Goal: Task Accomplishment & Management: Manage account settings

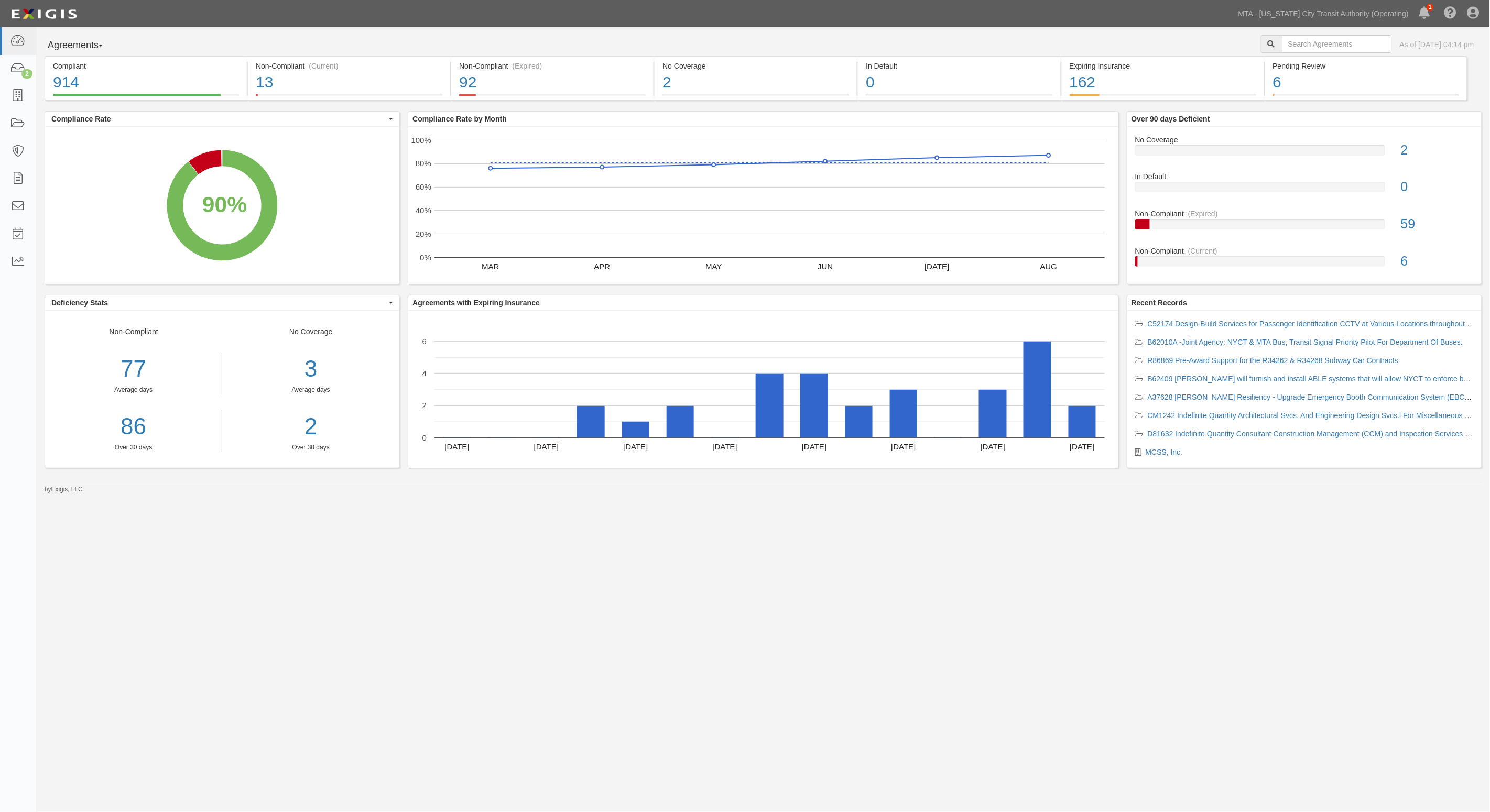
click at [1057, 39] on div "Agreements Parties Agreements Coverages As of [DATE] 04:14 pm" at bounding box center [763, 45] width 1453 height 21
click at [29, 119] on link at bounding box center [18, 124] width 37 height 28
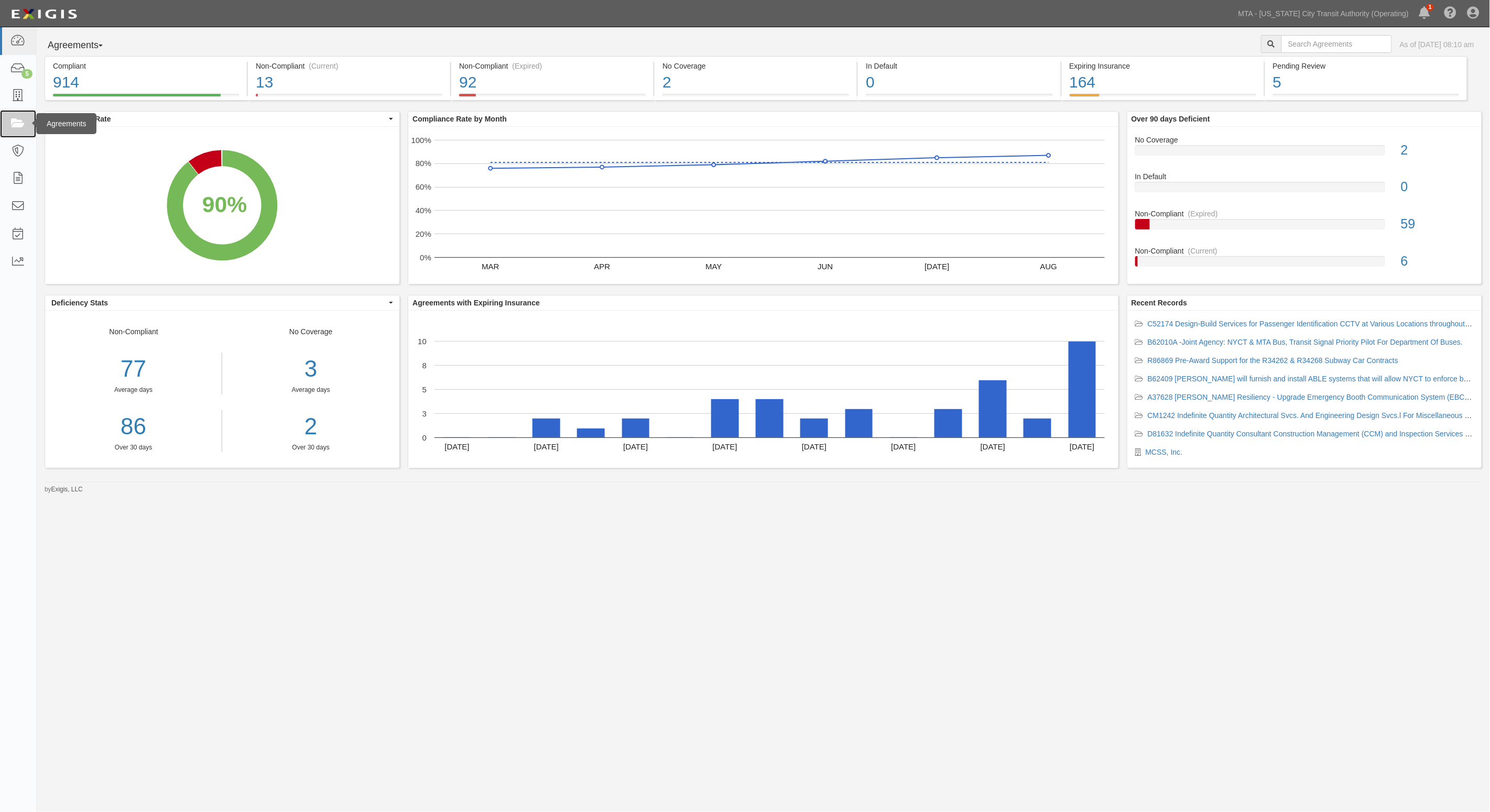
click at [10, 124] on icon at bounding box center [18, 124] width 15 height 12
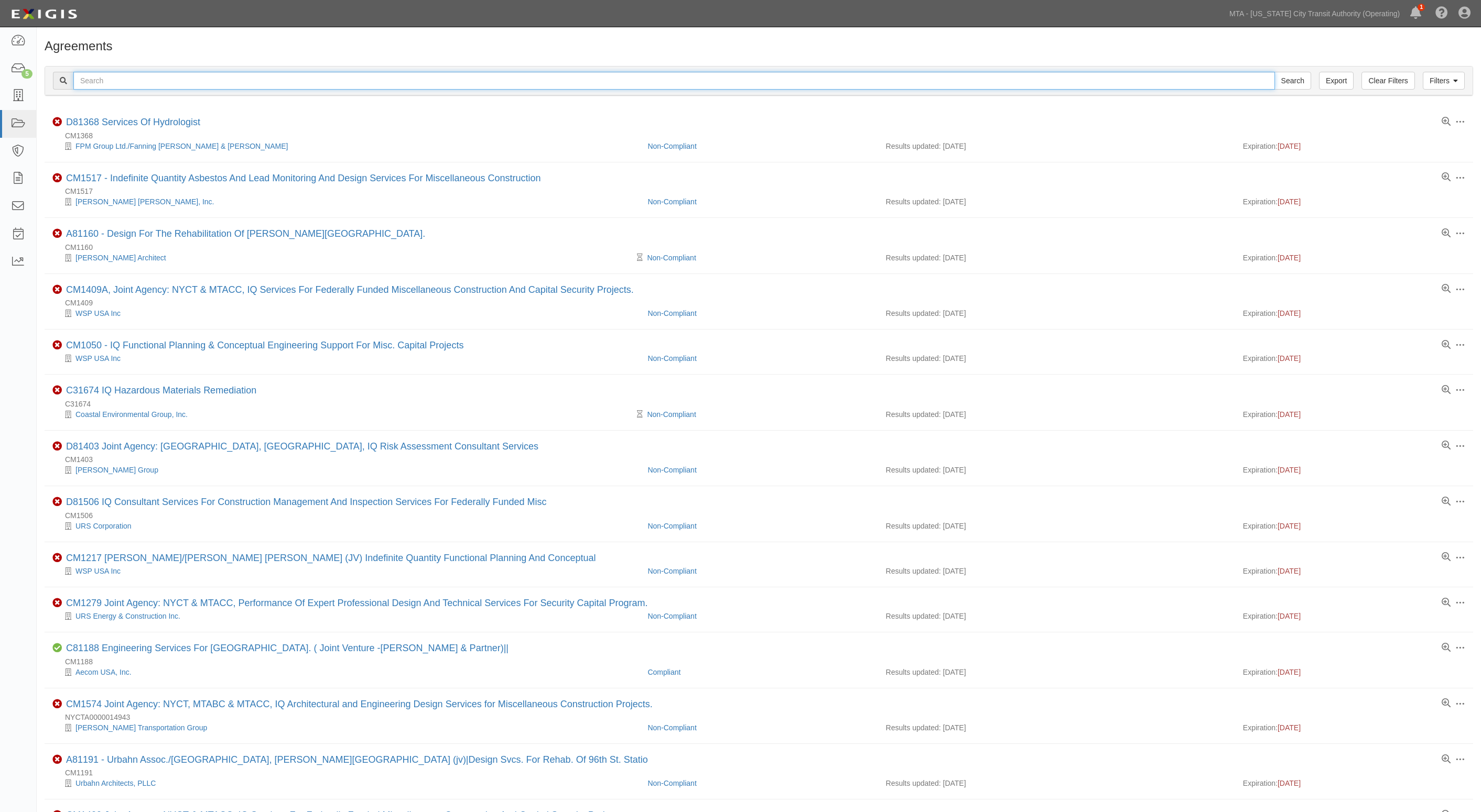
click at [111, 77] on input "text" at bounding box center [673, 81] width 1201 height 18
type input "37140"
click at [1274, 72] on input "Search" at bounding box center [1292, 81] width 37 height 18
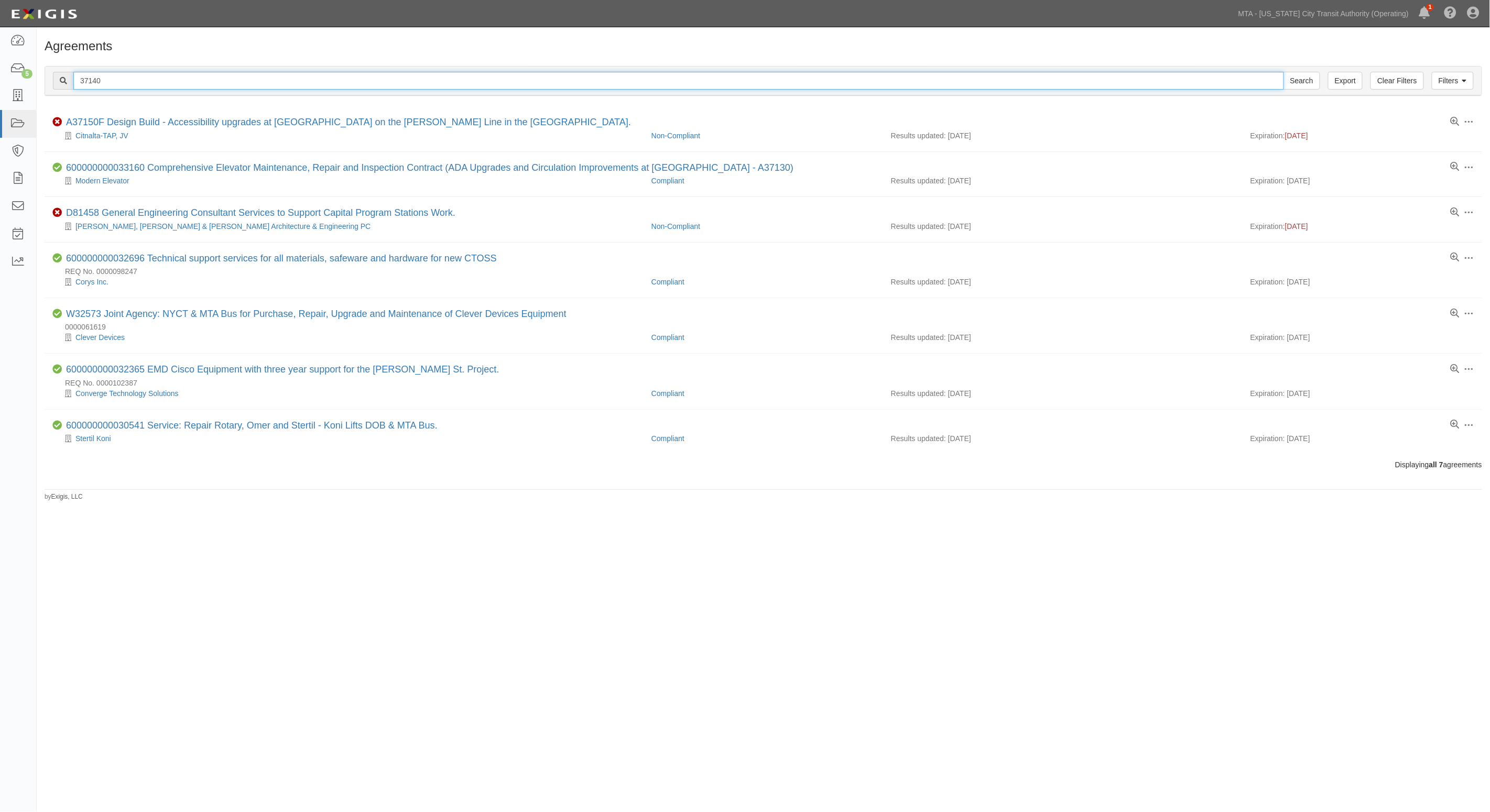
click at [80, 82] on input "37140" at bounding box center [678, 81] width 1211 height 18
type input "a37140"
click at [1284, 72] on input "Search" at bounding box center [1302, 81] width 37 height 18
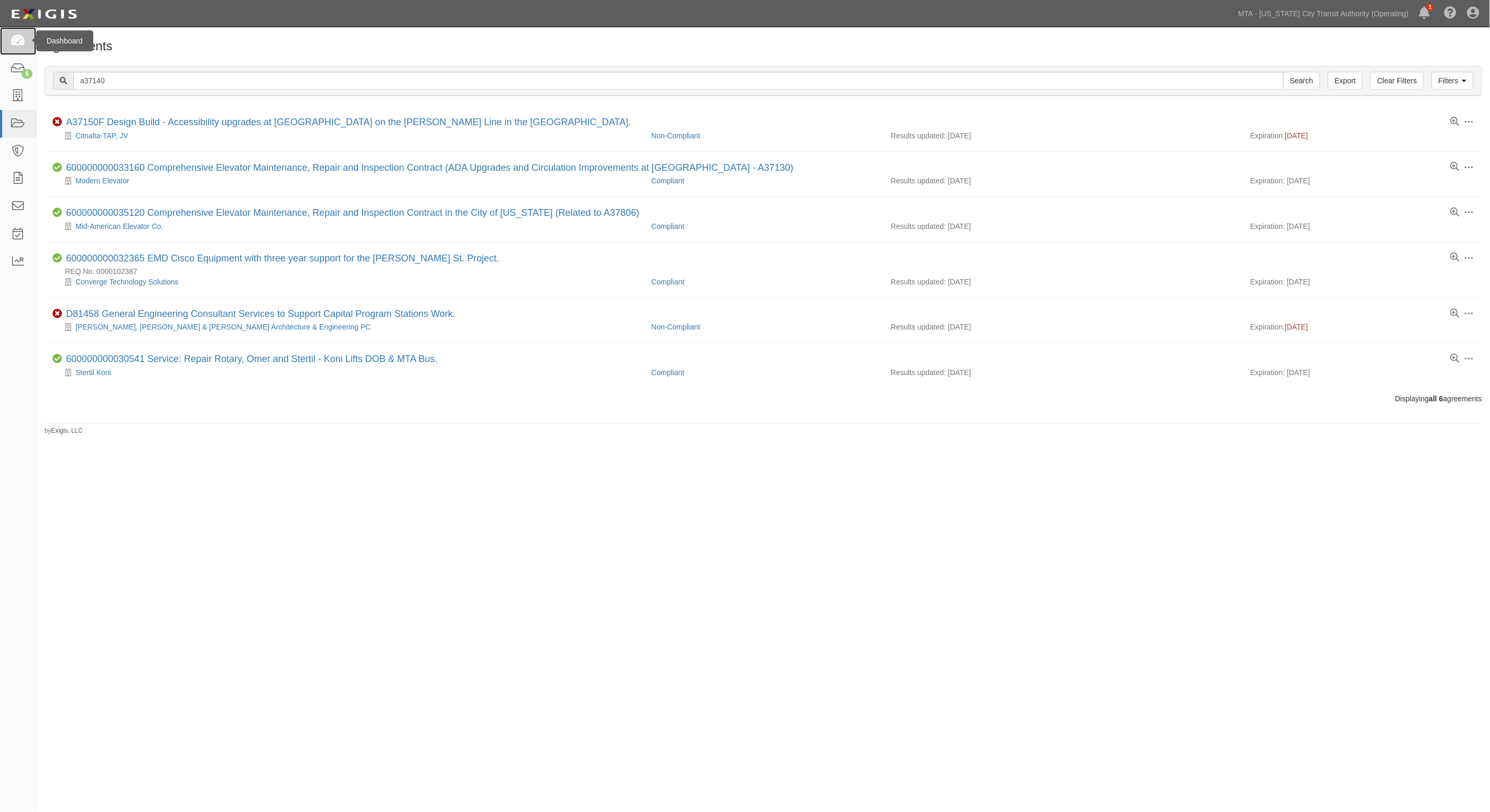
click at [8, 38] on link at bounding box center [18, 41] width 37 height 28
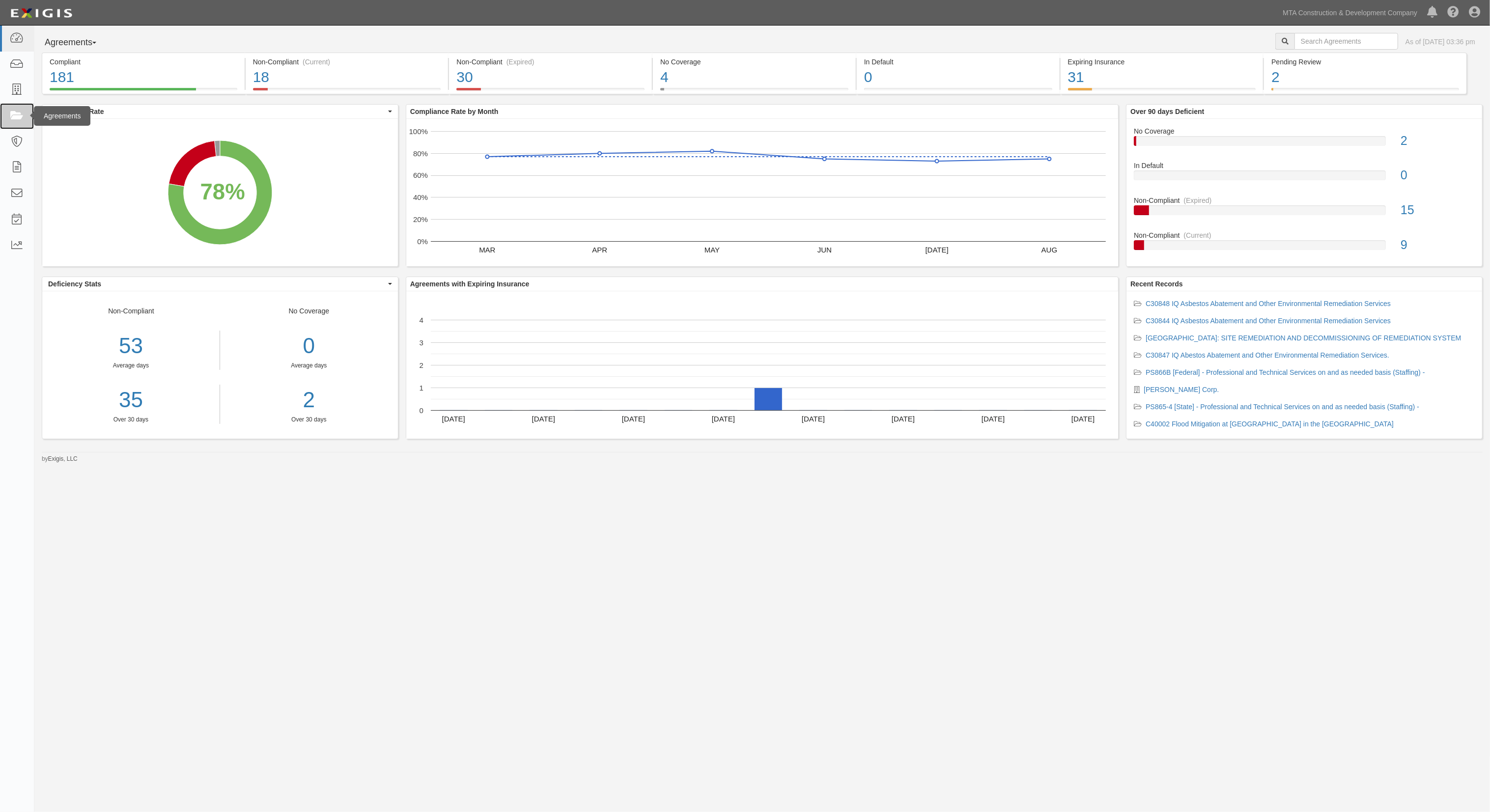
click at [11, 113] on icon at bounding box center [17, 116] width 14 height 11
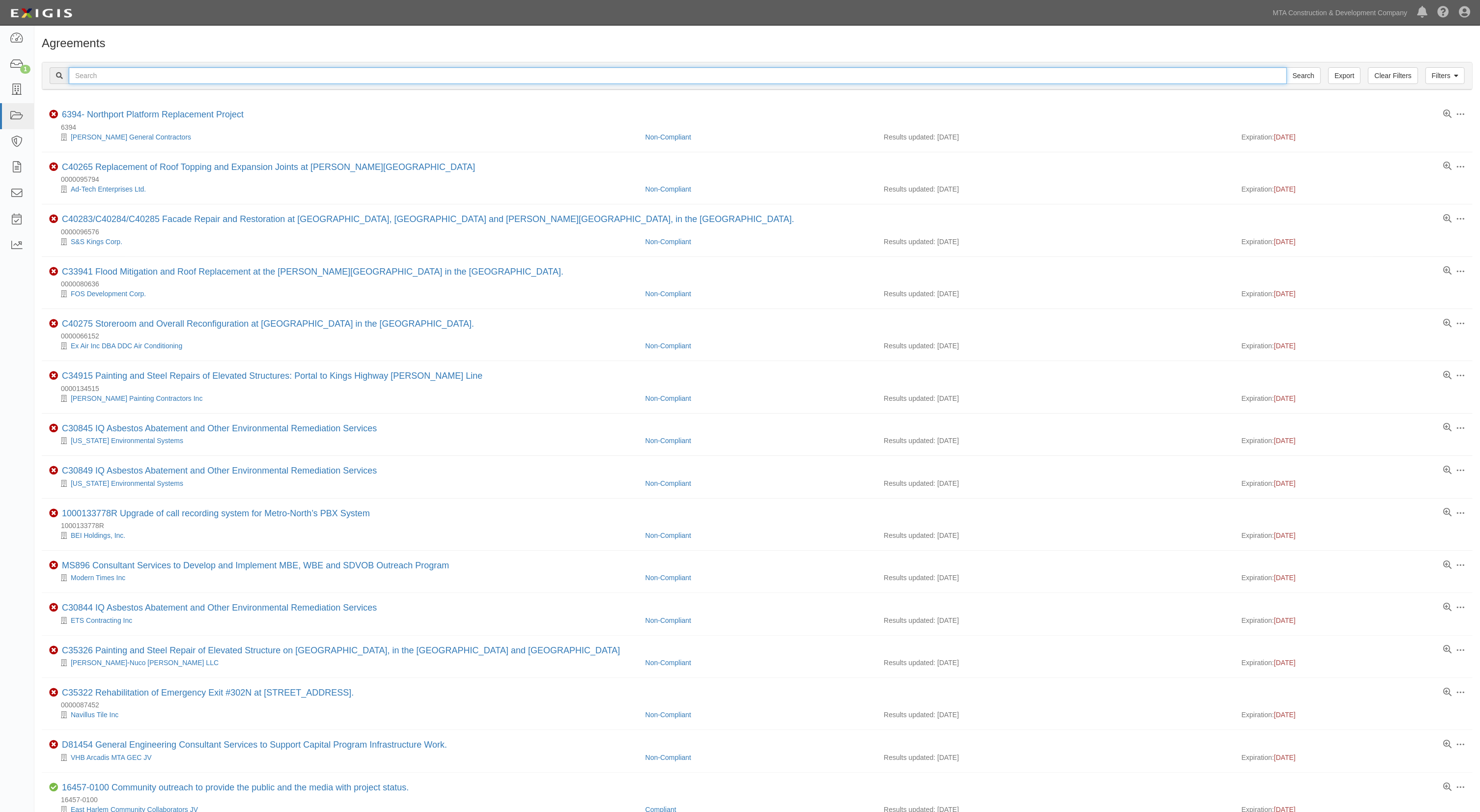
drag, startPoint x: 0, startPoint y: 0, endPoint x: 103, endPoint y: 70, distance: 124.5
click at [103, 70] on input "text" at bounding box center [678, 76] width 1218 height 17
type input "37140"
click at [1286, 68] on input "Search" at bounding box center [1302, 76] width 34 height 17
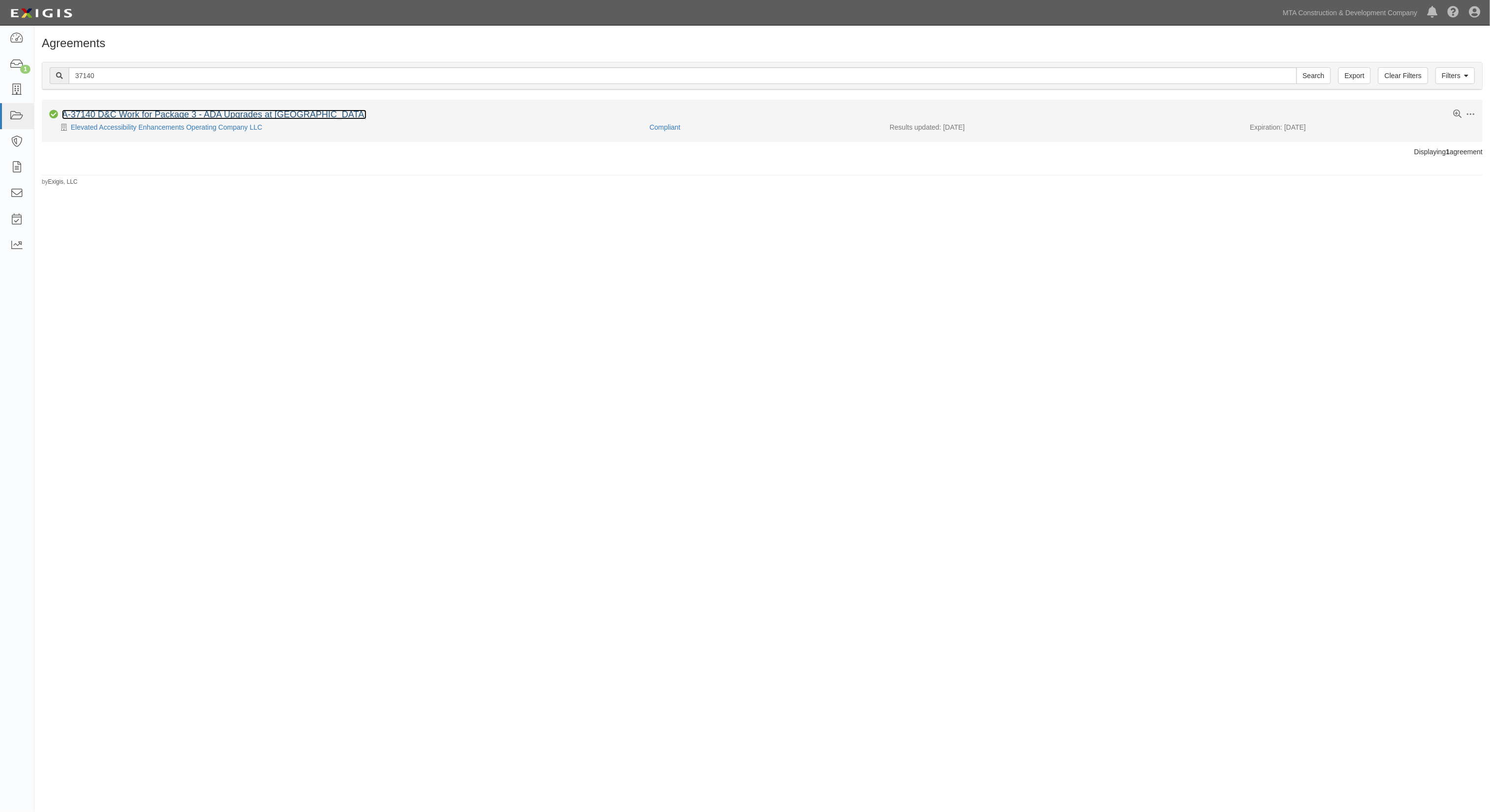
click at [105, 114] on link "A-37140 D&C Work for Package 3 - ADA Upgrades at Thirteen Stations" at bounding box center [214, 114] width 304 height 10
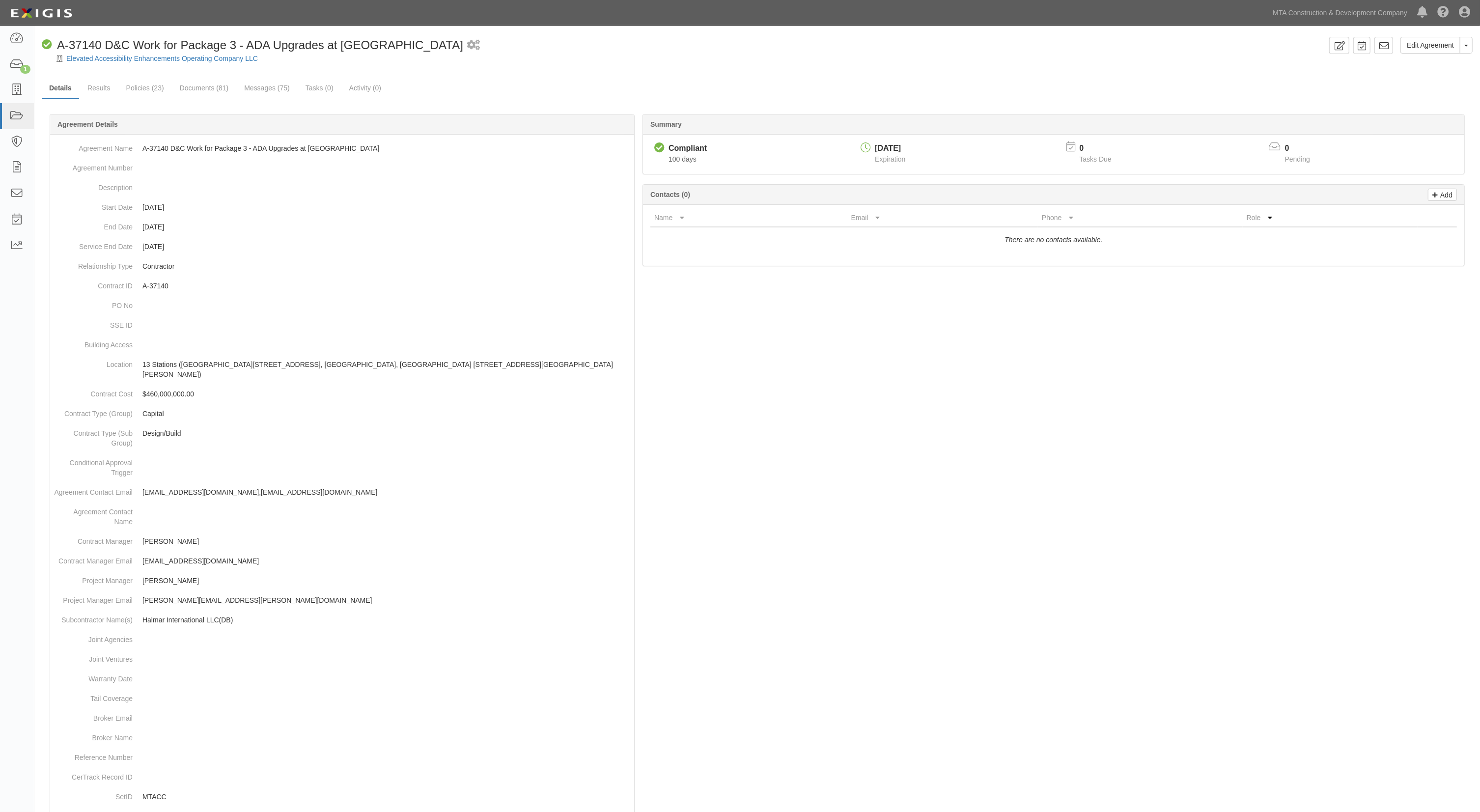
drag, startPoint x: 849, startPoint y: 471, endPoint x: 844, endPoint y: 473, distance: 5.4
click at [845, 473] on div at bounding box center [757, 569] width 1431 height 883
click at [191, 92] on link "Documents (81)" at bounding box center [204, 89] width 64 height 21
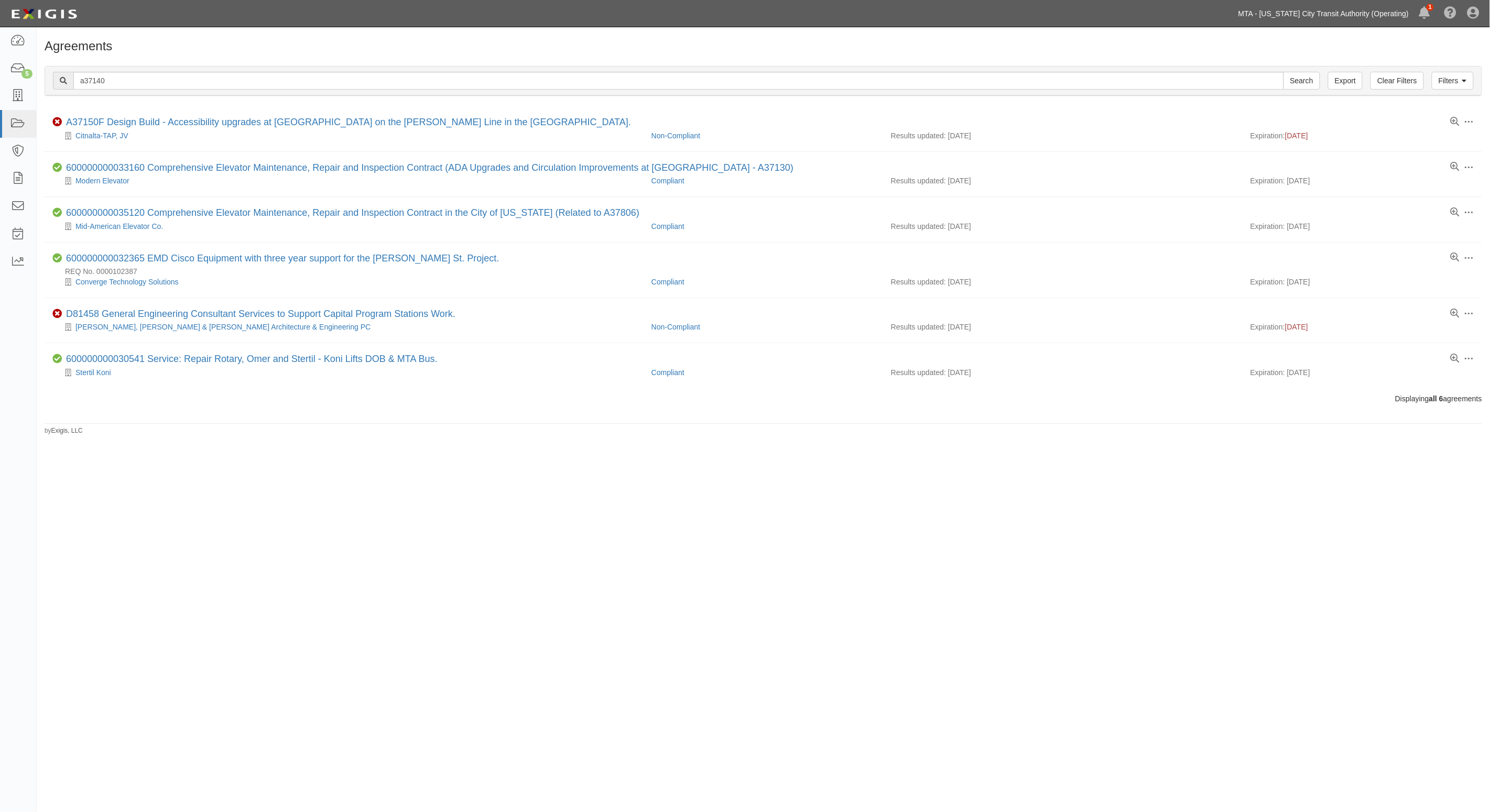
click at [1389, 17] on link "MTA - [US_STATE] City Transit Authority (Operating)" at bounding box center [1323, 13] width 181 height 21
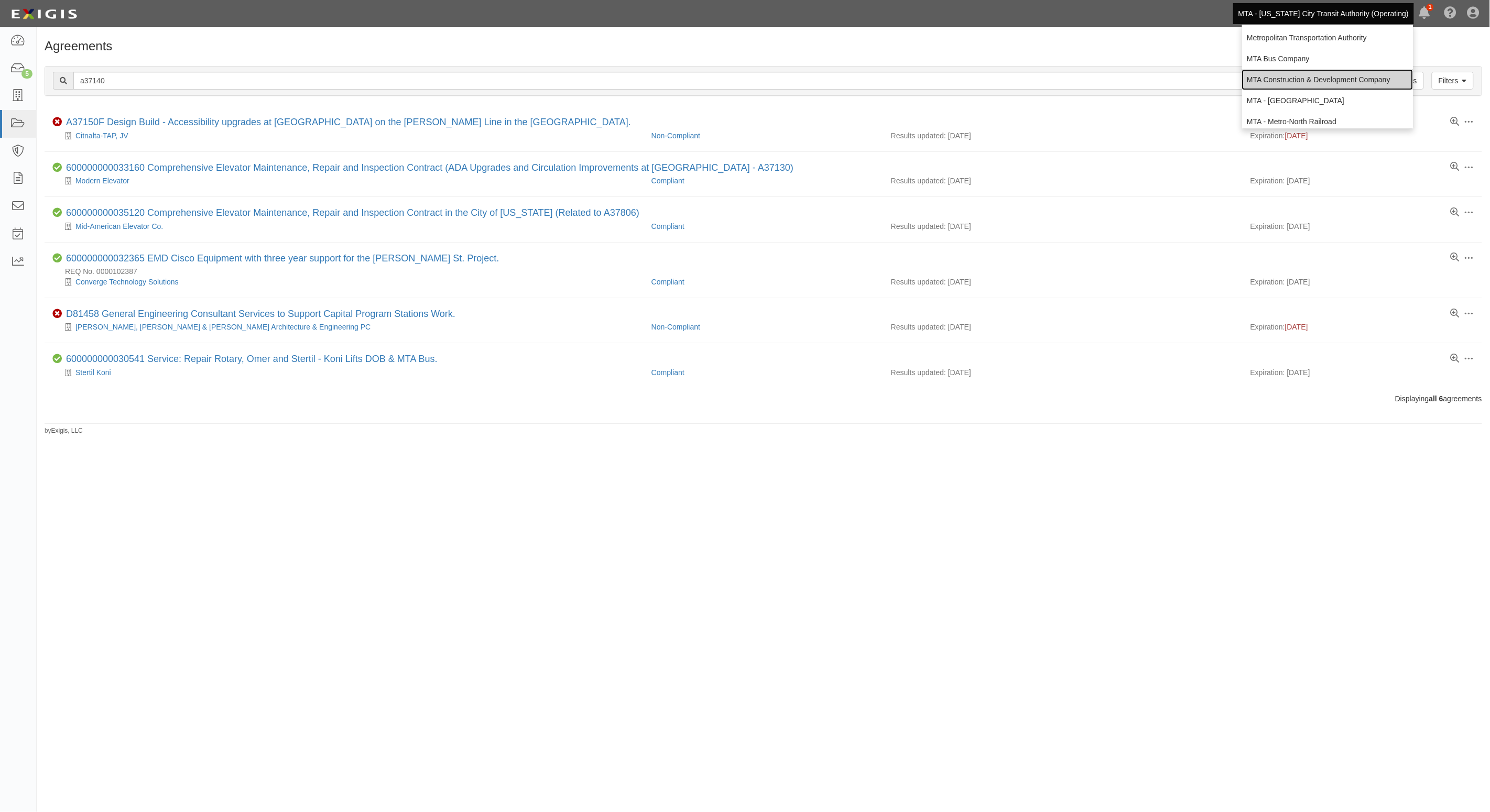
click at [1332, 79] on link "MTA Construction & Development Company" at bounding box center [1327, 80] width 172 height 21
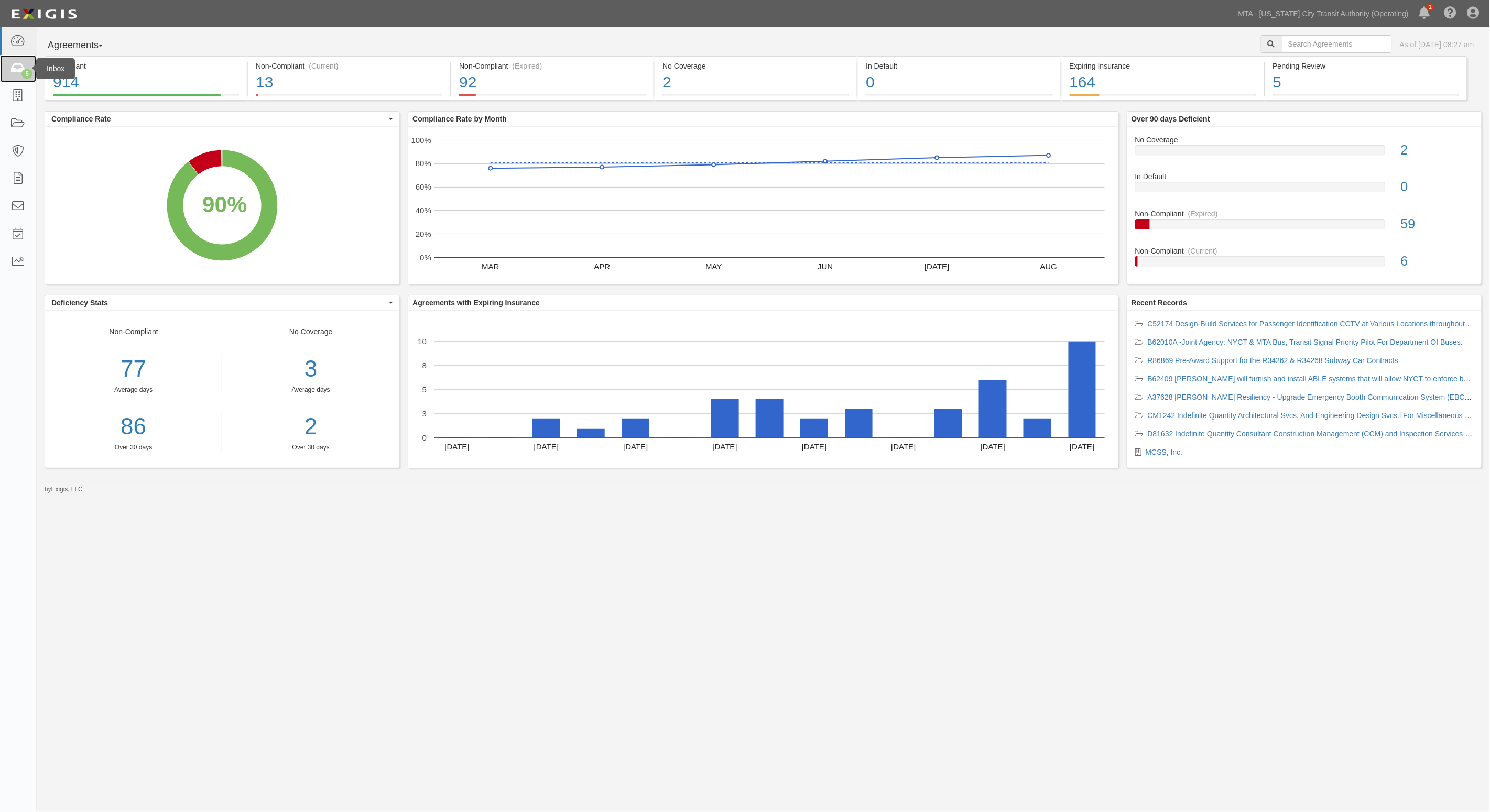
click at [25, 68] on link "5" at bounding box center [18, 69] width 37 height 28
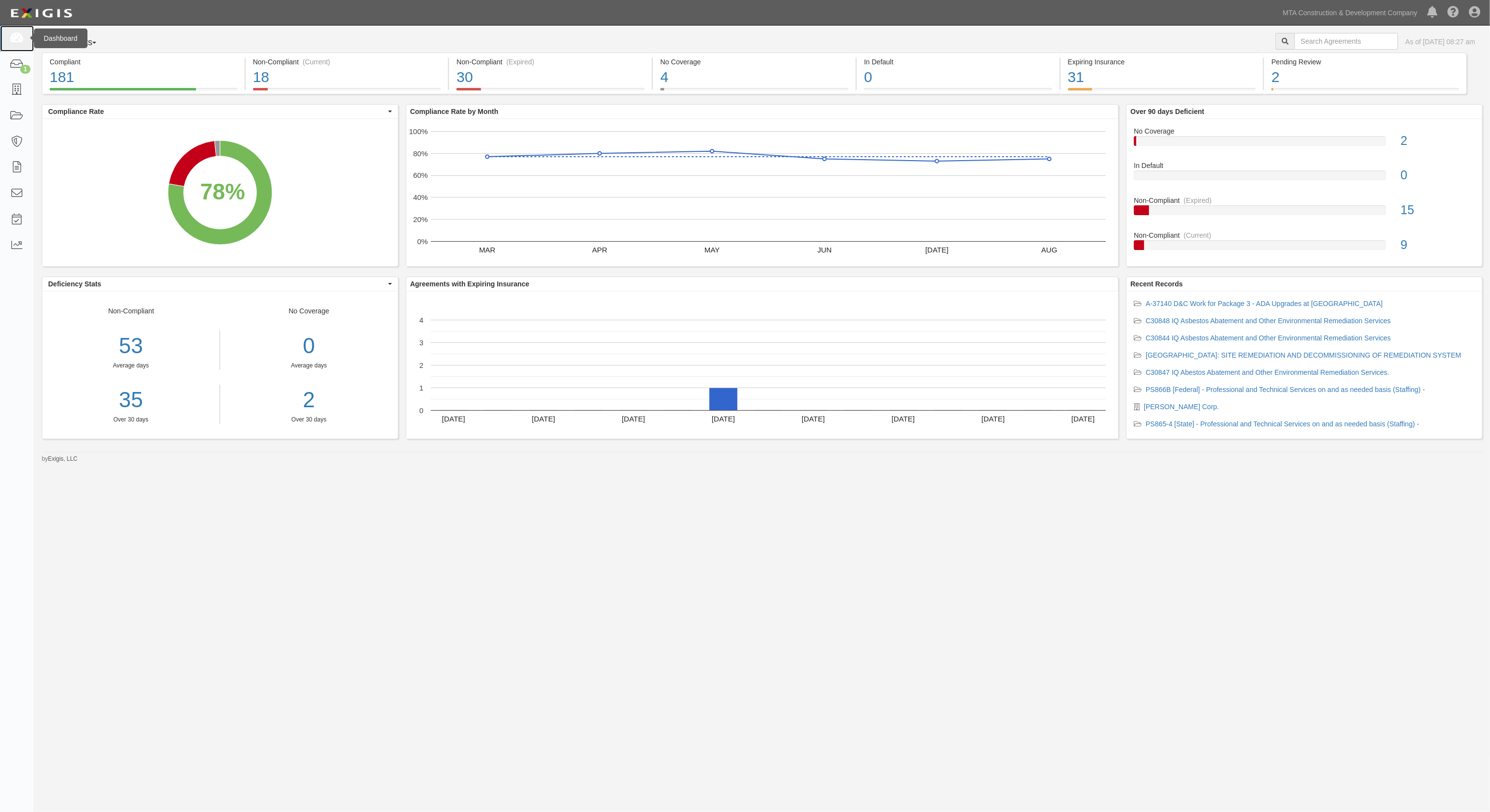
click at [16, 41] on icon at bounding box center [17, 38] width 14 height 11
click at [16, 65] on icon at bounding box center [17, 64] width 14 height 11
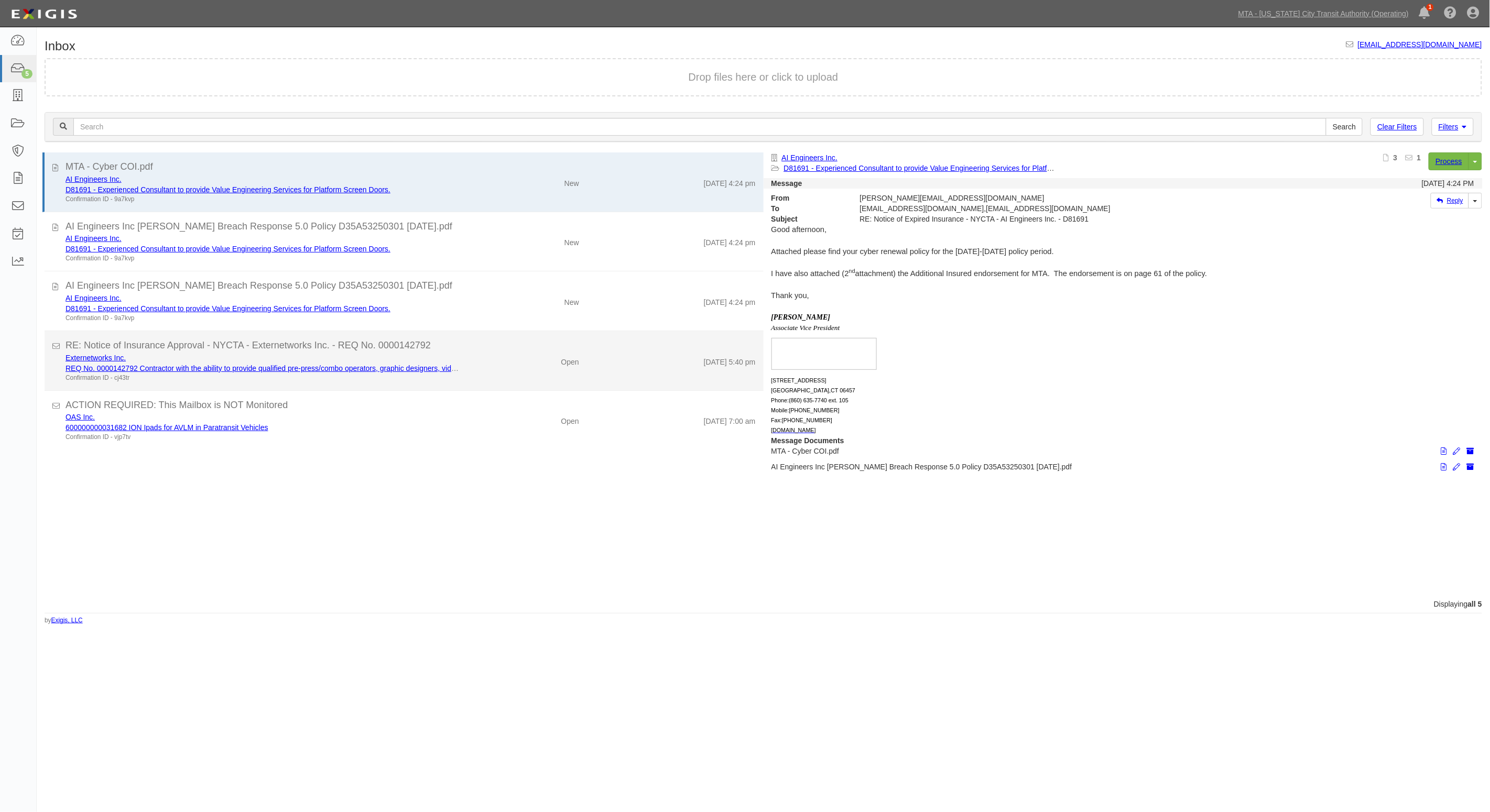
click at [506, 380] on div "Externetworks Inc. REQ No. 0000142792 Contractor with the ability to provide qu…" at bounding box center [410, 368] width 706 height 30
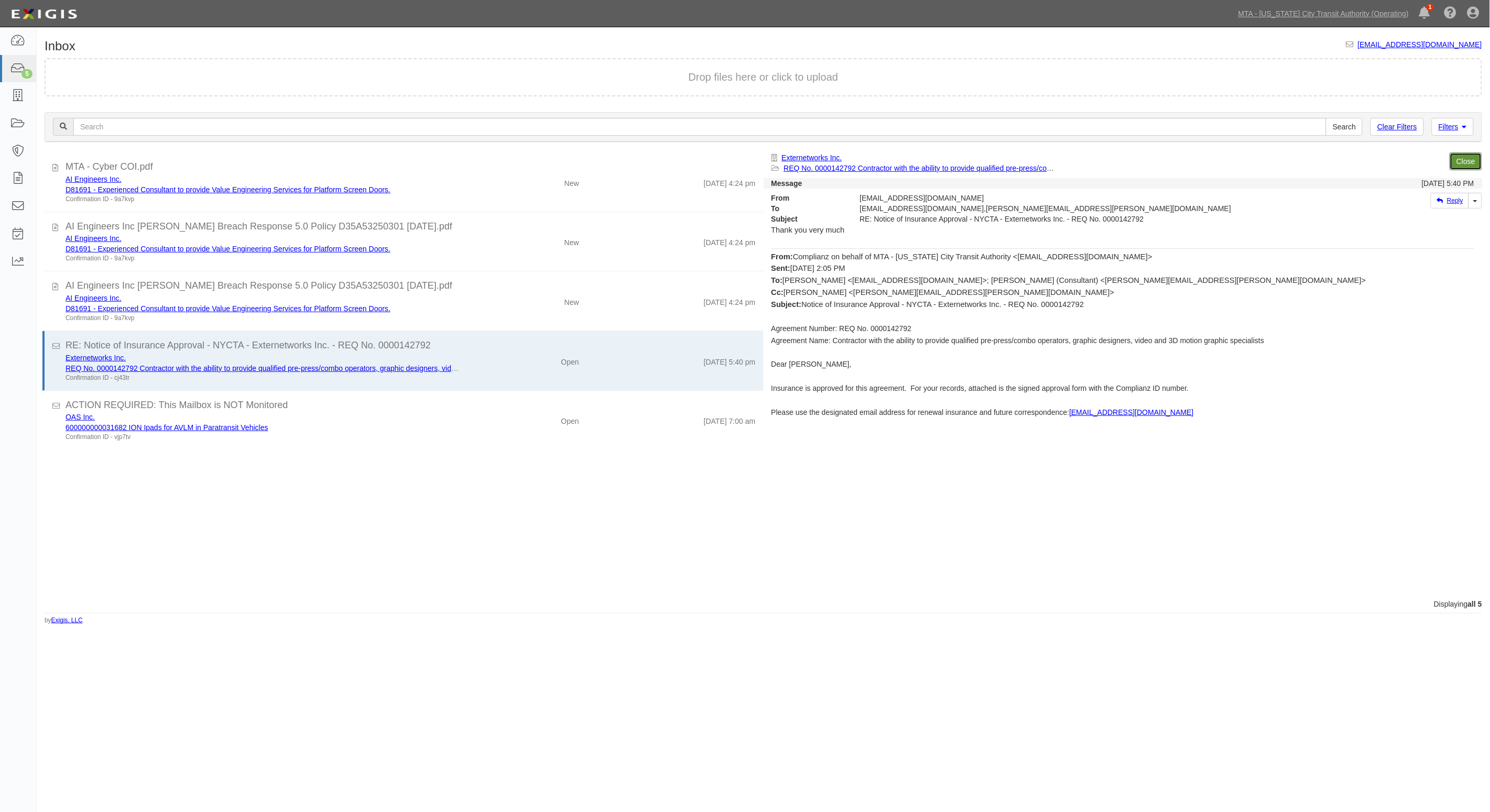
click at [1473, 158] on link "Close" at bounding box center [1466, 161] width 33 height 18
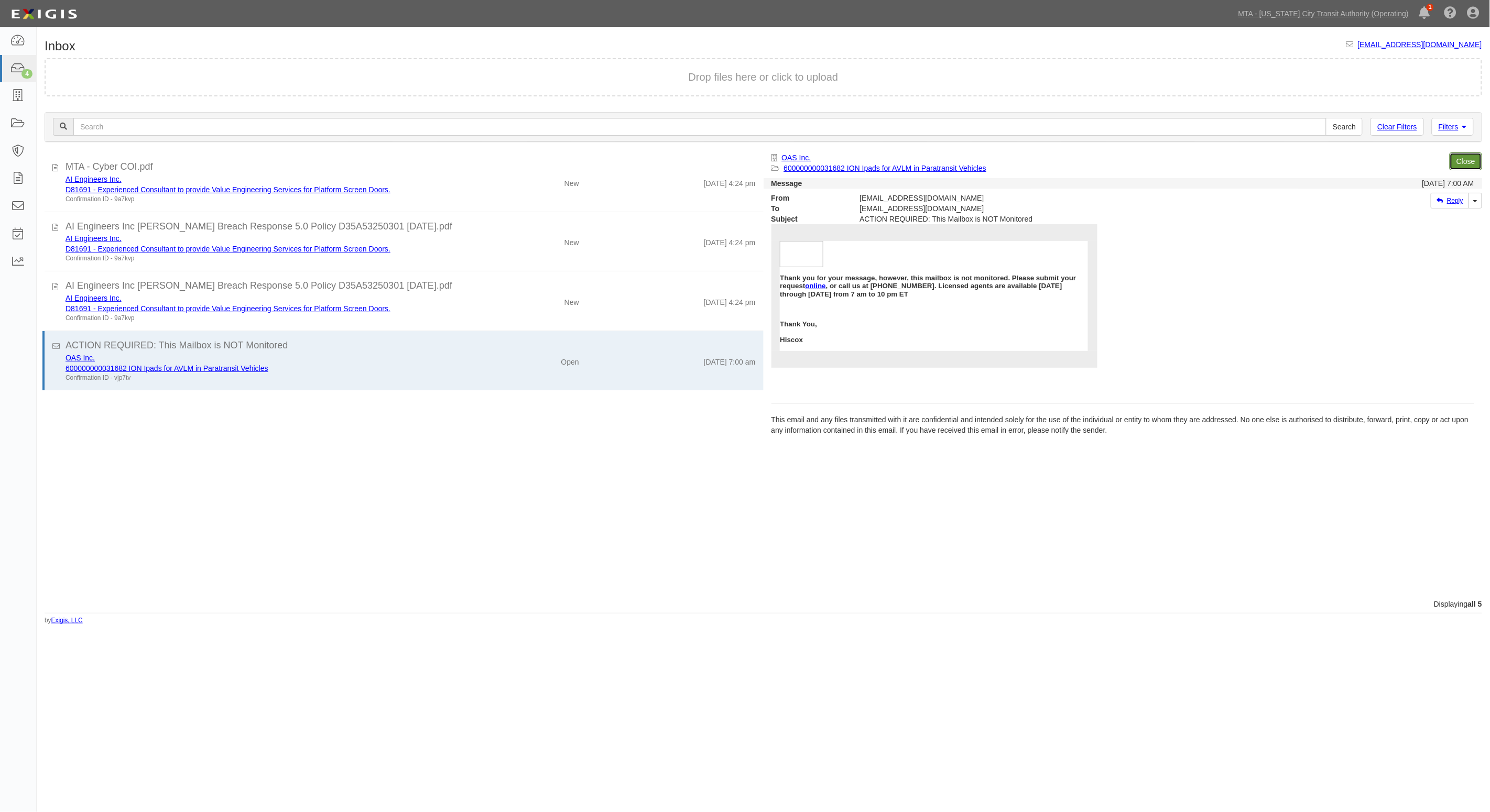
click at [1460, 158] on link "Close" at bounding box center [1466, 161] width 33 height 18
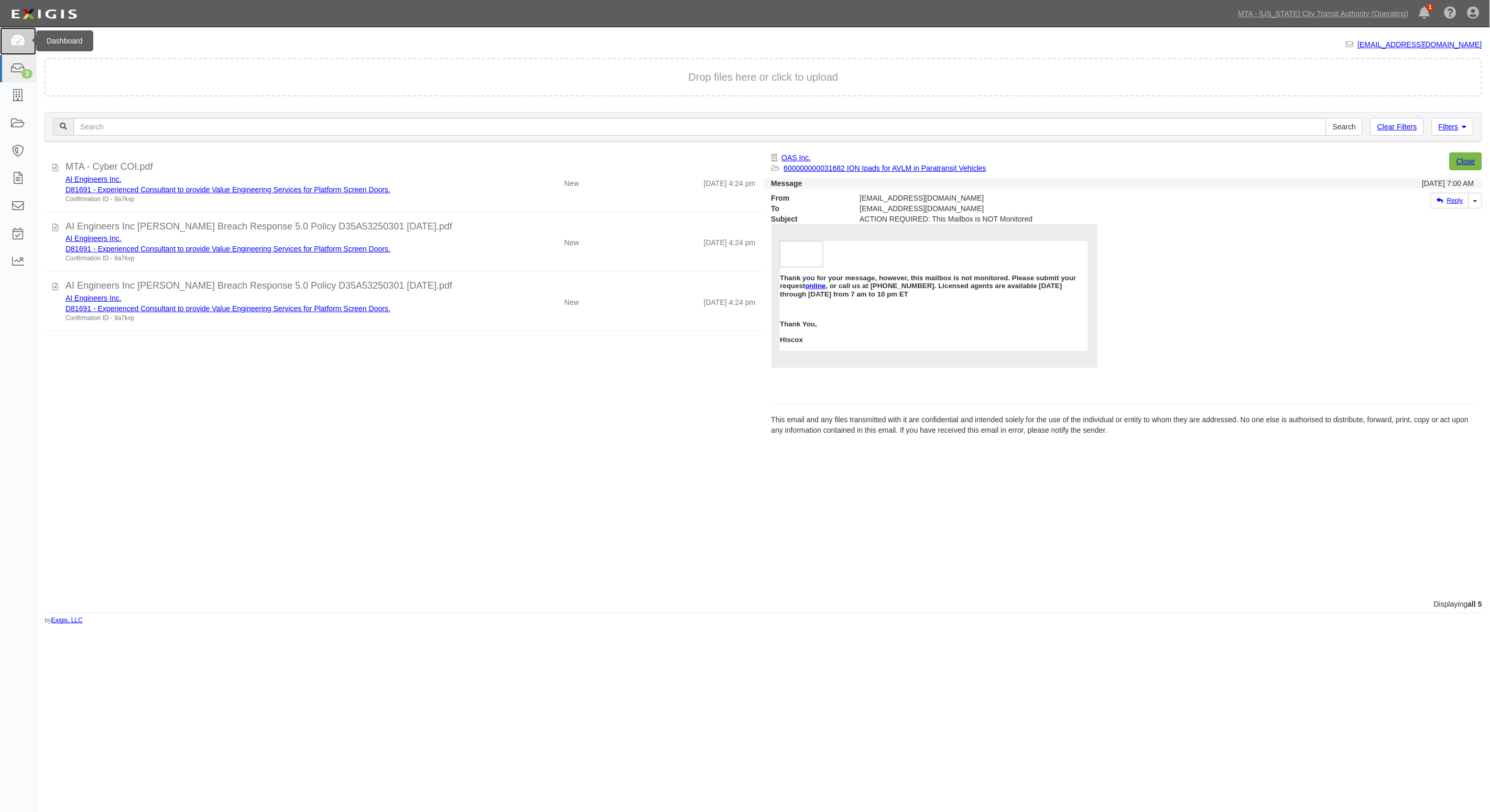
click at [14, 41] on icon at bounding box center [18, 40] width 15 height 12
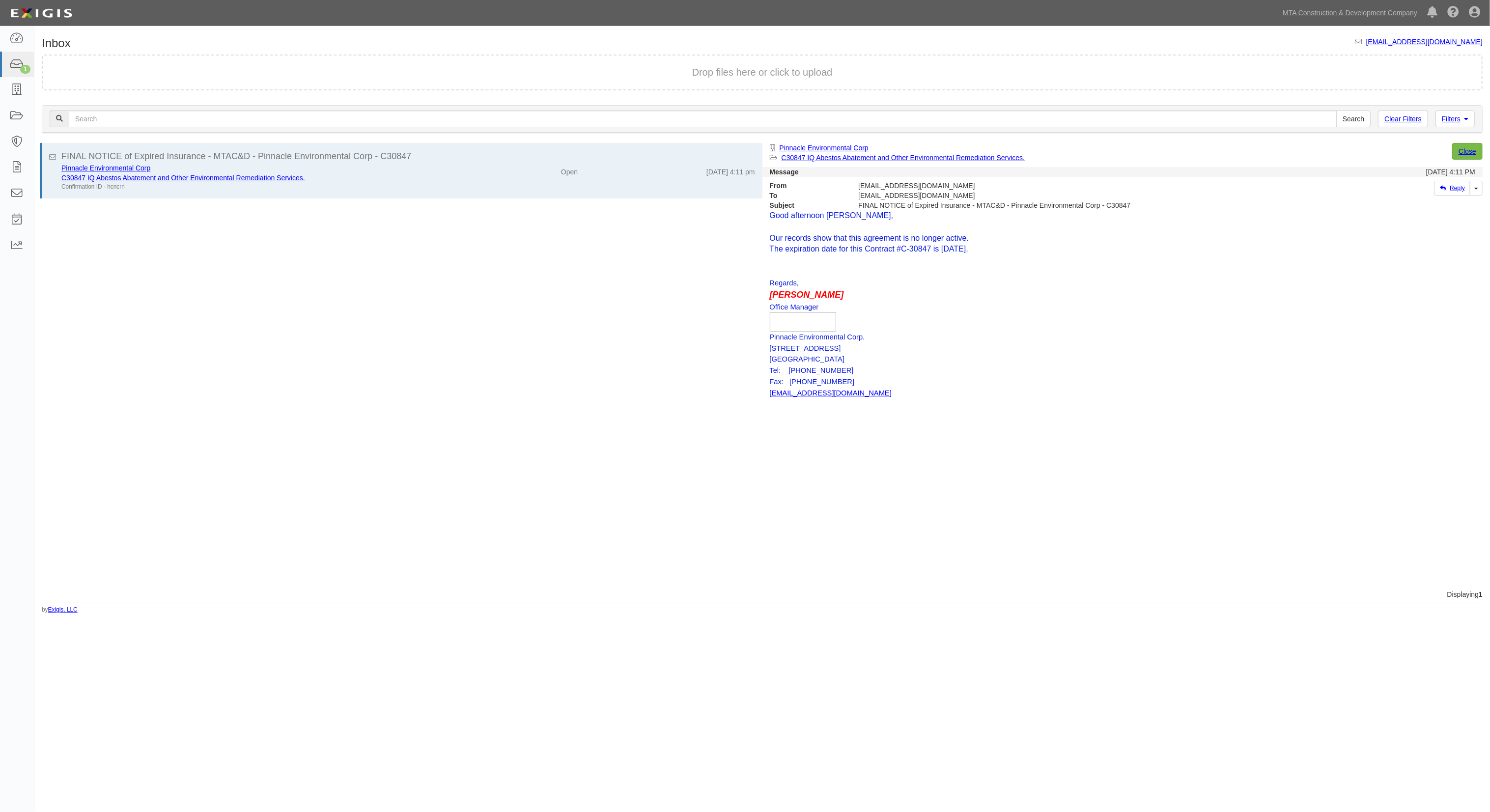
click at [586, 47] on div "Inbox [EMAIL_ADDRESS][DOMAIN_NAME] Drop files here or click to upload Filters C…" at bounding box center [762, 325] width 1456 height 577
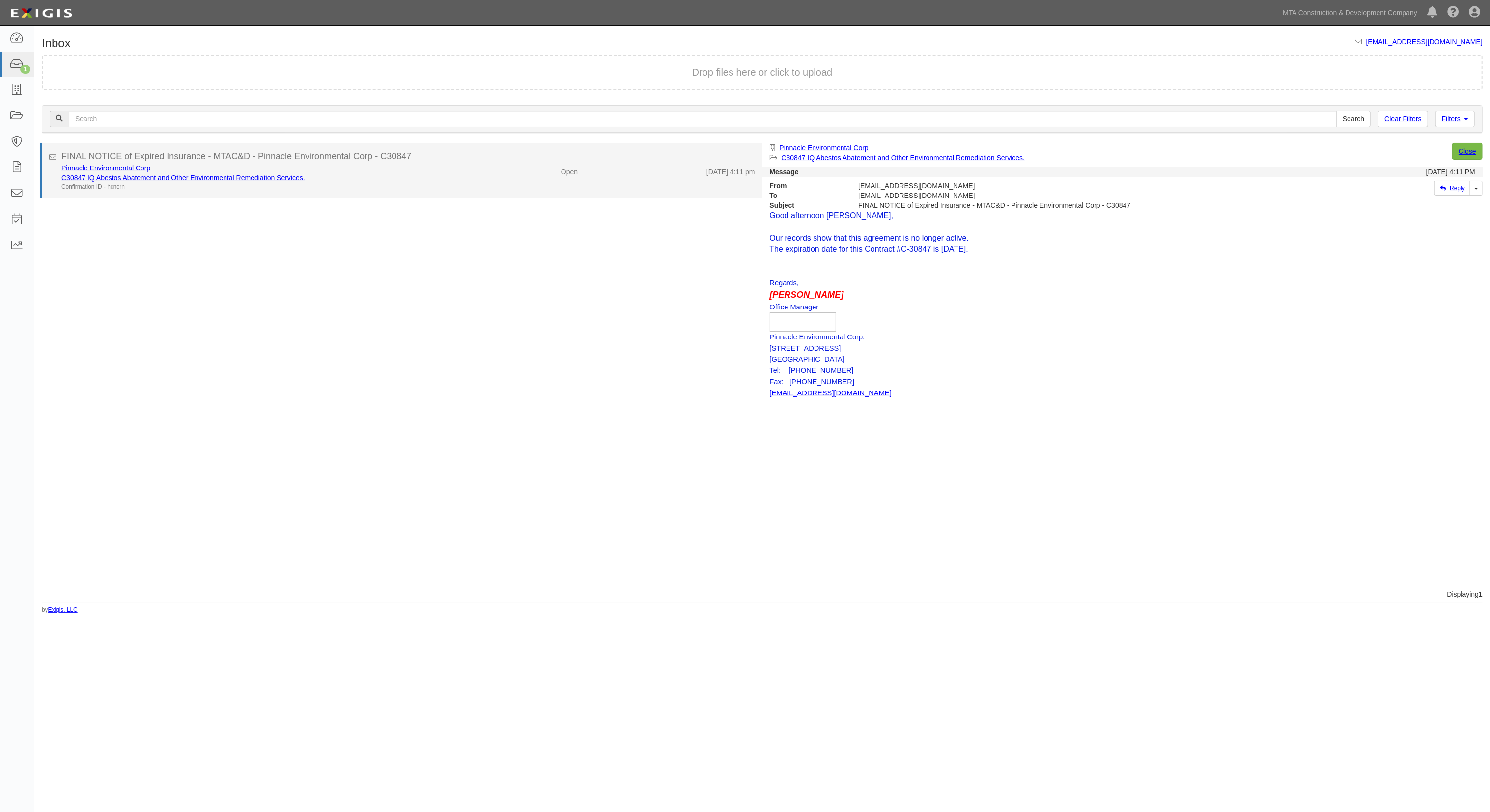
click at [478, 171] on div "Open" at bounding box center [526, 170] width 118 height 14
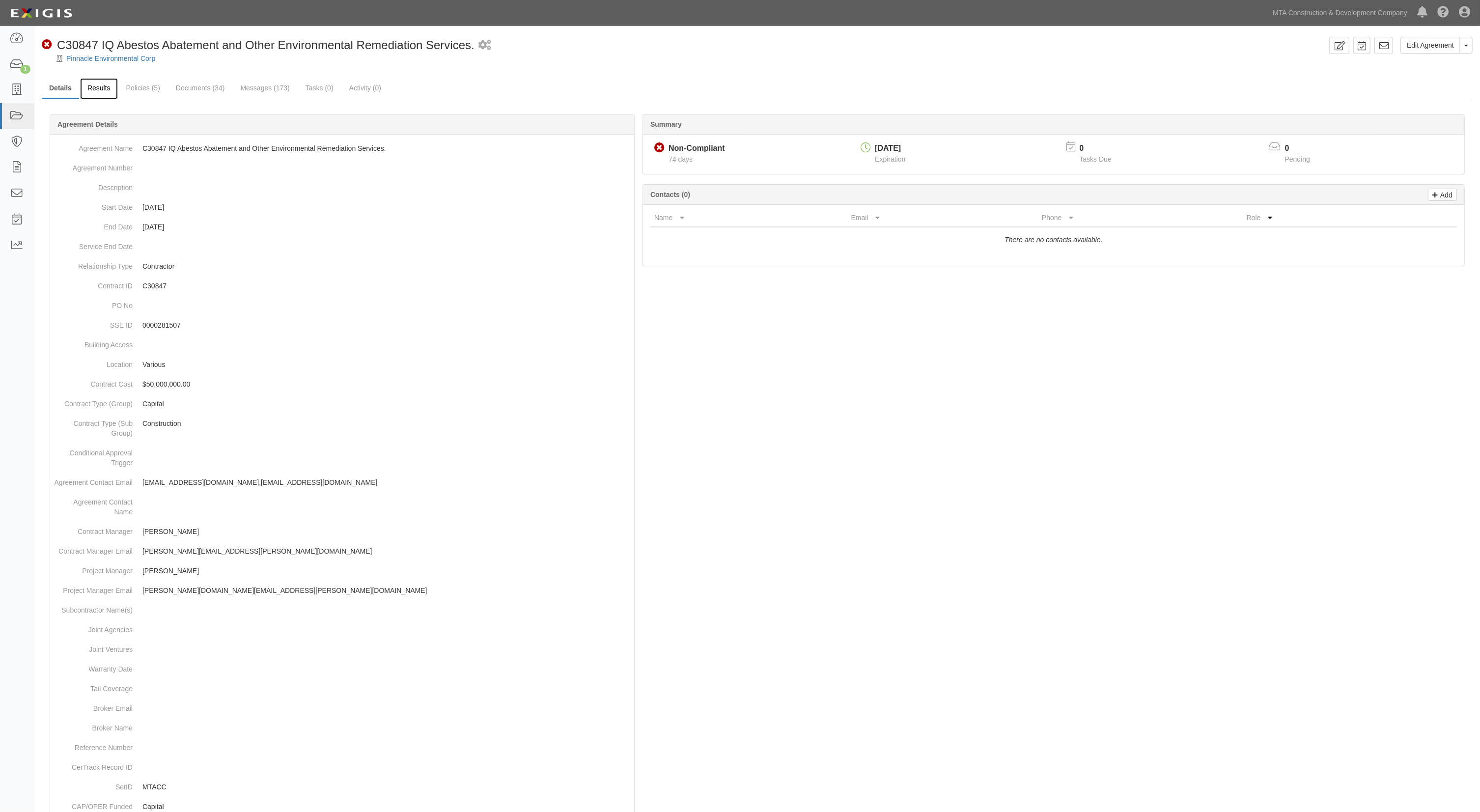
click at [98, 95] on link "Results" at bounding box center [98, 89] width 38 height 21
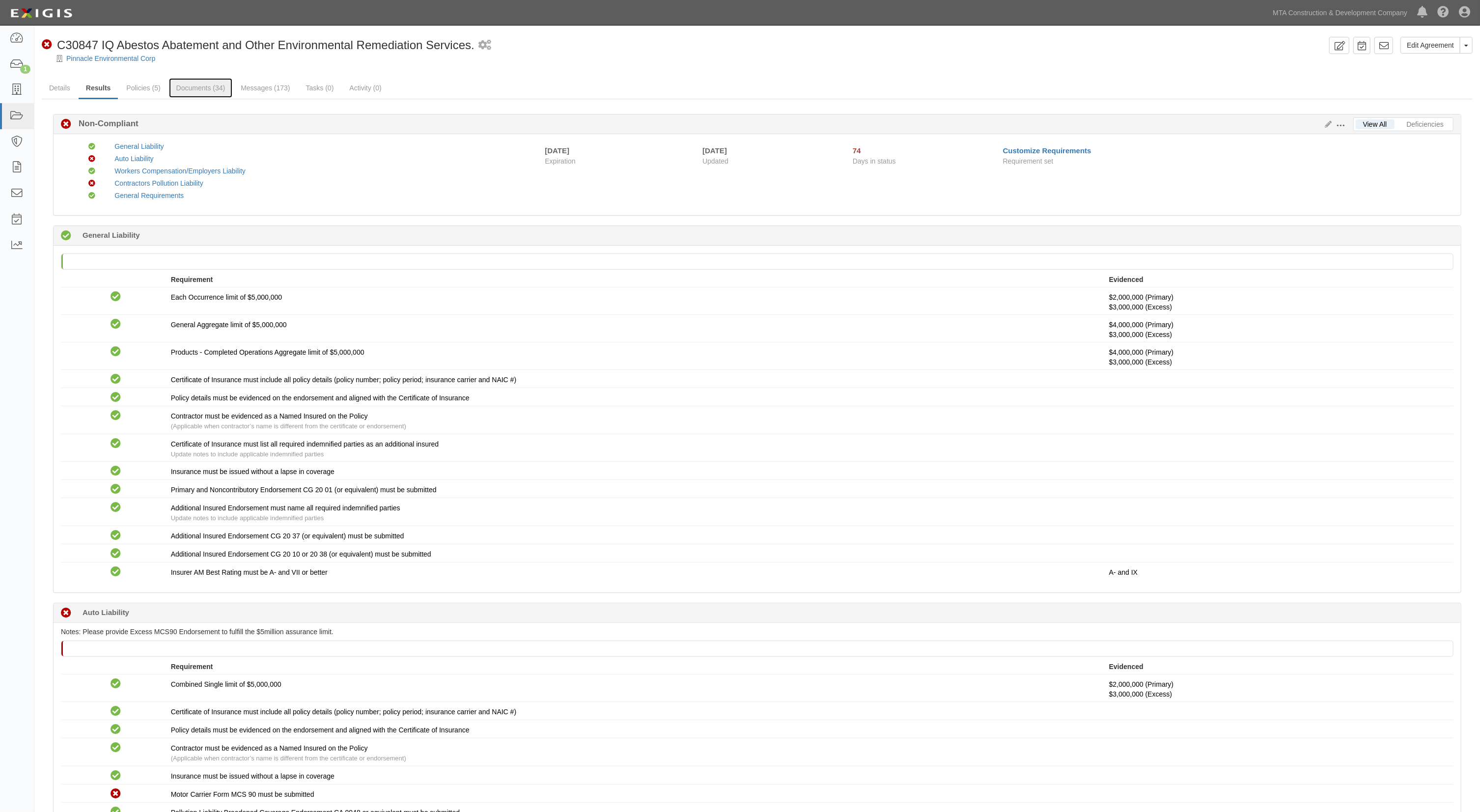
click at [192, 86] on link "Documents (34)" at bounding box center [200, 88] width 64 height 19
click at [269, 86] on link "Messages (173)" at bounding box center [265, 89] width 64 height 21
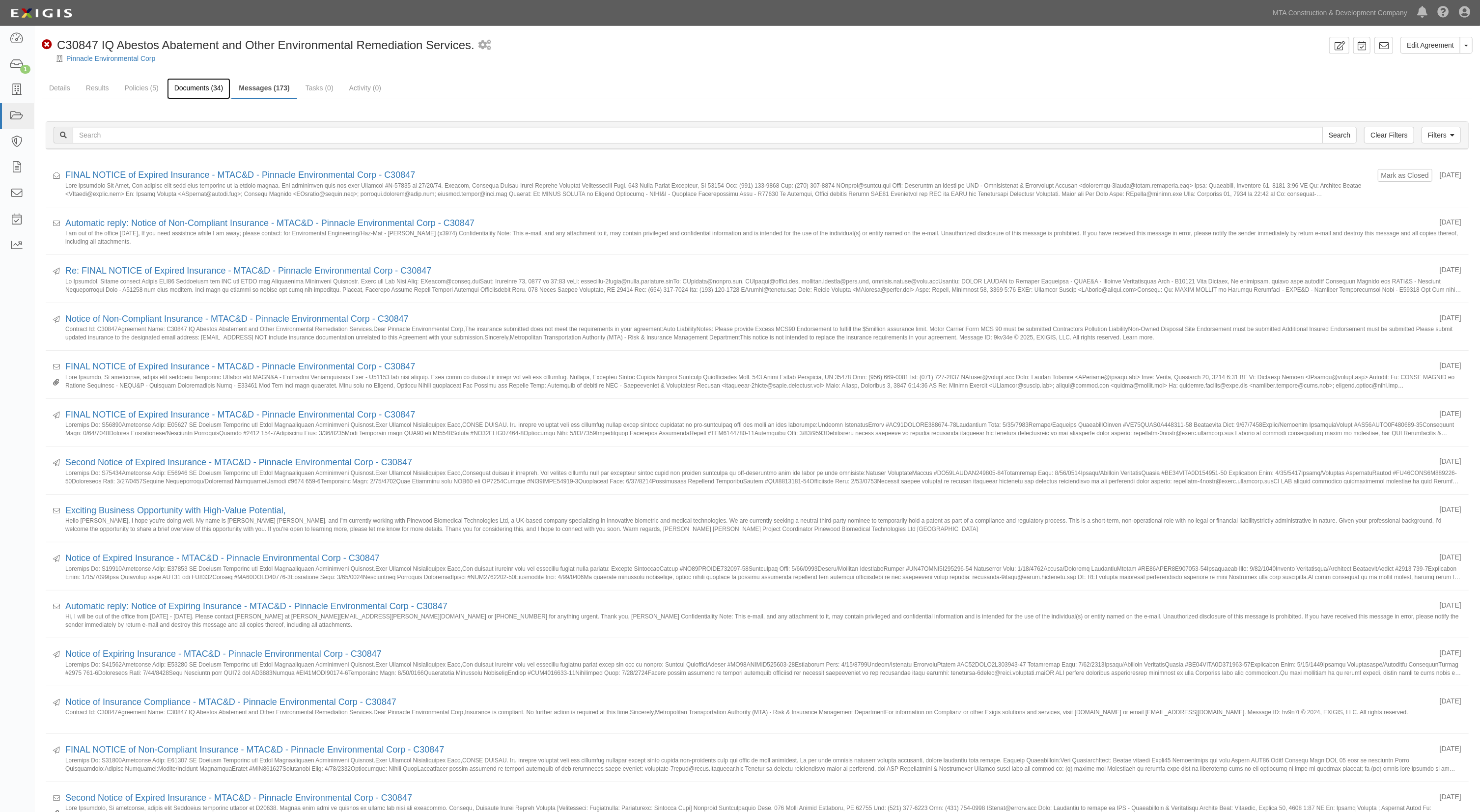
click at [217, 83] on link "Documents (34)" at bounding box center [199, 89] width 64 height 21
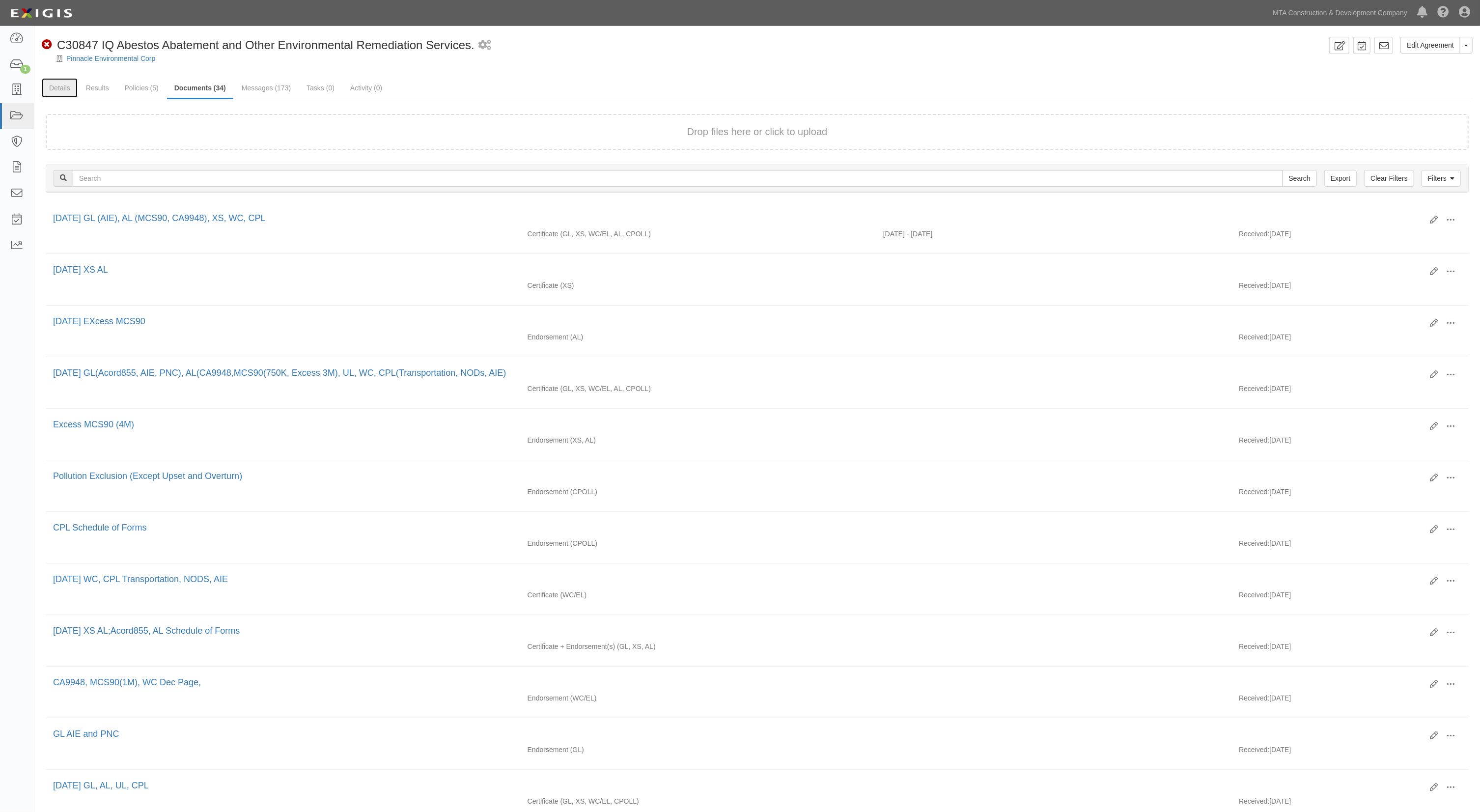
click at [67, 93] on link "Details" at bounding box center [59, 88] width 36 height 19
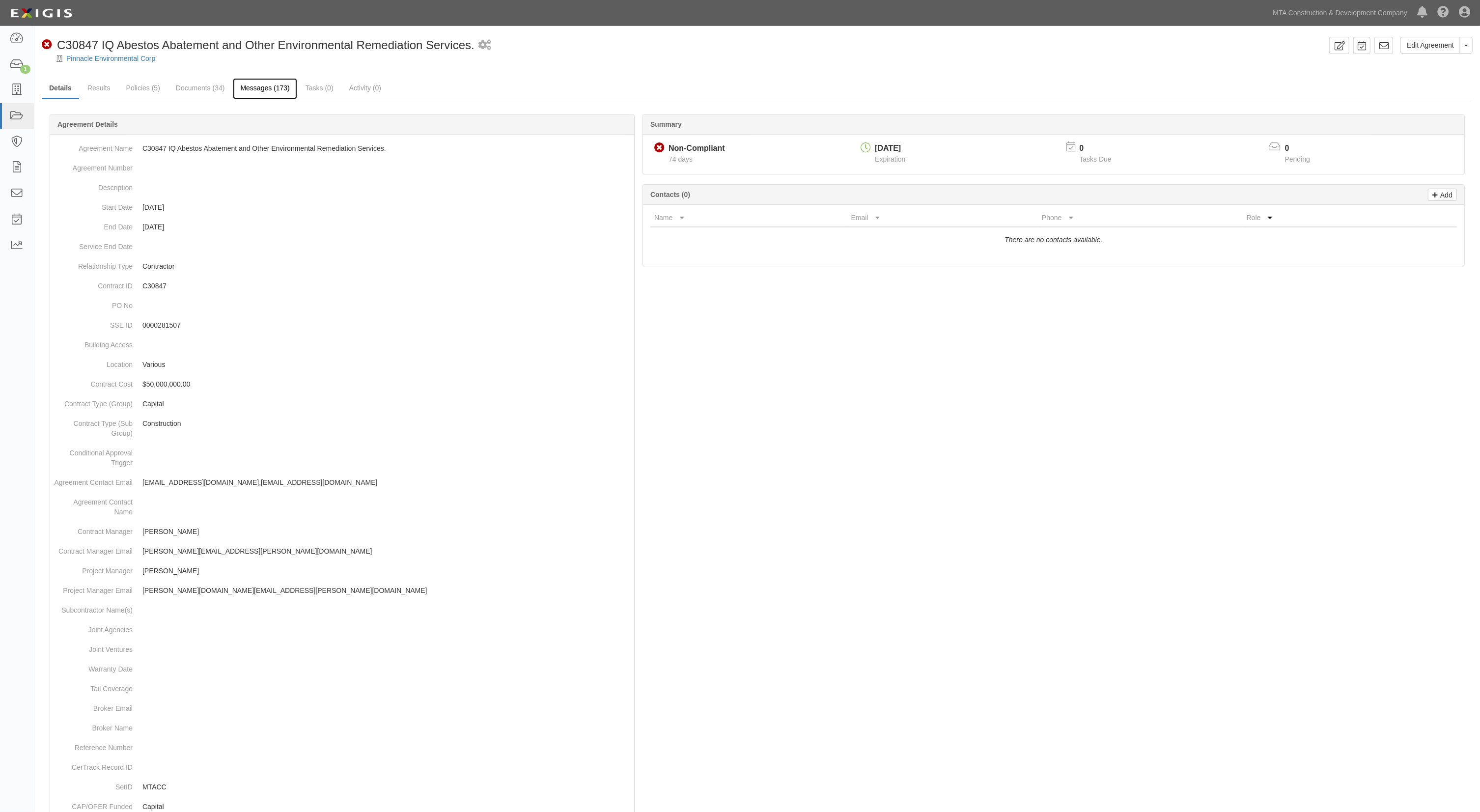
click at [250, 86] on link "Messages (173)" at bounding box center [265, 89] width 64 height 21
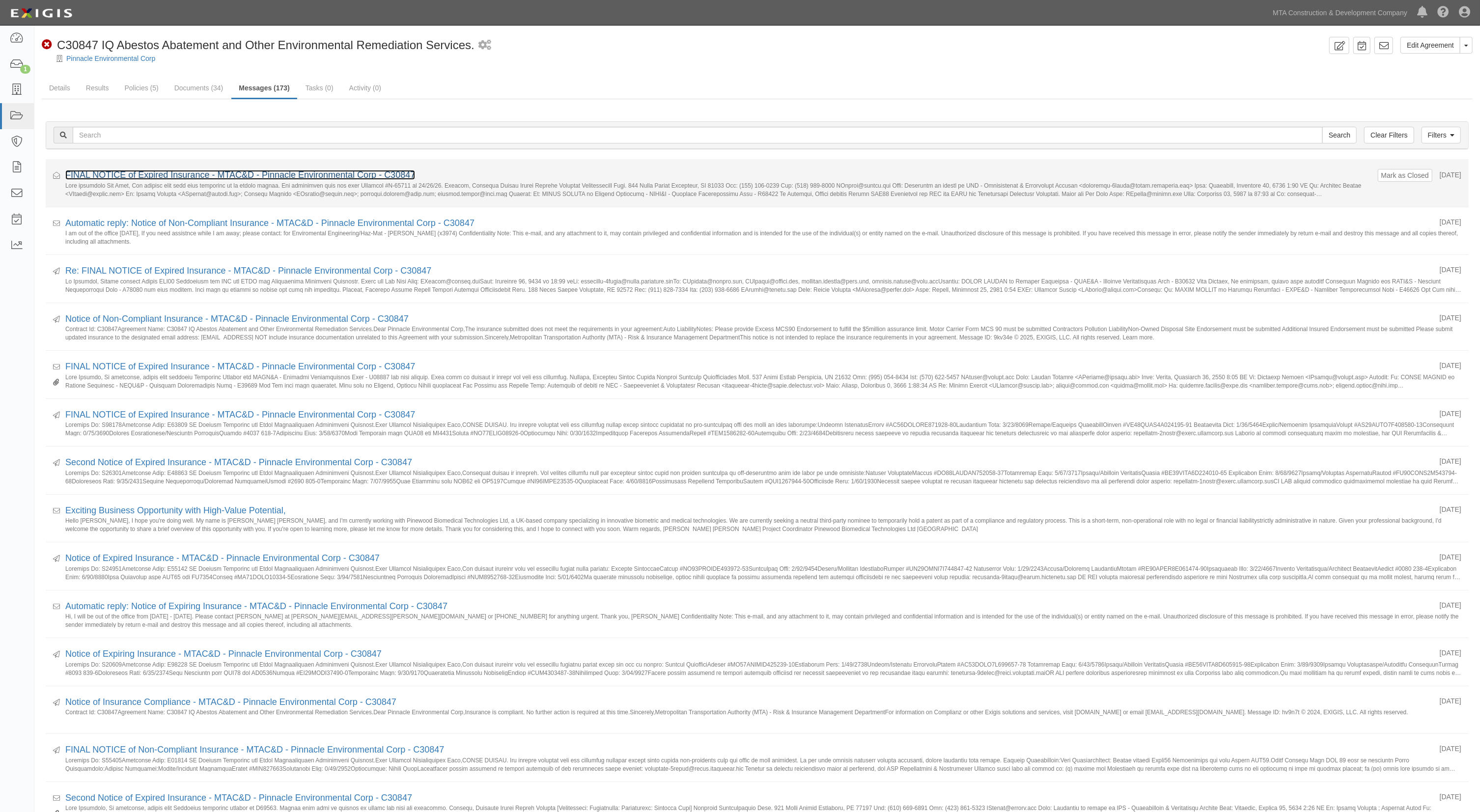
click at [214, 174] on link "FINAL NOTICE of Expired Insurance - MTAC&D - Pinnacle Environmental Corp - C308…" at bounding box center [240, 174] width 350 height 10
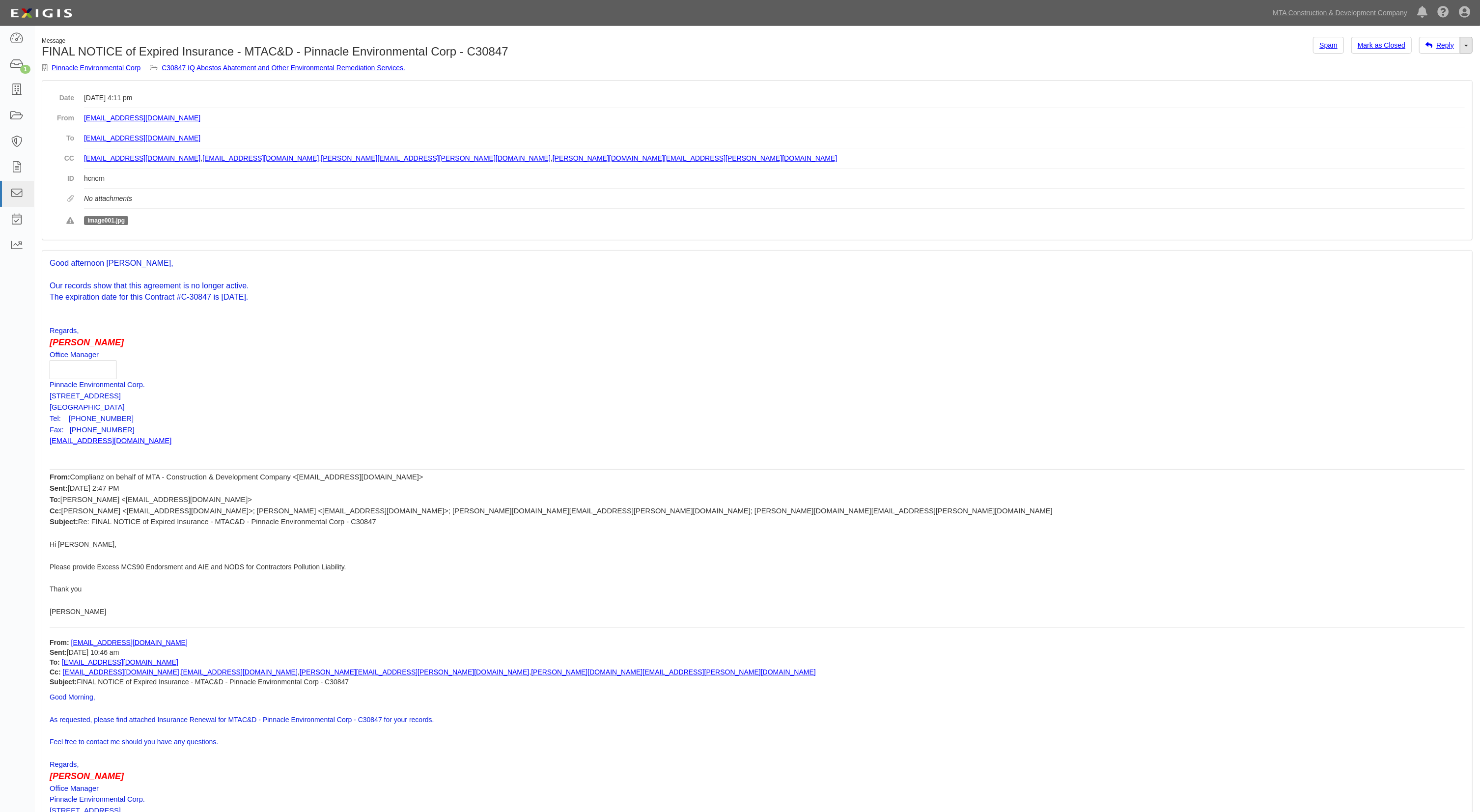
click at [1468, 53] on link "Toggle Dropdown" at bounding box center [1466, 45] width 13 height 17
click at [1411, 65] on link "Reply All" at bounding box center [1433, 63] width 77 height 13
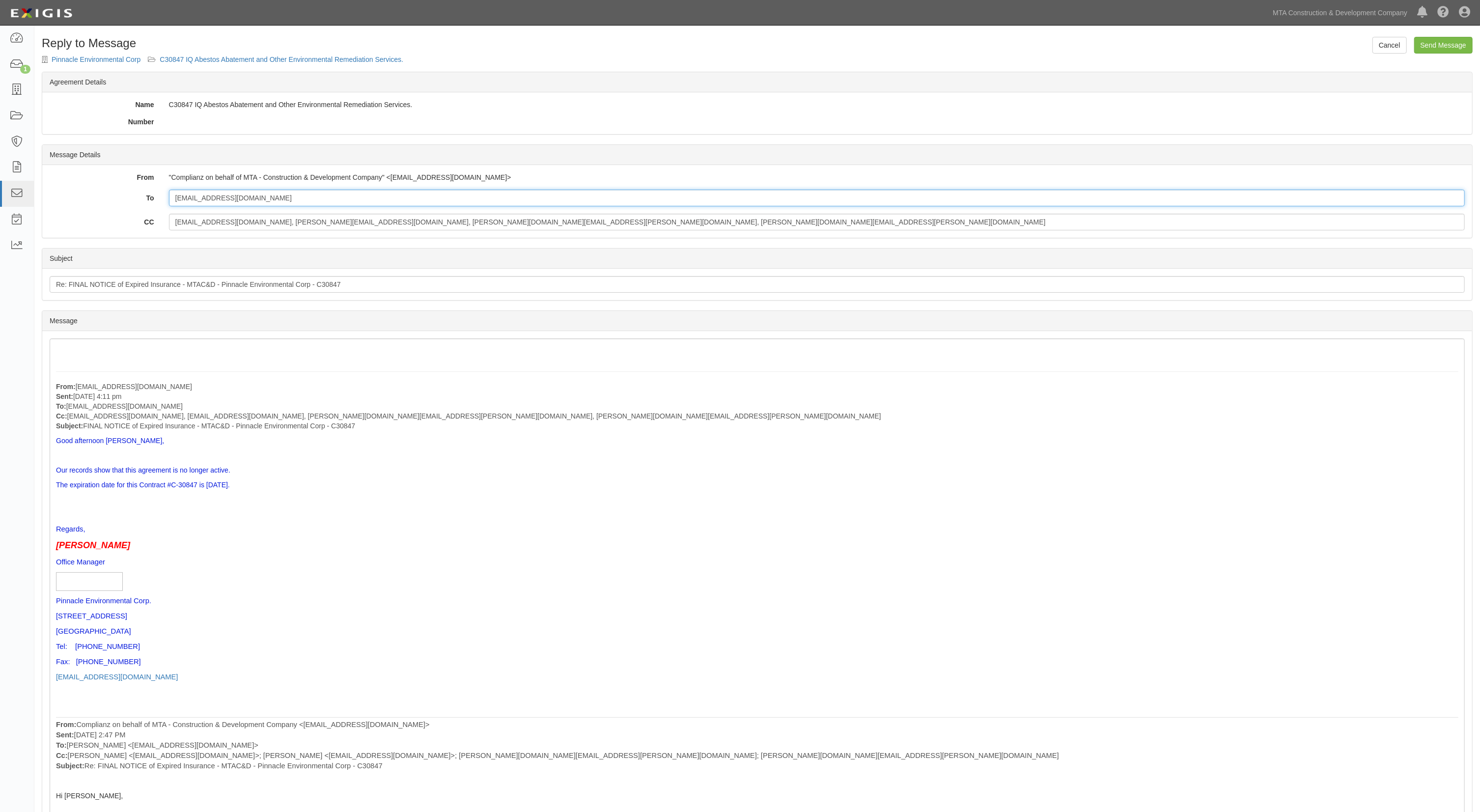
drag, startPoint x: 258, startPoint y: 201, endPoint x: 148, endPoint y: 200, distance: 110.0
click at [148, 200] on div "To [EMAIL_ADDRESS][DOMAIN_NAME]" at bounding box center [757, 198] width 1430 height 17
click at [475, 223] on input "[EMAIL_ADDRESS][DOMAIN_NAME], [PERSON_NAME][EMAIL_ADDRESS][DOMAIN_NAME], [PERSO…" at bounding box center [816, 221] width 1295 height 17
drag, startPoint x: 477, startPoint y: 223, endPoint x: 316, endPoint y: 228, distance: 161.1
click at [316, 228] on input "jpatrick@pinenv.com, jvazquez@pinenv.com, stefanie.valenti@nyct.com, stephen.ro…" at bounding box center [816, 221] width 1295 height 17
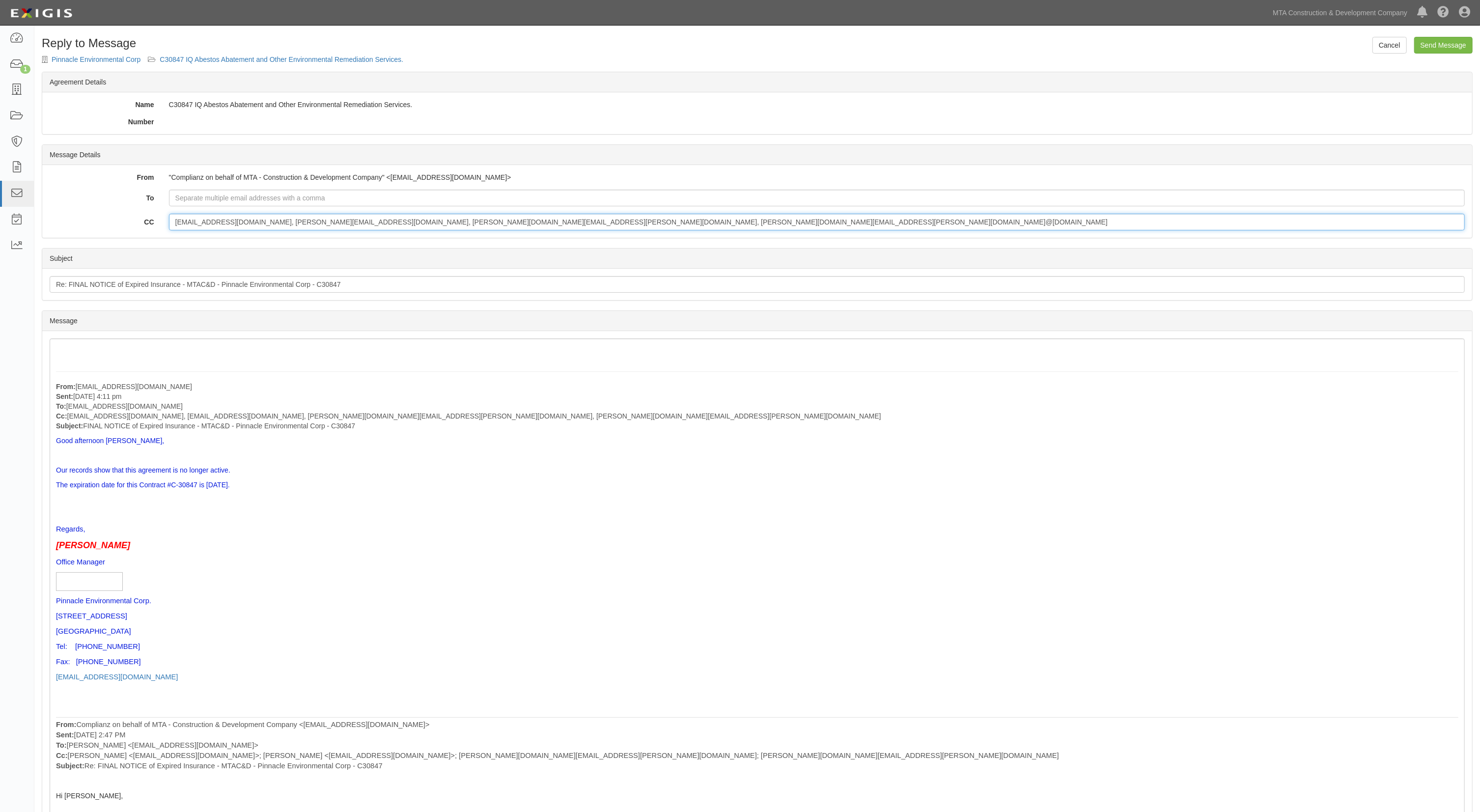
type input "jpatrick@pinenv.com, jvazquez@pinenv.com, igarcia@pinenv.com"
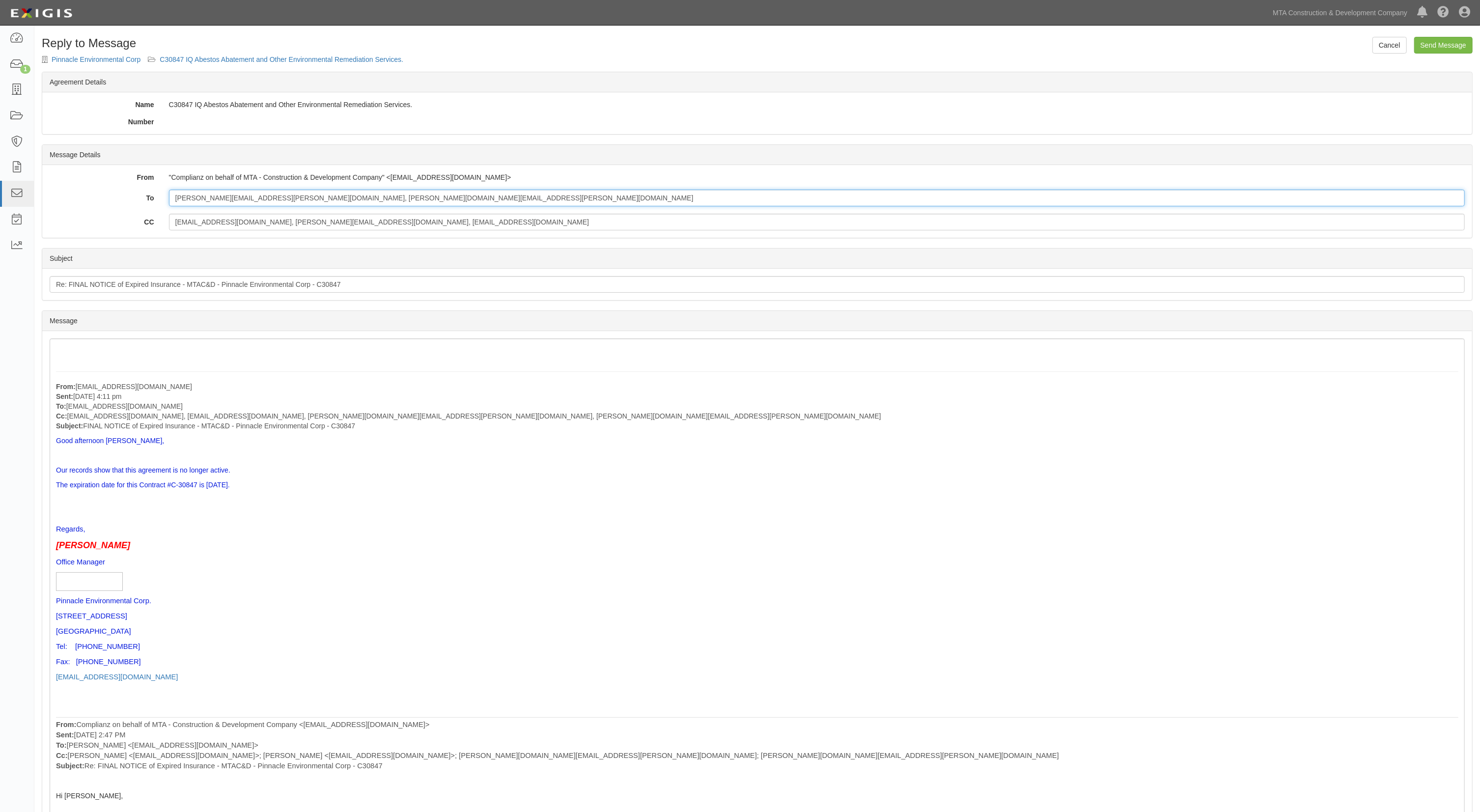
type input "stefanie.valenti@nyct.com, stephen.rogers@nyct.com"
drag, startPoint x: 410, startPoint y: 216, endPoint x: 33, endPoint y: 222, distance: 377.0
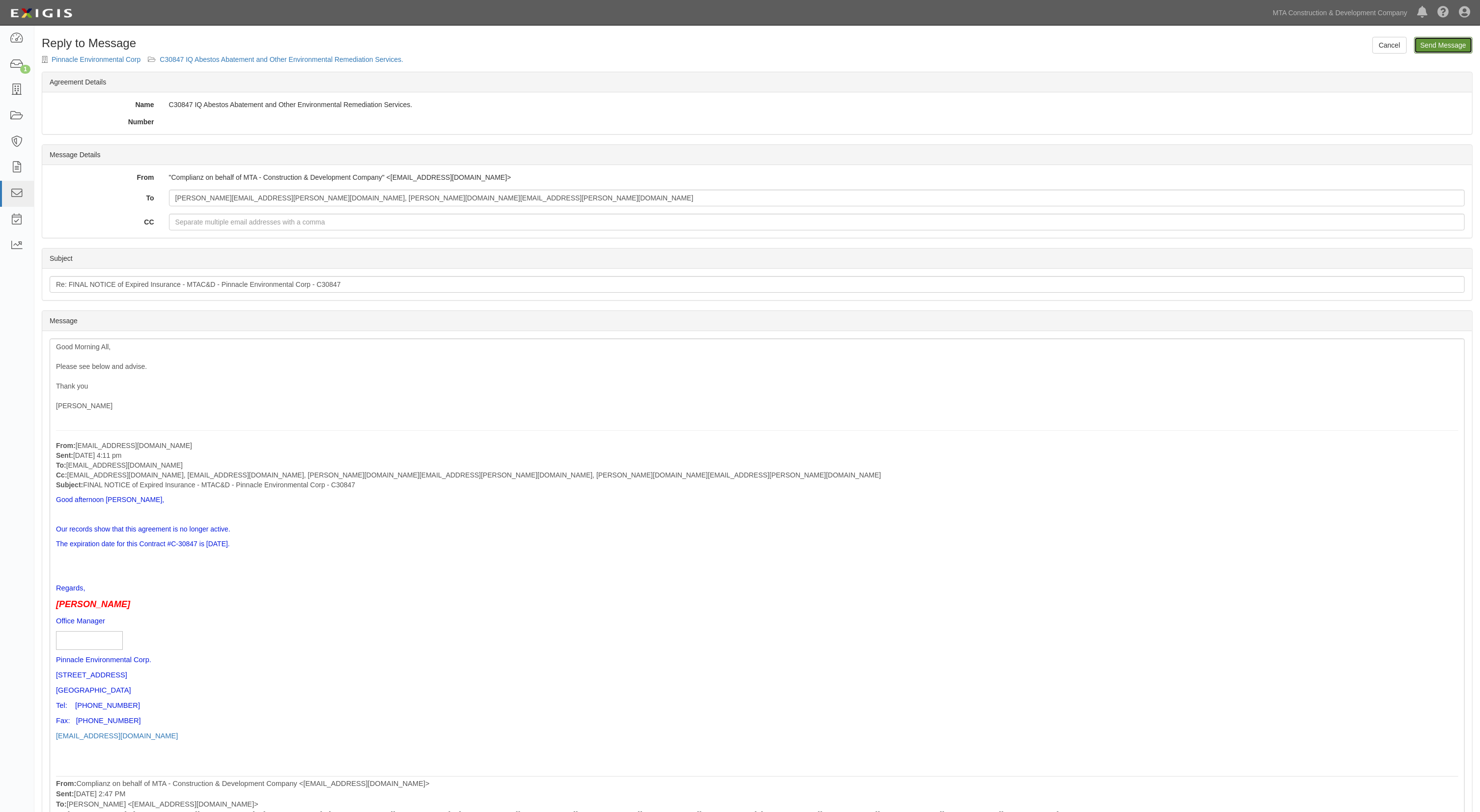
click at [1433, 46] on input "Send Message" at bounding box center [1443, 45] width 58 height 17
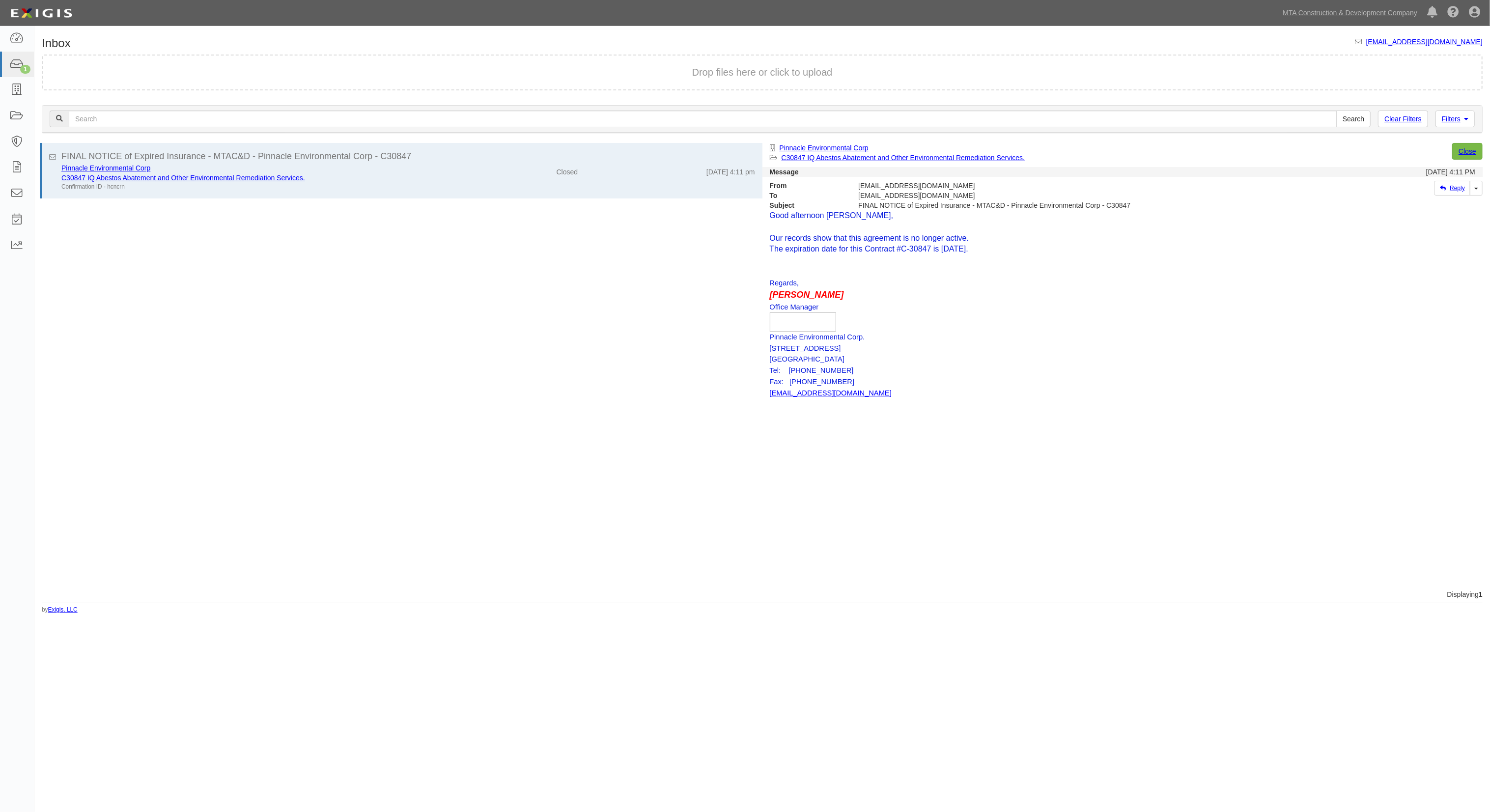
click at [835, 760] on html "Toggle navigation Dashboard 1 Inbox Parties Agreements Coverages Documents Mess…" at bounding box center [745, 380] width 1490 height 760
click at [1008, 621] on div "Inbox [EMAIL_ADDRESS][DOMAIN_NAME] Drop files here or click to upload Filters C…" at bounding box center [745, 395] width 1490 height 730
click at [338, 299] on div "FINAL NOTICE of Expired Insurance - MTAC&D - Pinnacle Environmental Corp - C308…" at bounding box center [398, 366] width 728 height 446
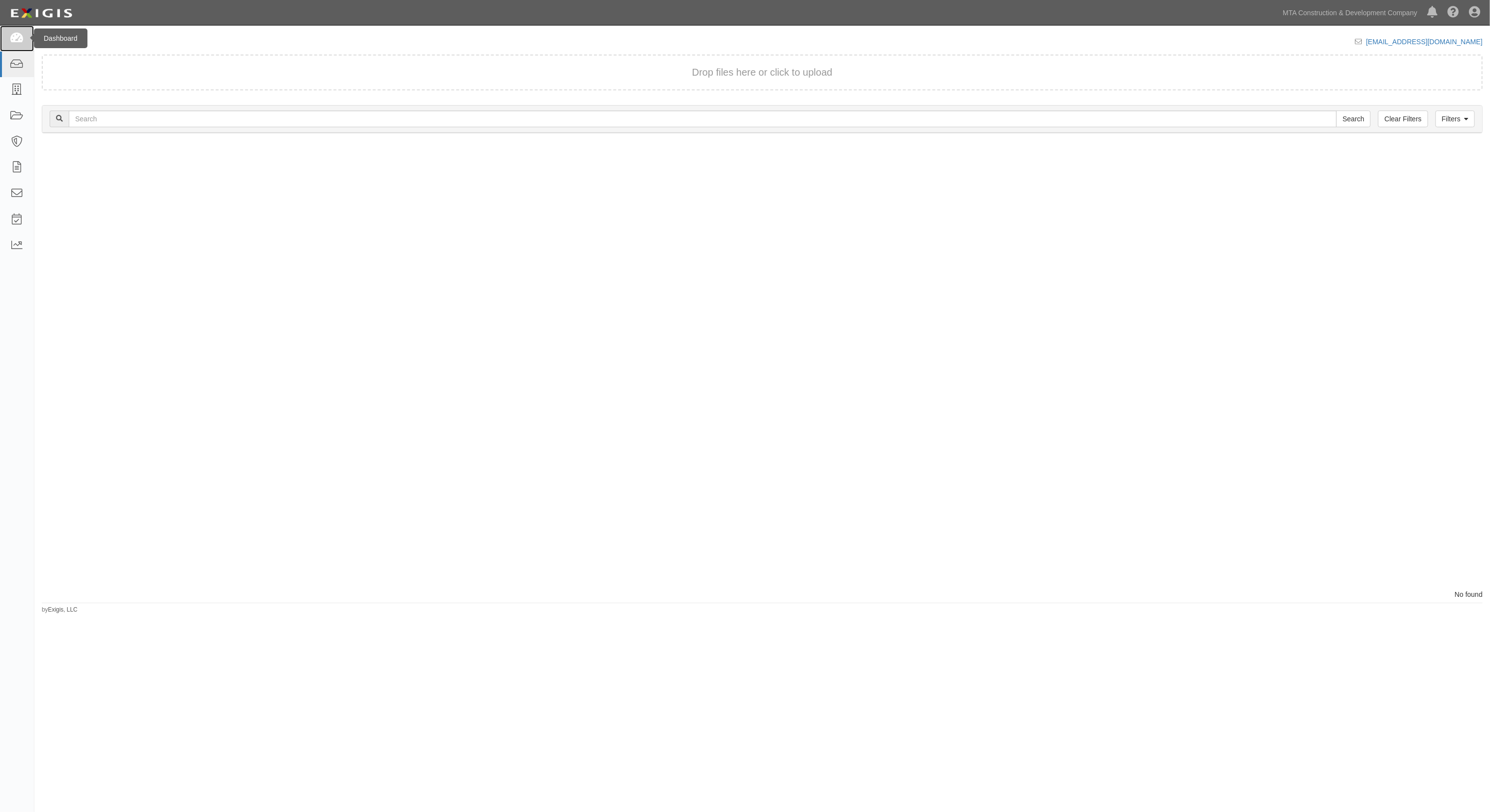
click at [18, 38] on icon at bounding box center [17, 38] width 14 height 11
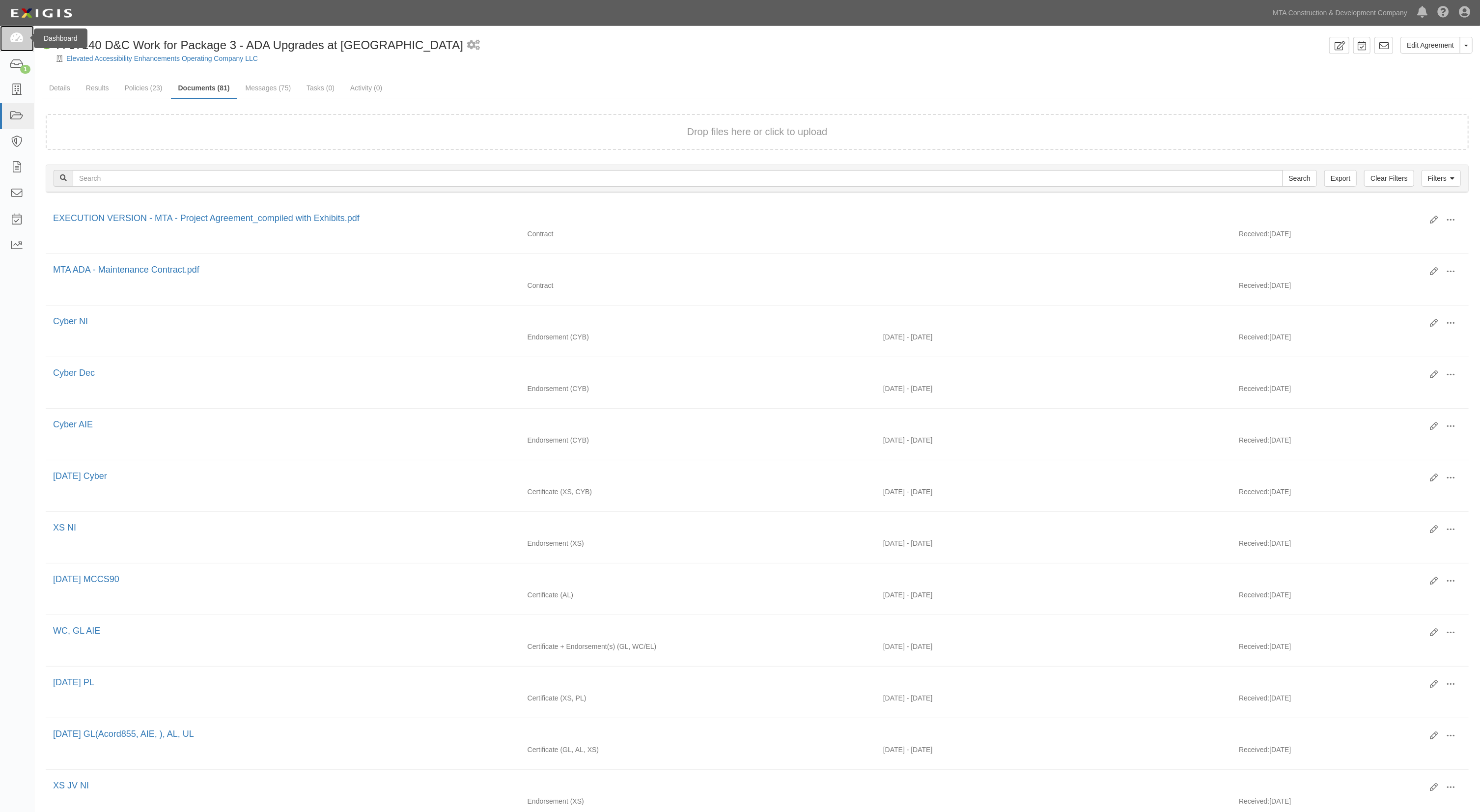
click at [15, 39] on icon at bounding box center [17, 38] width 14 height 11
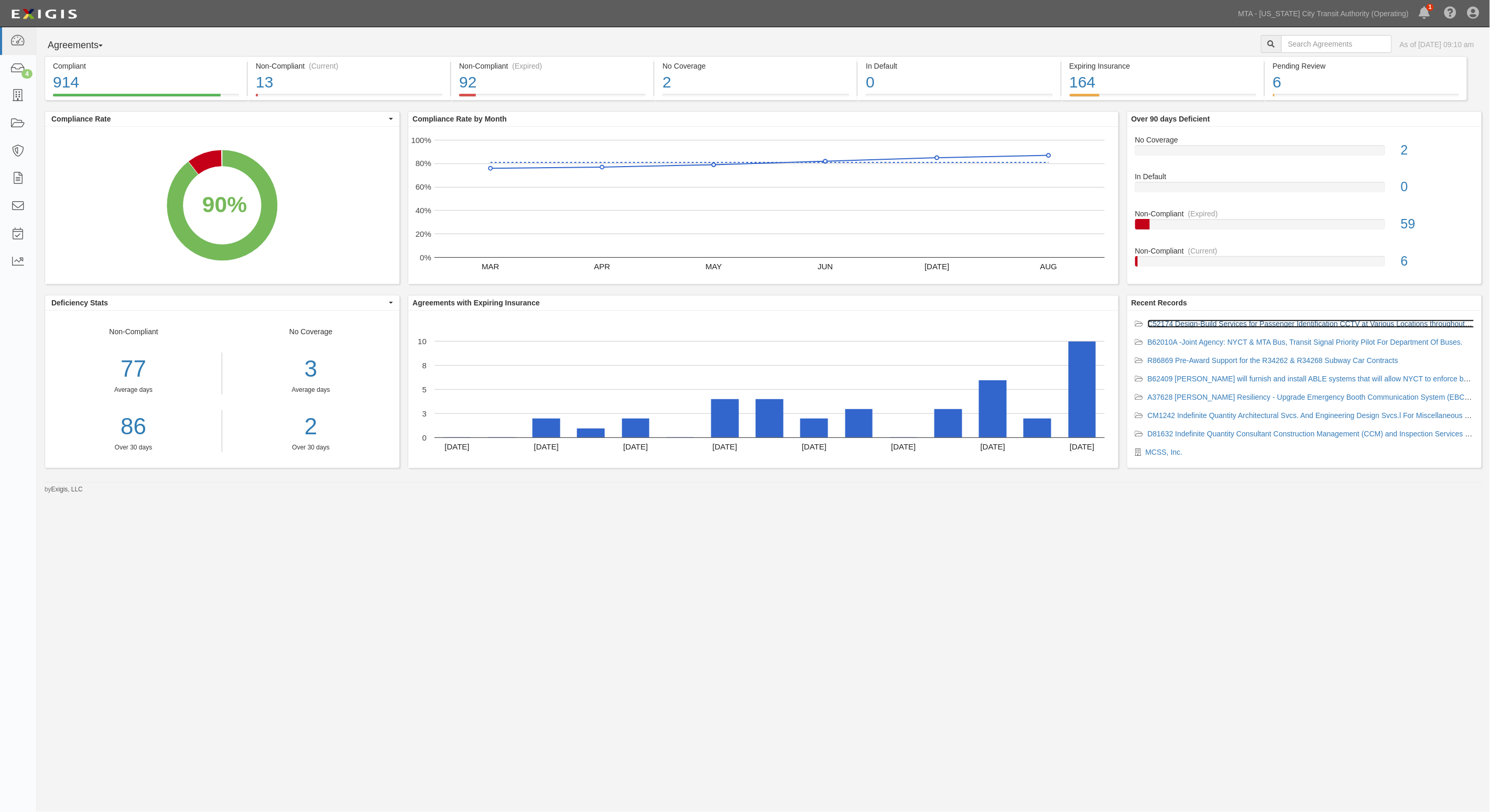
click at [1245, 323] on link "C52174 Design-Build Services for Passenger Identification CCTV at Various Locat…" at bounding box center [1391, 323] width 487 height 8
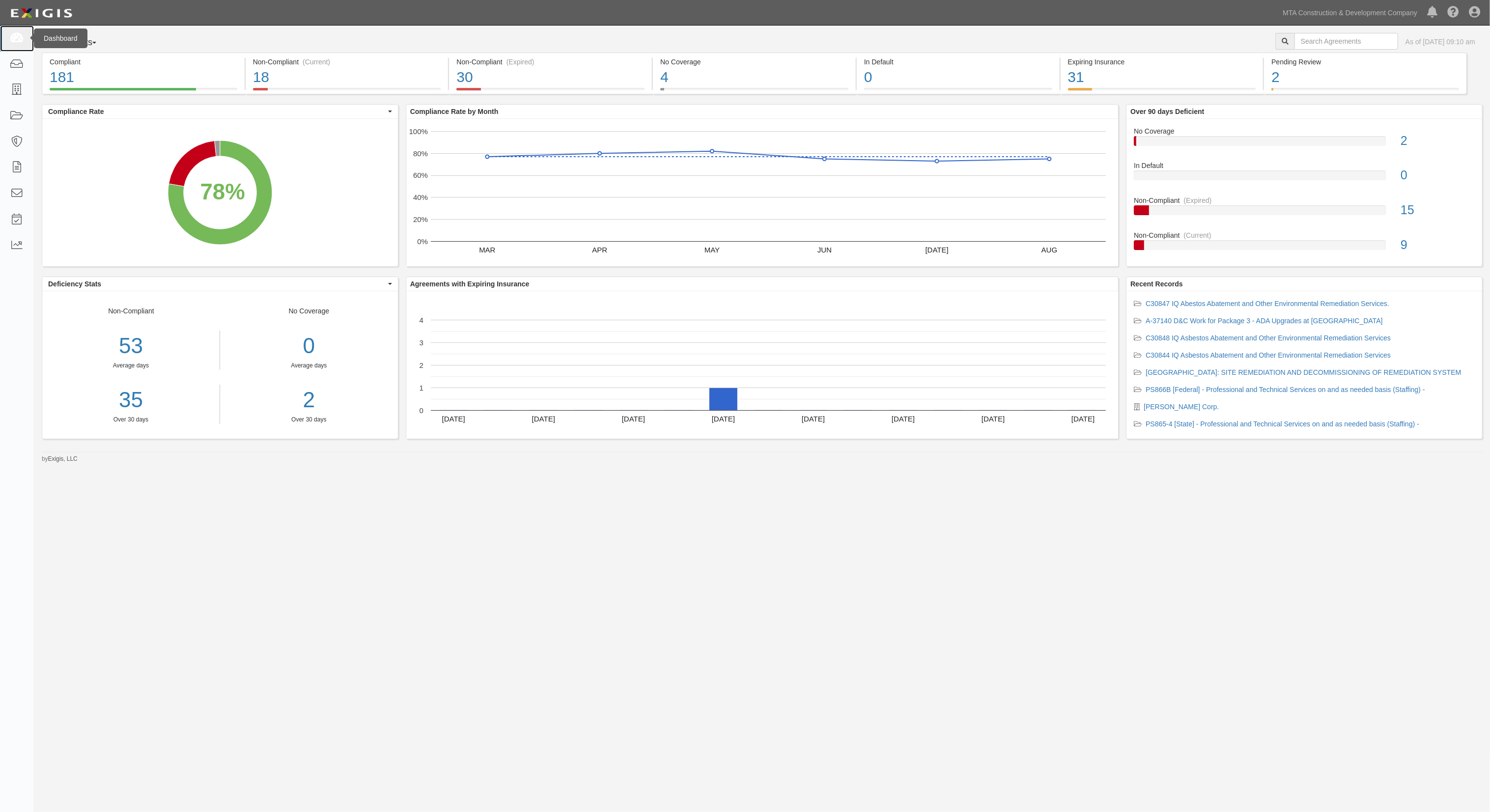
click at [11, 33] on icon at bounding box center [17, 38] width 14 height 11
click at [20, 34] on icon at bounding box center [17, 38] width 14 height 11
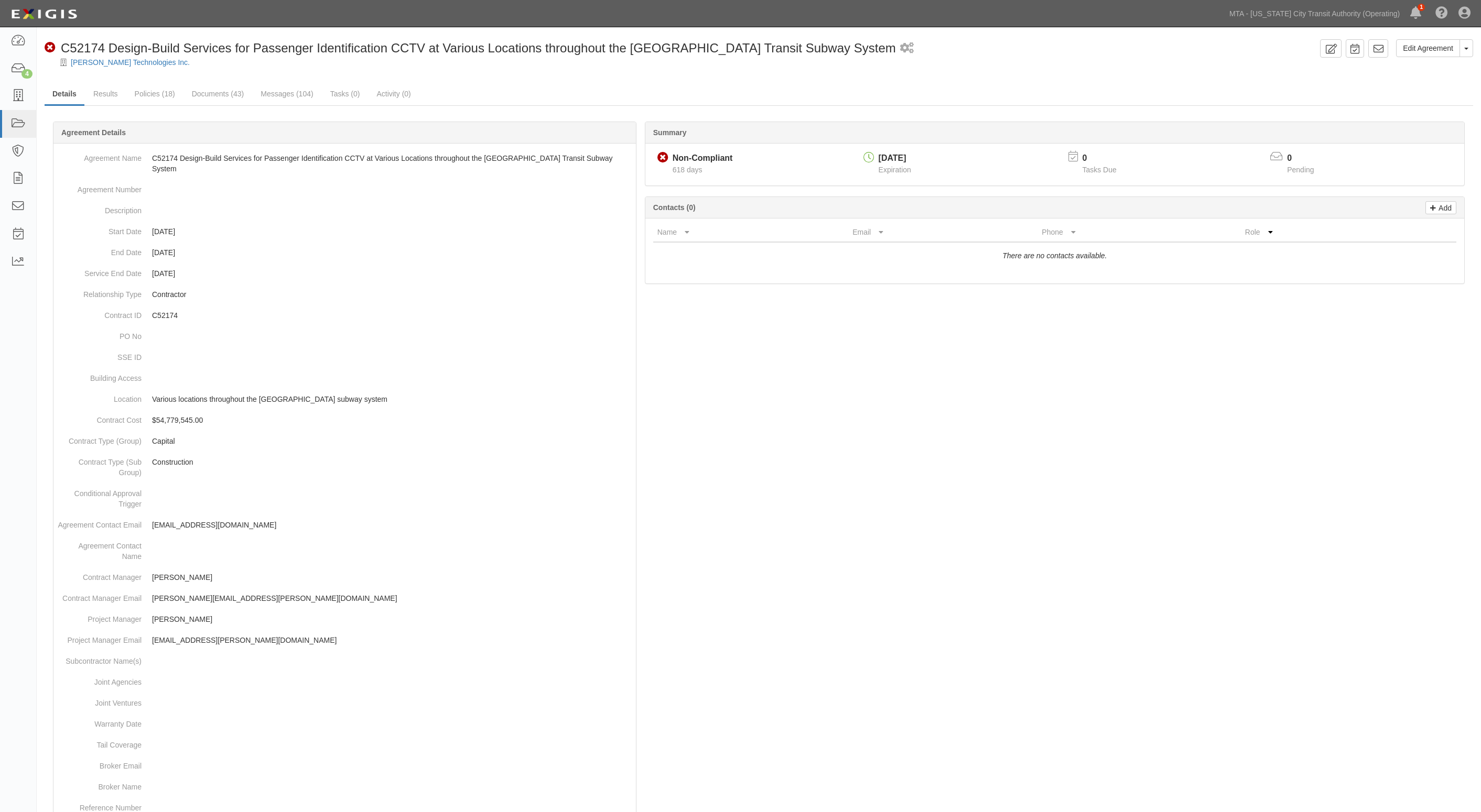
drag, startPoint x: 476, startPoint y: 62, endPoint x: 389, endPoint y: 68, distance: 87.2
click at [476, 64] on div "[PERSON_NAME] Technologies Inc." at bounding box center [766, 62] width 1428 height 10
click at [247, 95] on link "Documents (43)" at bounding box center [218, 95] width 68 height 23
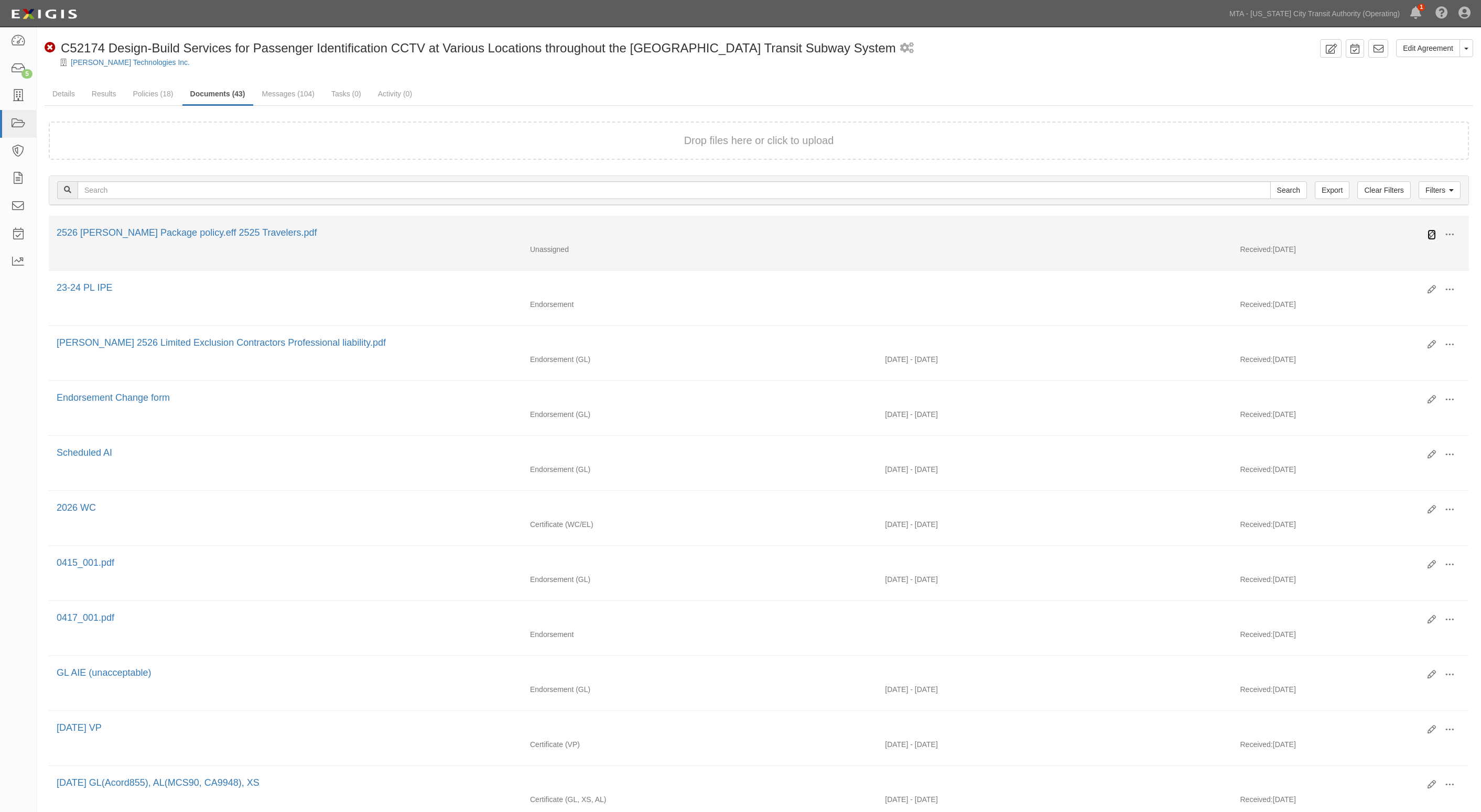
click at [1428, 231] on icon at bounding box center [1431, 234] width 8 height 8
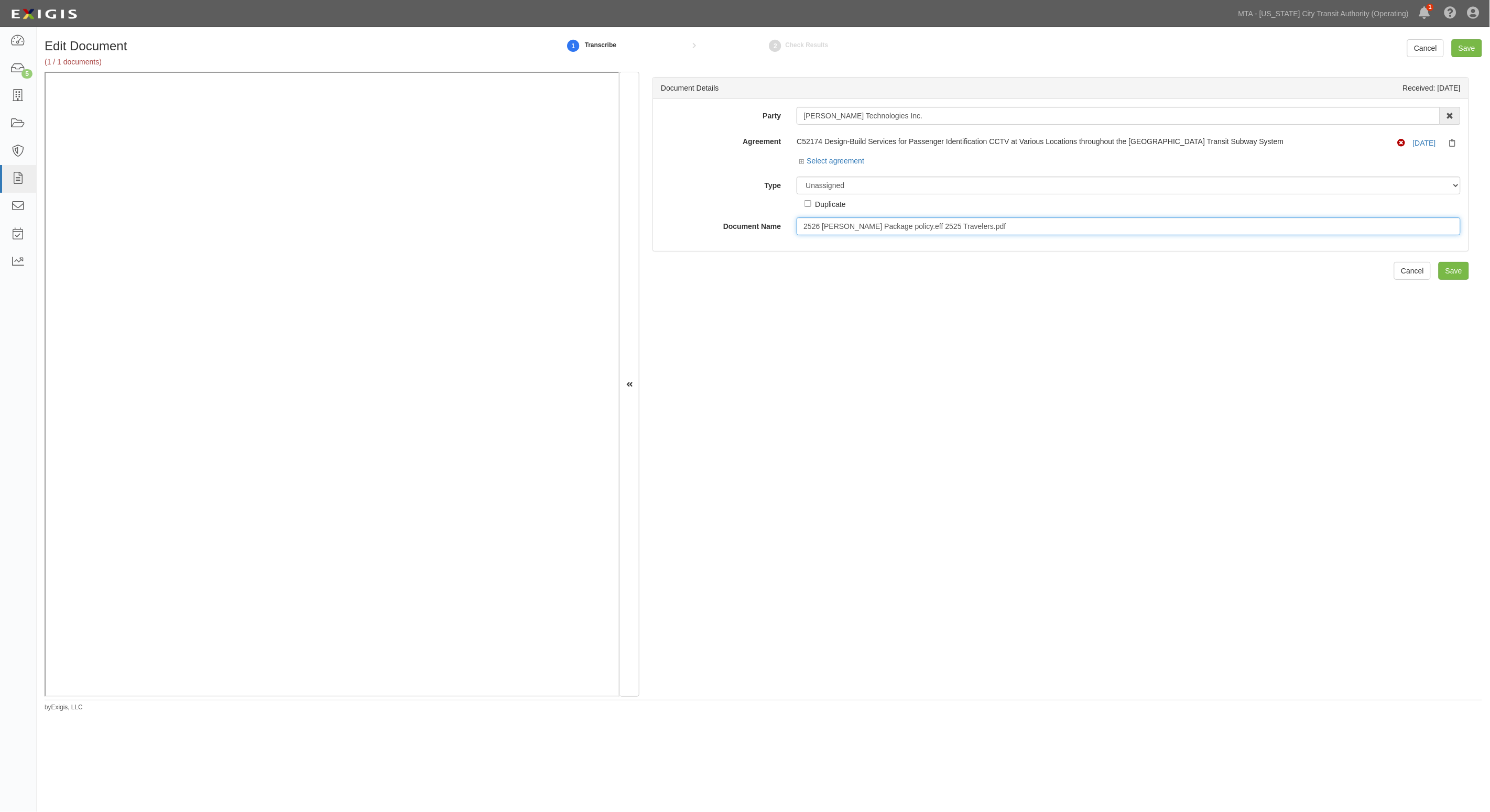
click at [850, 221] on input "2526 Boyce Package policy.eff 2525 Travelers.pdf" at bounding box center [1128, 226] width 664 height 18
click at [850, 185] on select "Unassigned Binder Cancellation Notice Certificate Contract Endorsement Insuranc…" at bounding box center [1128, 185] width 664 height 18
select select "EndorsementDetail"
click at [796, 176] on select "Unassigned Binder Cancellation Notice Certificate Contract Endorsement Insuranc…" at bounding box center [1128, 185] width 664 height 18
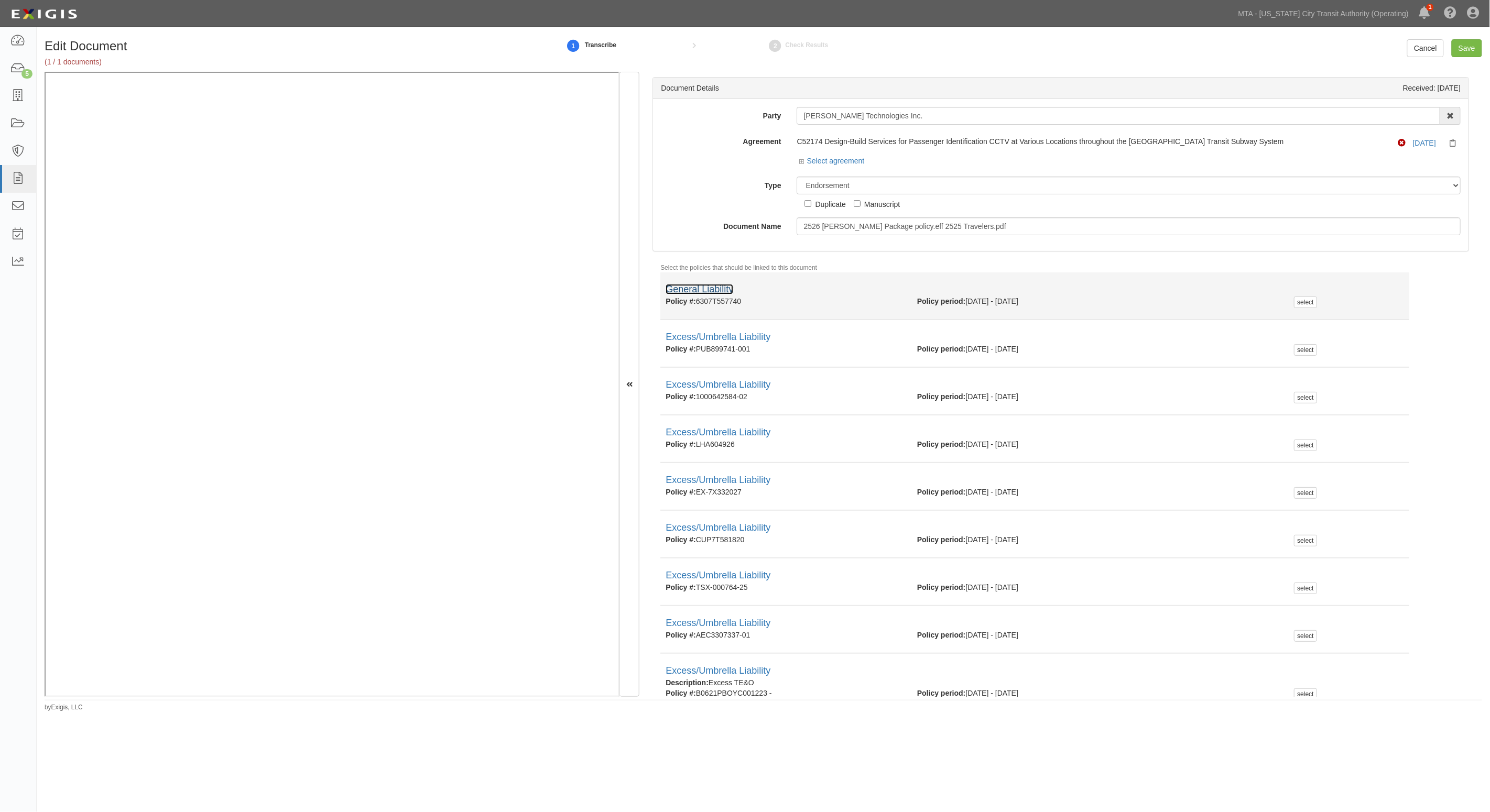
click at [700, 287] on link "General Liability" at bounding box center [700, 289] width 68 height 10
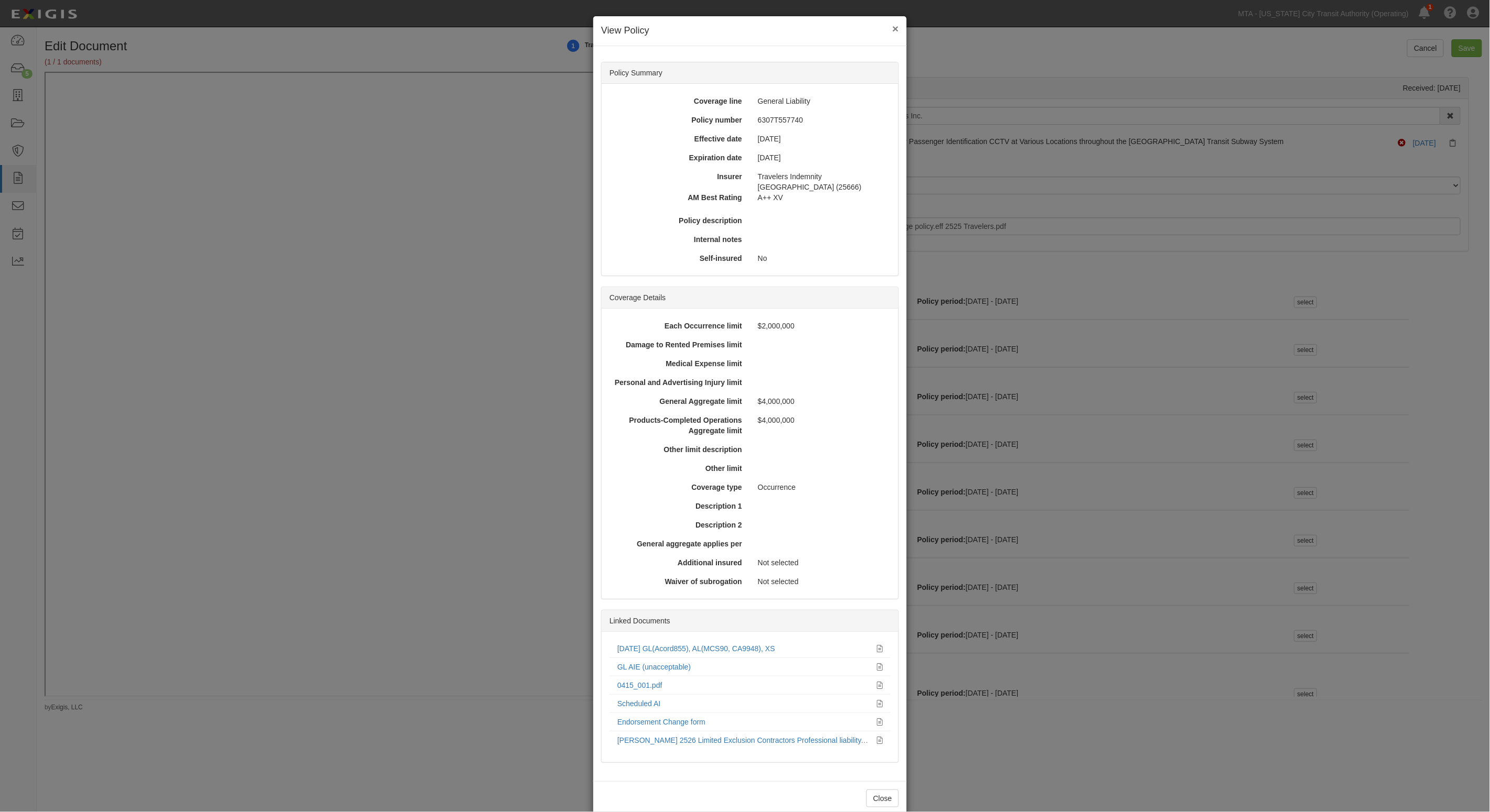
click at [893, 25] on button "×" at bounding box center [896, 29] width 7 height 11
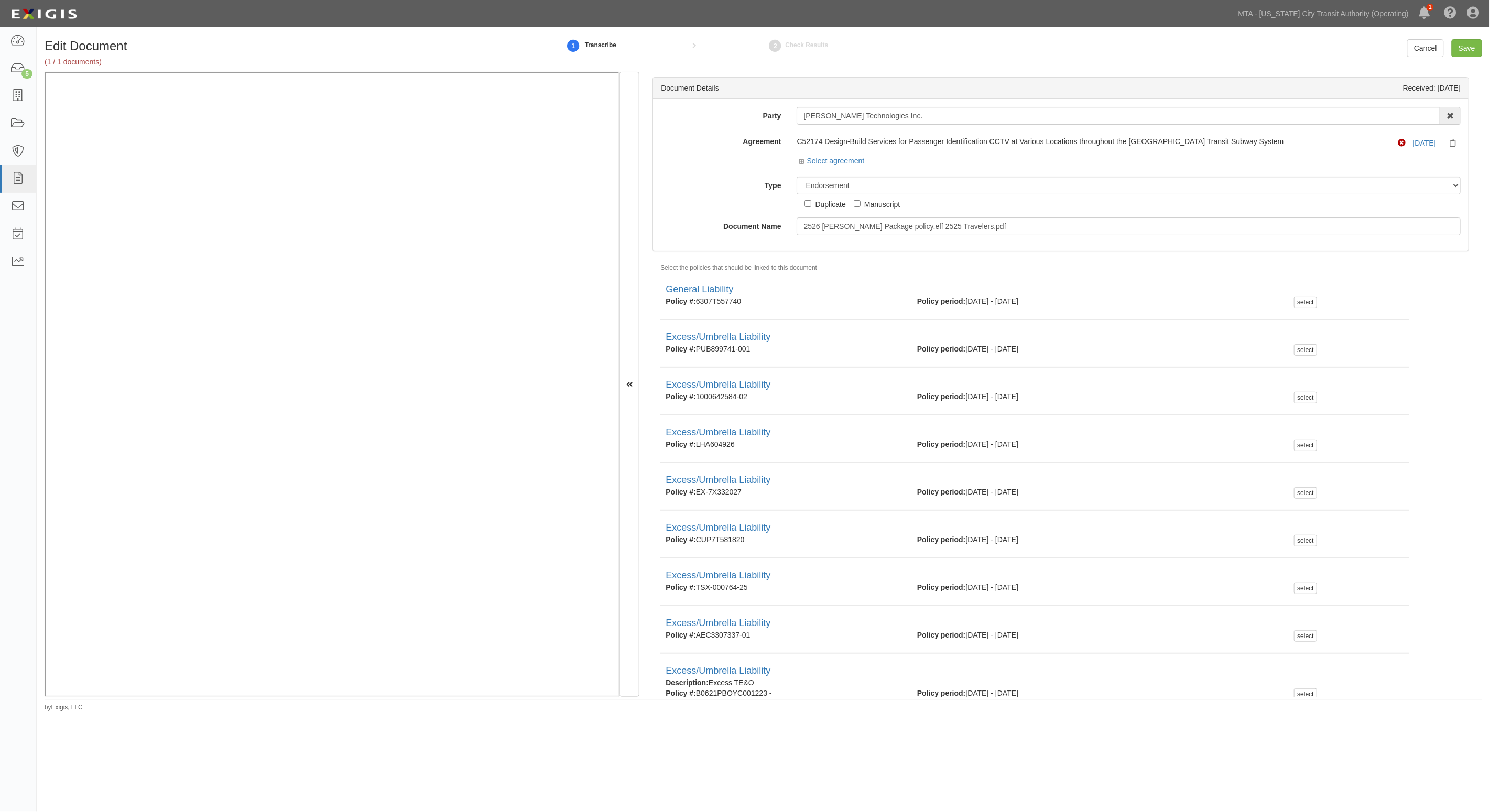
click at [853, 52] on div "2 Check Results" at bounding box center [797, 45] width 155 height 23
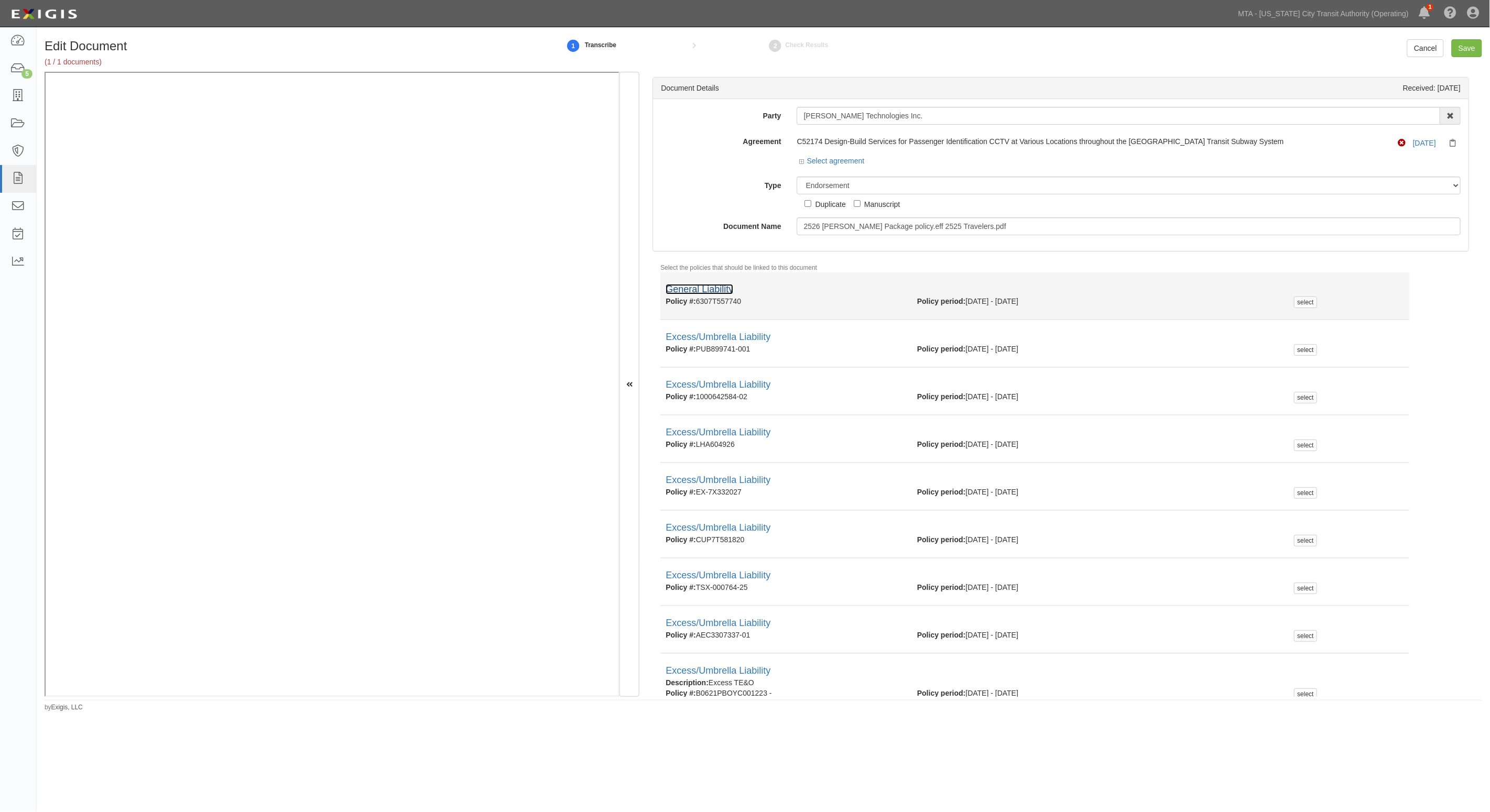
click at [720, 288] on link "General Liability" at bounding box center [700, 289] width 68 height 10
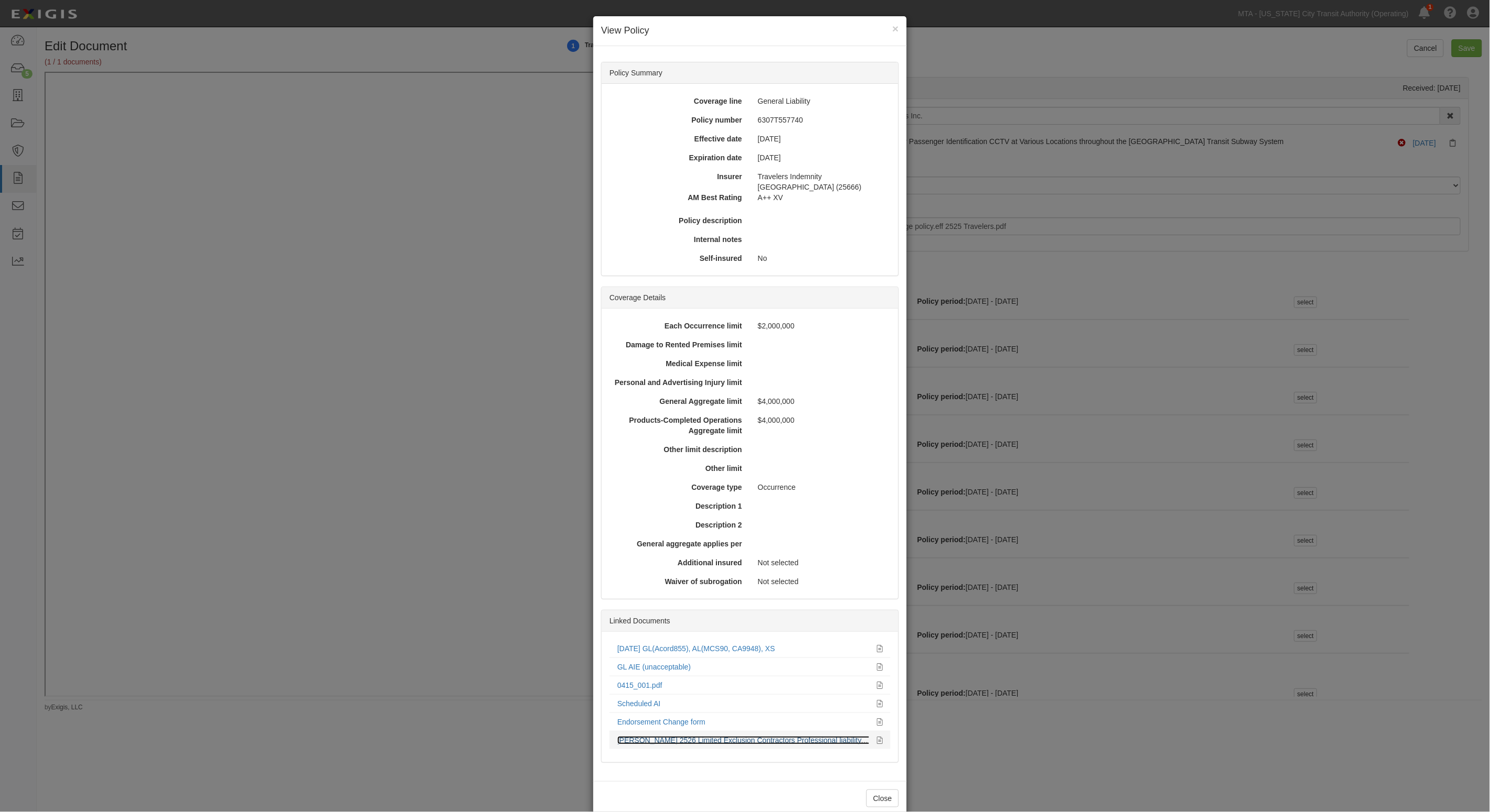
click at [702, 743] on link "Boyce 2526 Limited Exclusion Contractors Professional liability.pdf" at bounding box center [745, 740] width 256 height 8
click at [1272, 289] on div "× View Policy Policy Summary Coverage line General Liability Policy number 6307…" at bounding box center [745, 406] width 1490 height 812
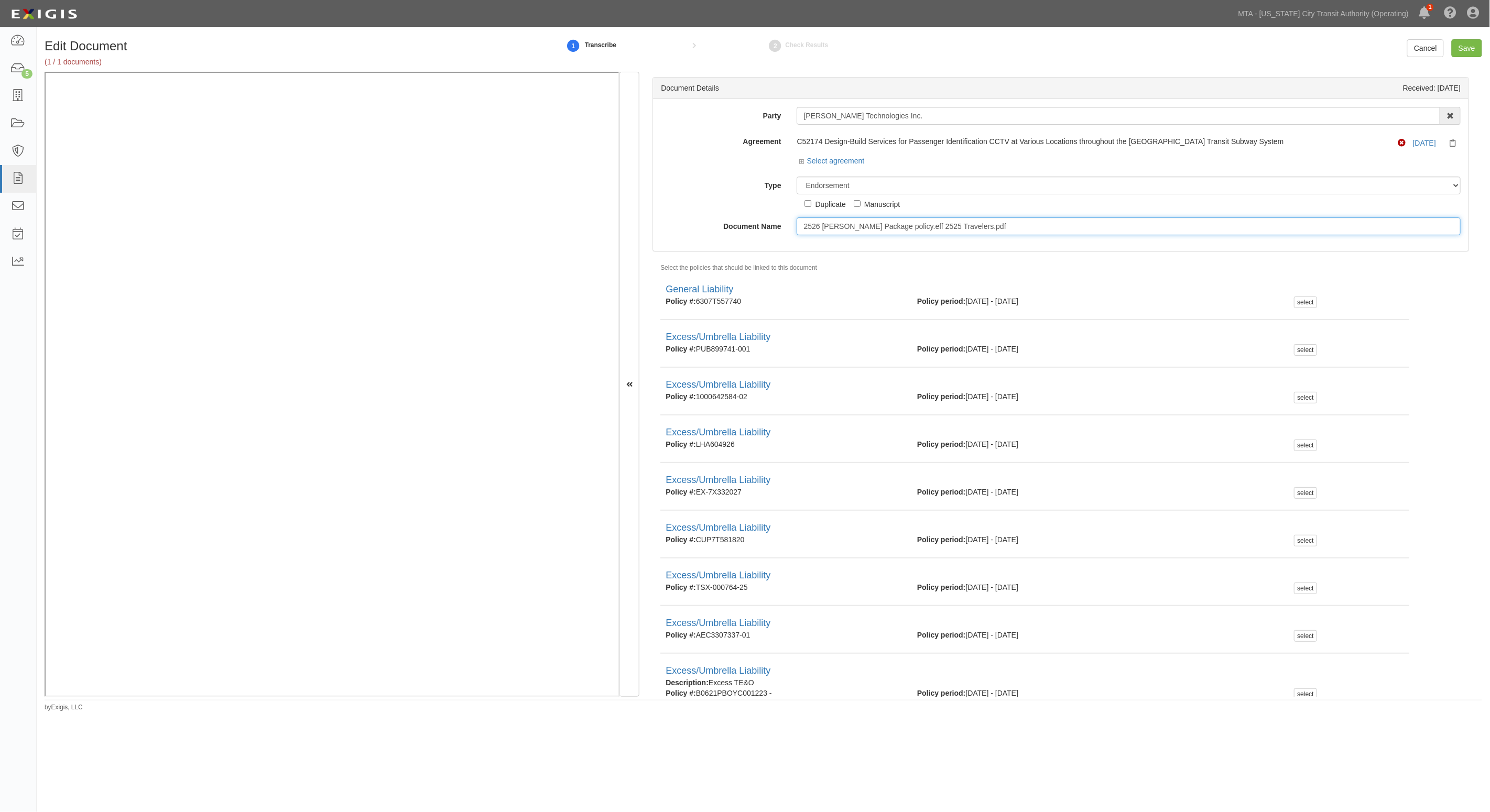
drag, startPoint x: 1007, startPoint y: 234, endPoint x: 748, endPoint y: 227, distance: 259.1
click at [748, 227] on div "Document Name 2526 Boyce Package policy.eff 2525 Travelers.pdf" at bounding box center [1060, 226] width 815 height 18
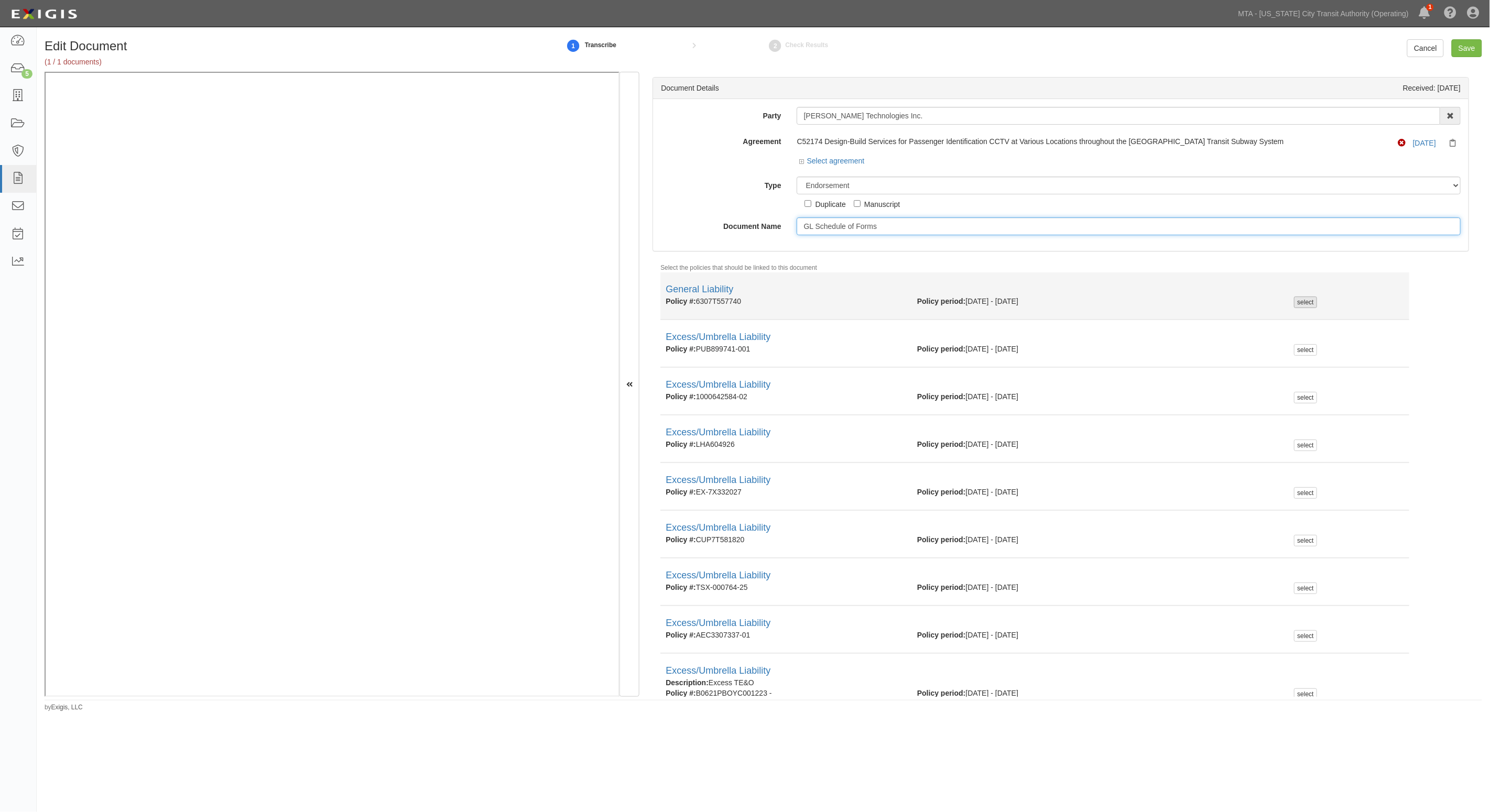
type input "GL Schedule of Forms"
drag, startPoint x: 1293, startPoint y: 301, endPoint x: 1380, endPoint y: 168, distance: 158.9
click at [1294, 297] on div "select" at bounding box center [1305, 302] width 23 height 11
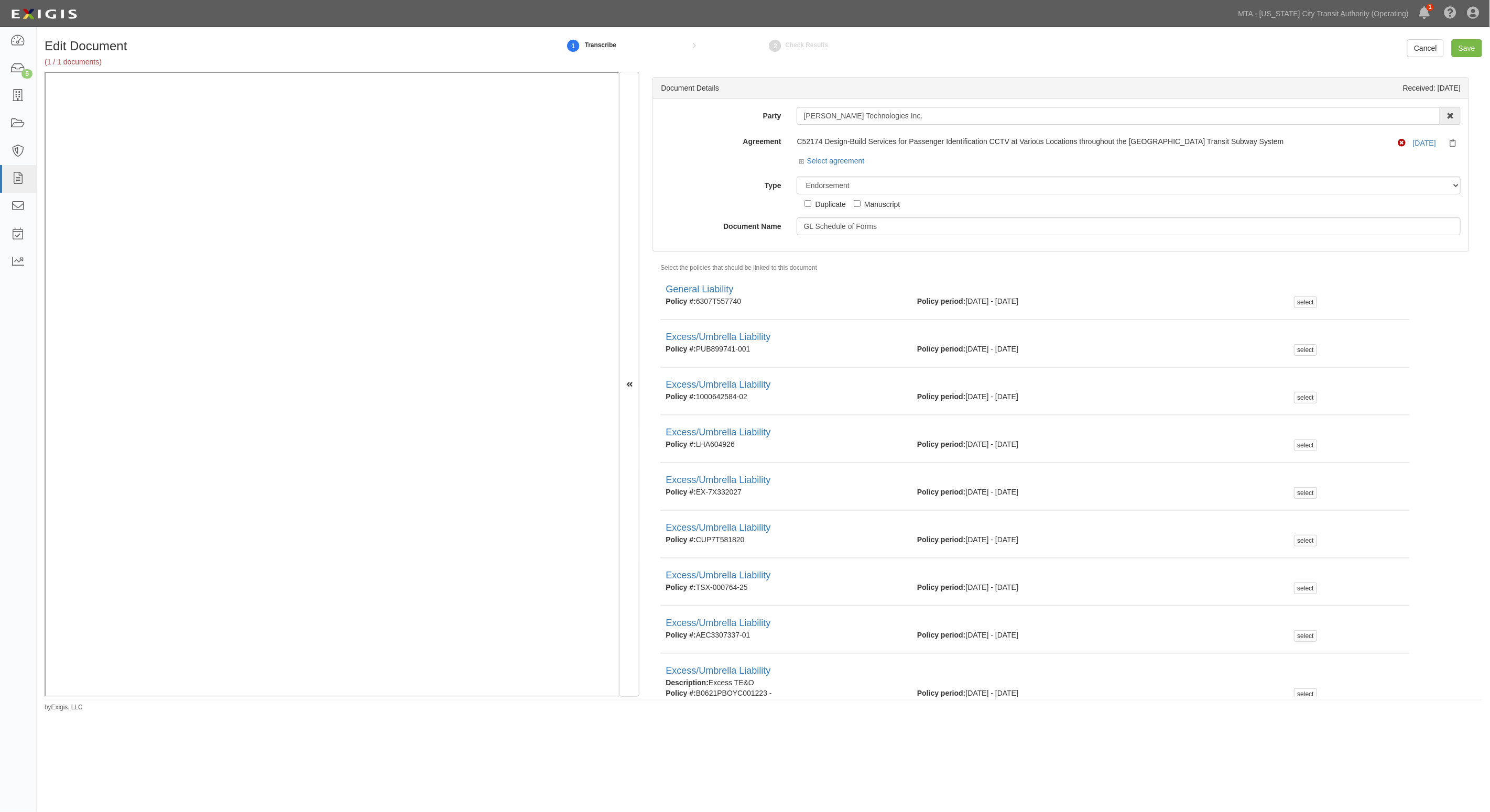
checkbox input "true"
click at [1472, 43] on input "Save" at bounding box center [1467, 48] width 30 height 18
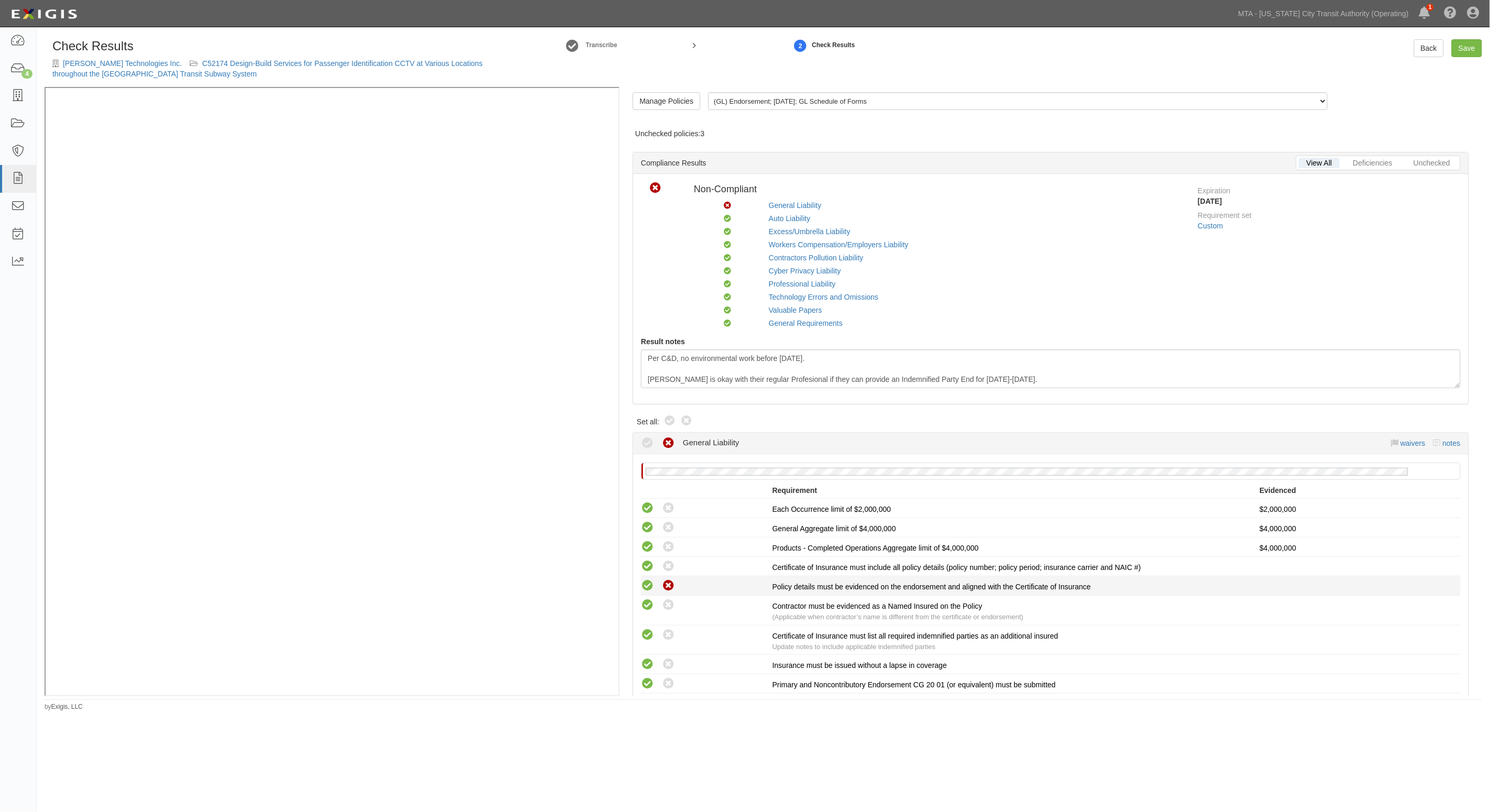
click icon
radio input "true"
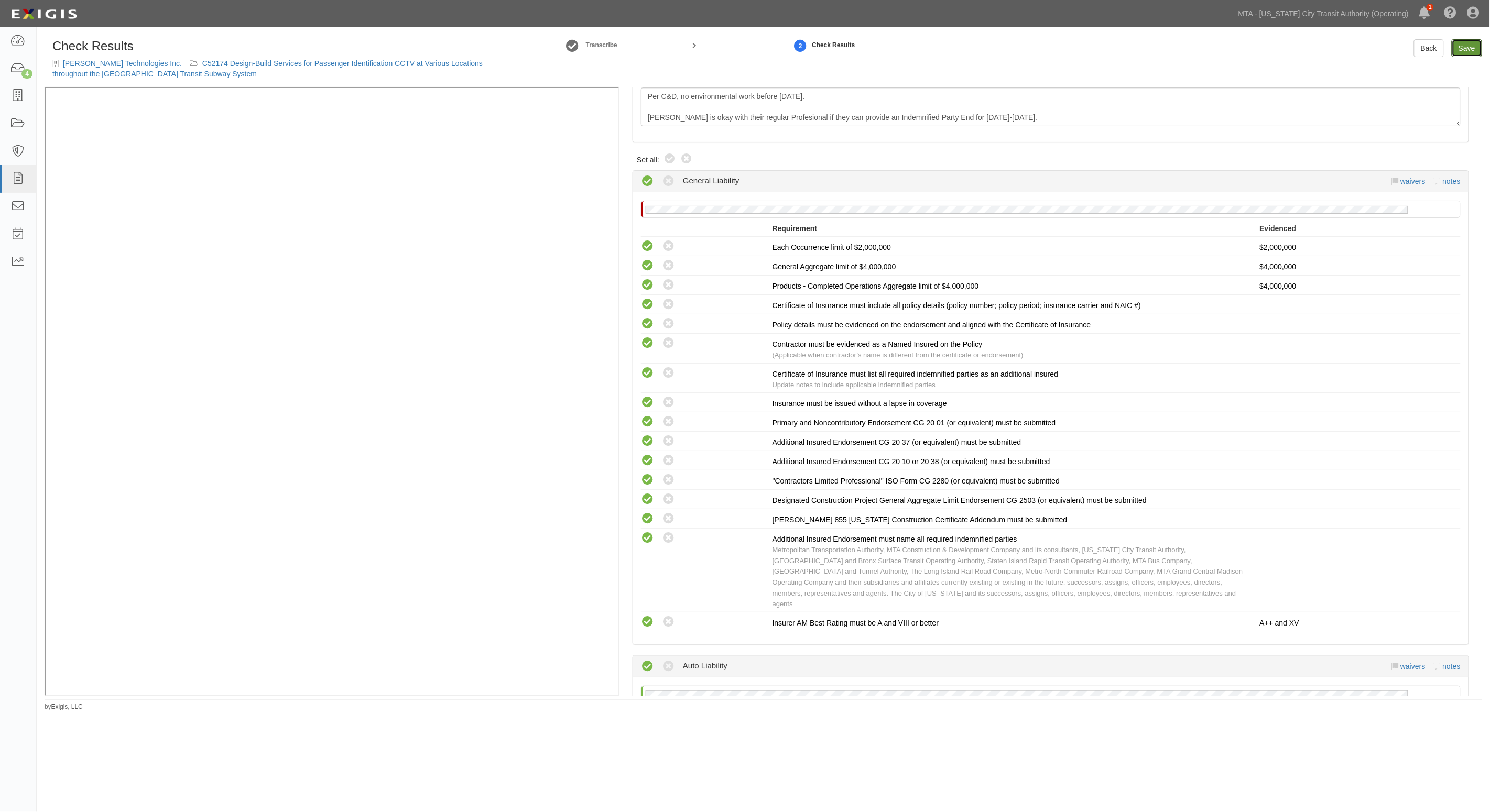
drag, startPoint x: 1467, startPoint y: 48, endPoint x: 1370, endPoint y: 44, distance: 97.1
click at [1467, 48] on link "Save" at bounding box center [1467, 48] width 30 height 18
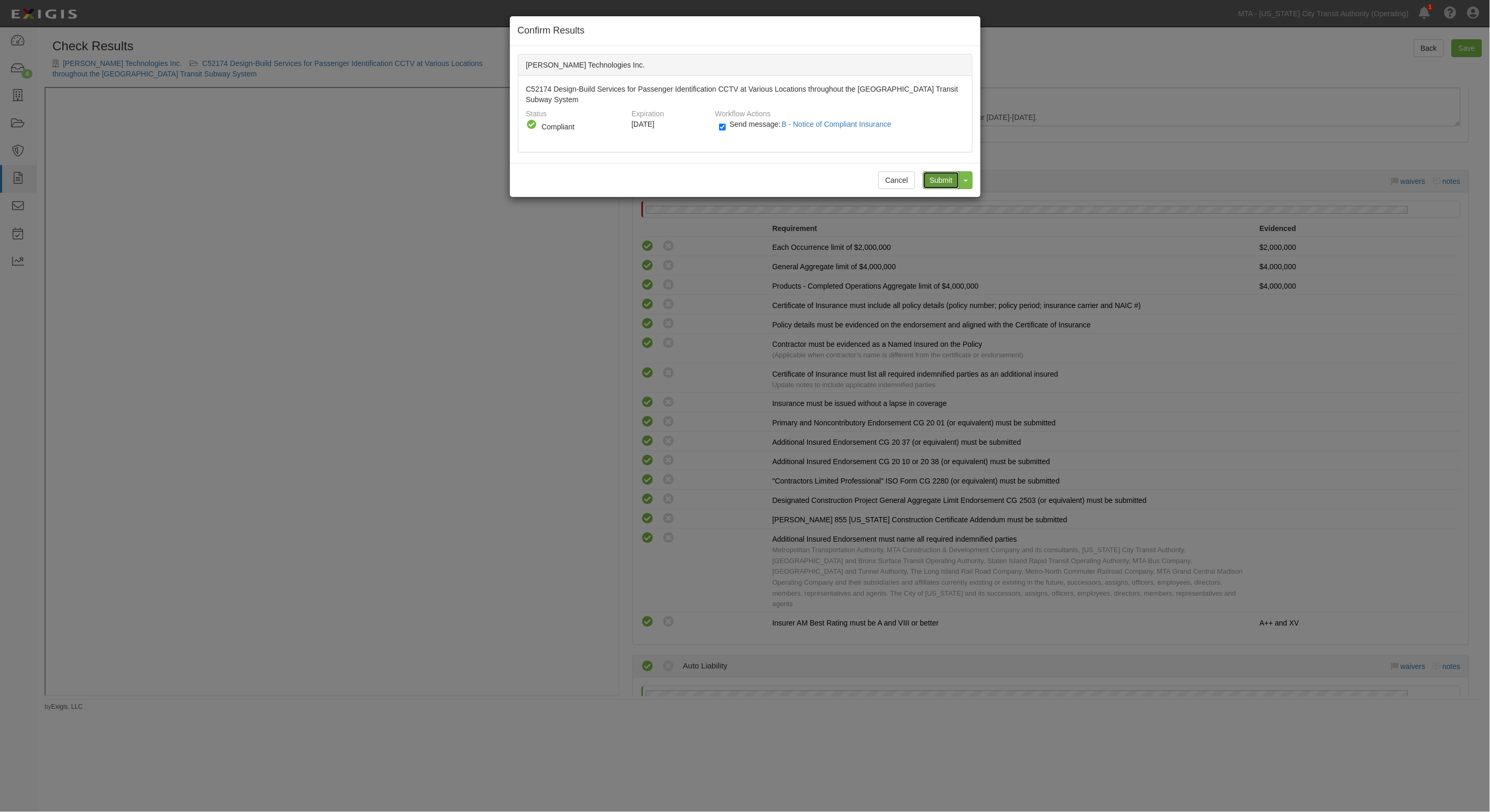
click at [929, 172] on input "Submit" at bounding box center [941, 180] width 37 height 18
click at [929, 172] on div "Submit Toggle Dropdown Submit and Continue to Agreement" at bounding box center [943, 180] width 57 height 18
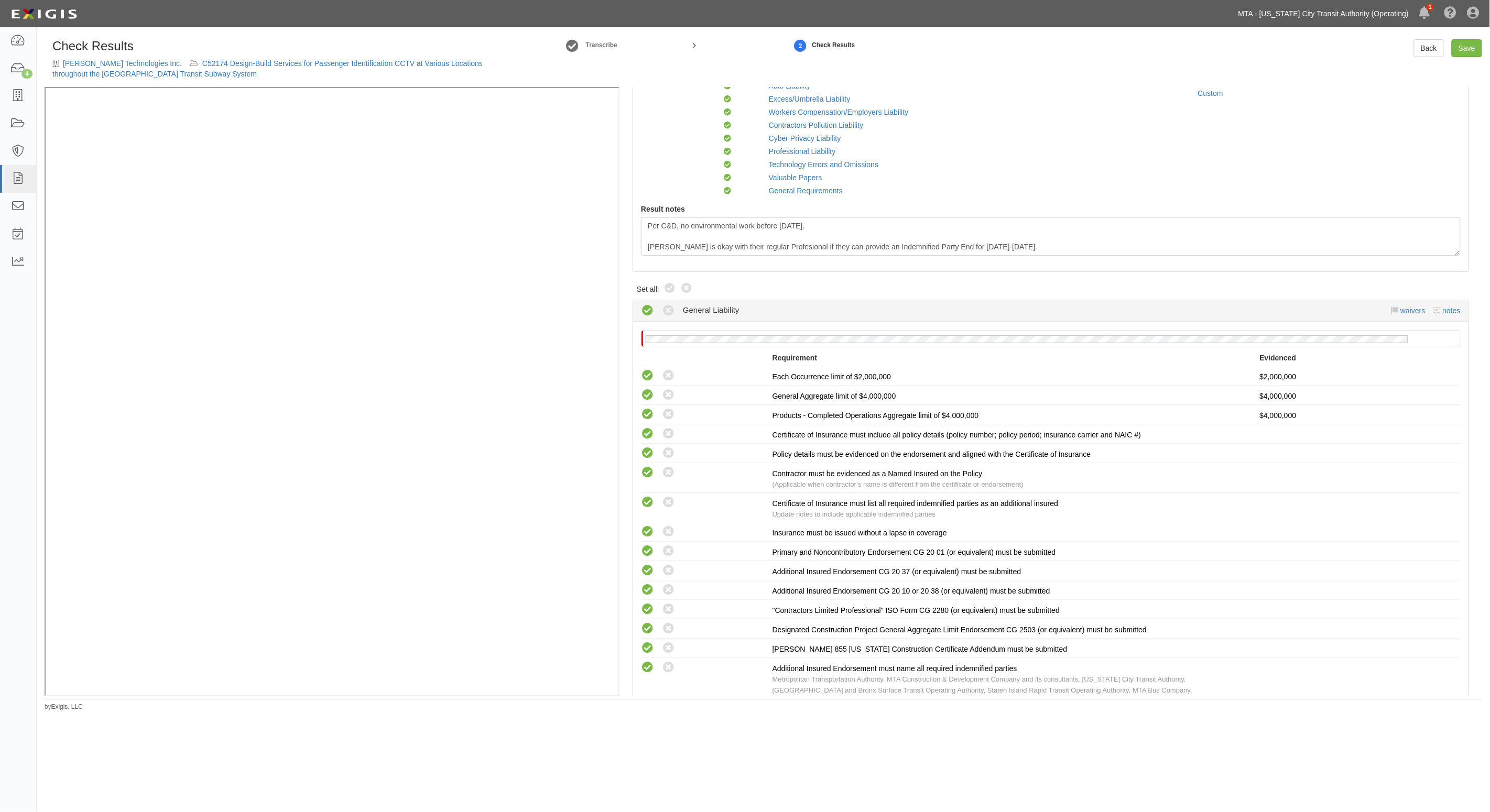
scroll to position [131, 0]
click at [1471, 46] on link "Save" at bounding box center [1467, 48] width 30 height 18
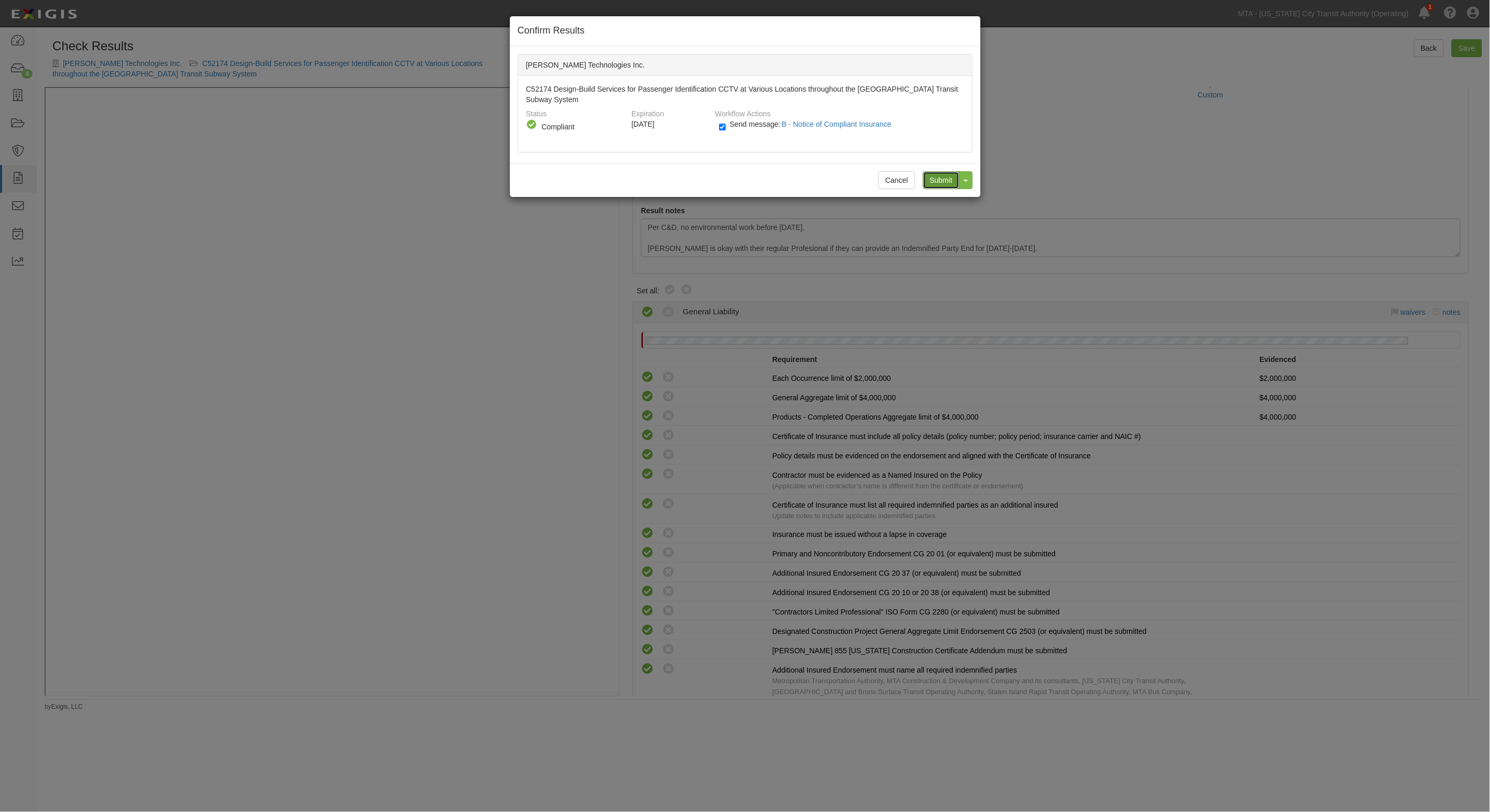
click at [948, 172] on input "Submit" at bounding box center [941, 180] width 37 height 18
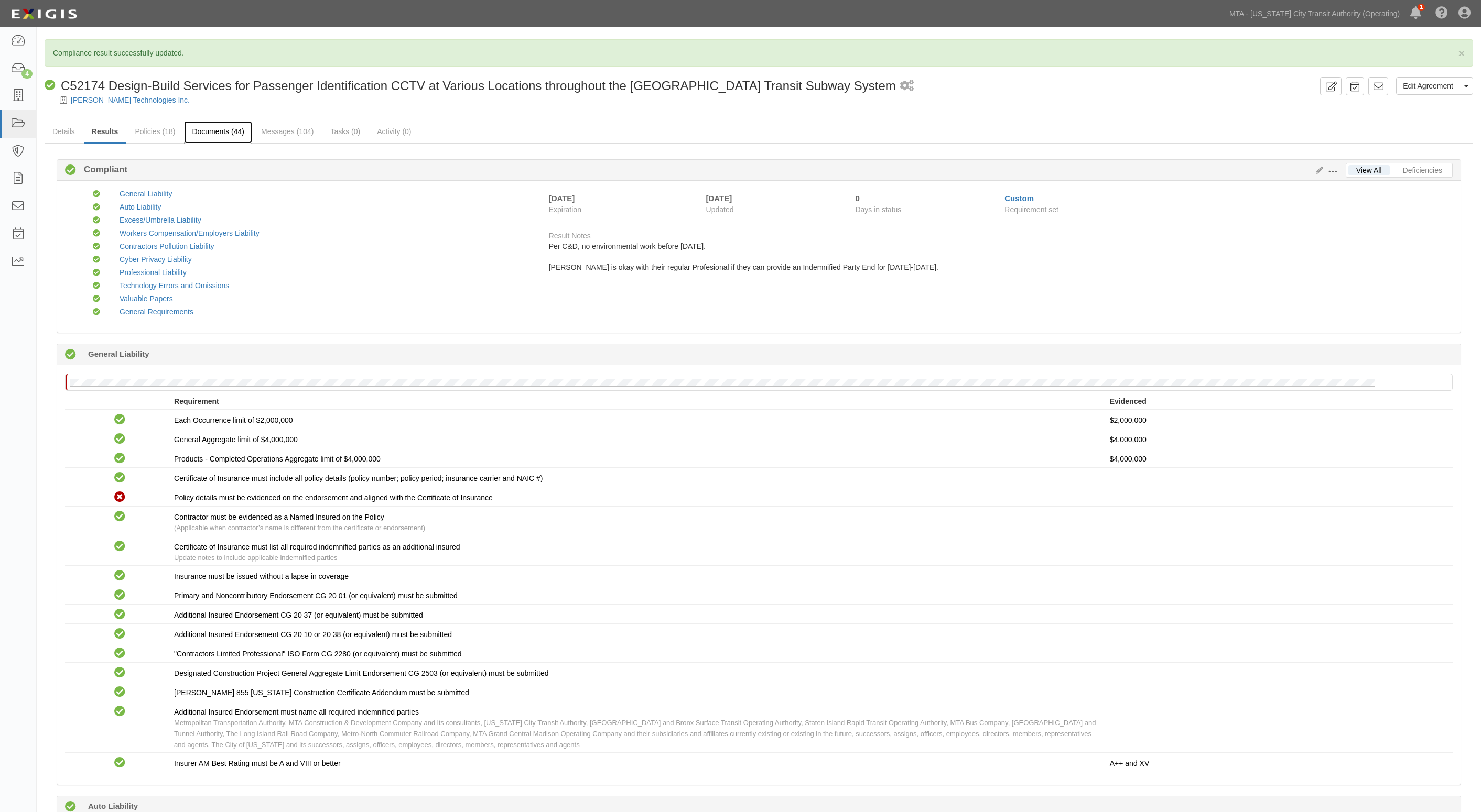
click at [198, 130] on link "Documents (44)" at bounding box center [218, 132] width 68 height 23
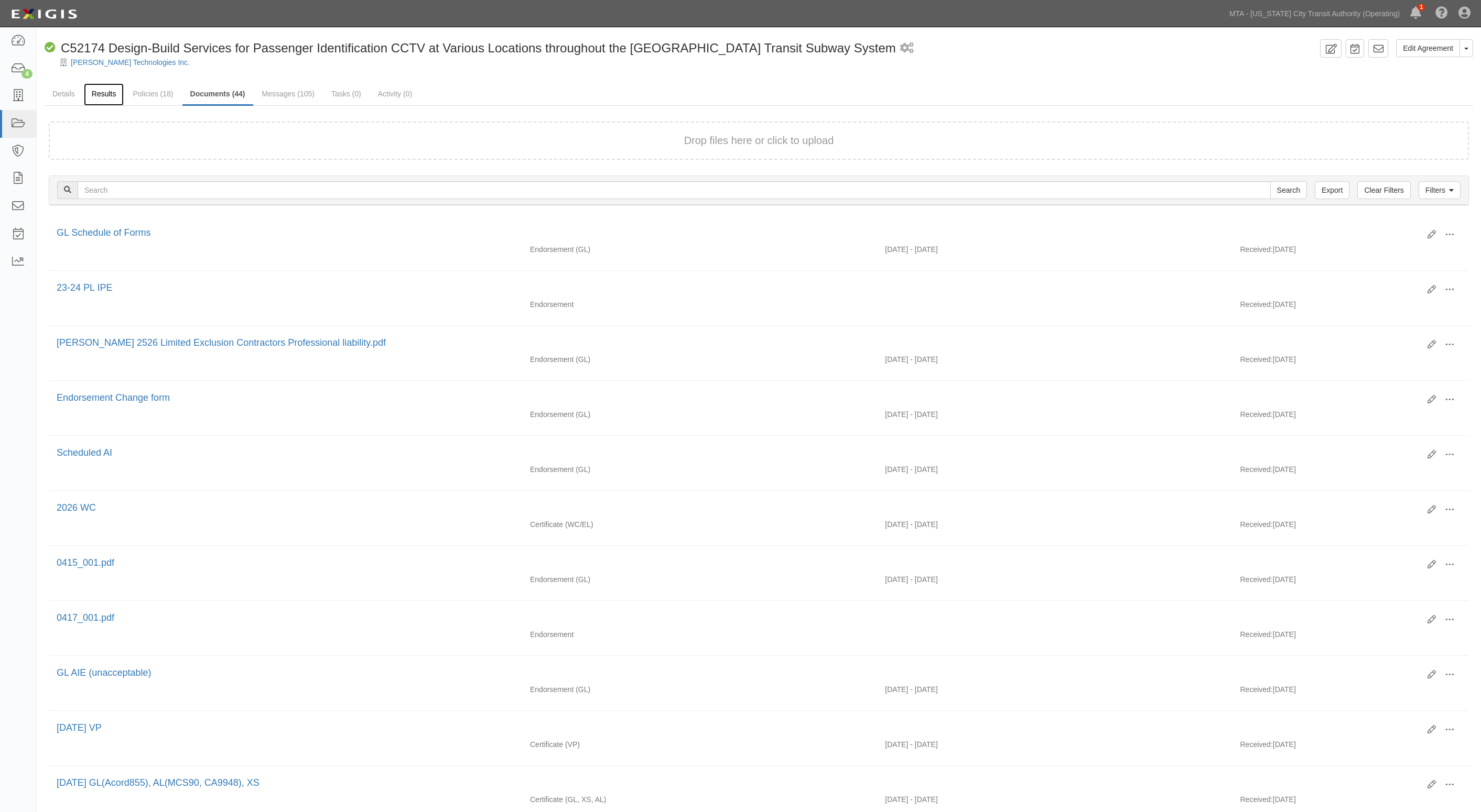
click at [104, 96] on link "Results" at bounding box center [103, 95] width 40 height 23
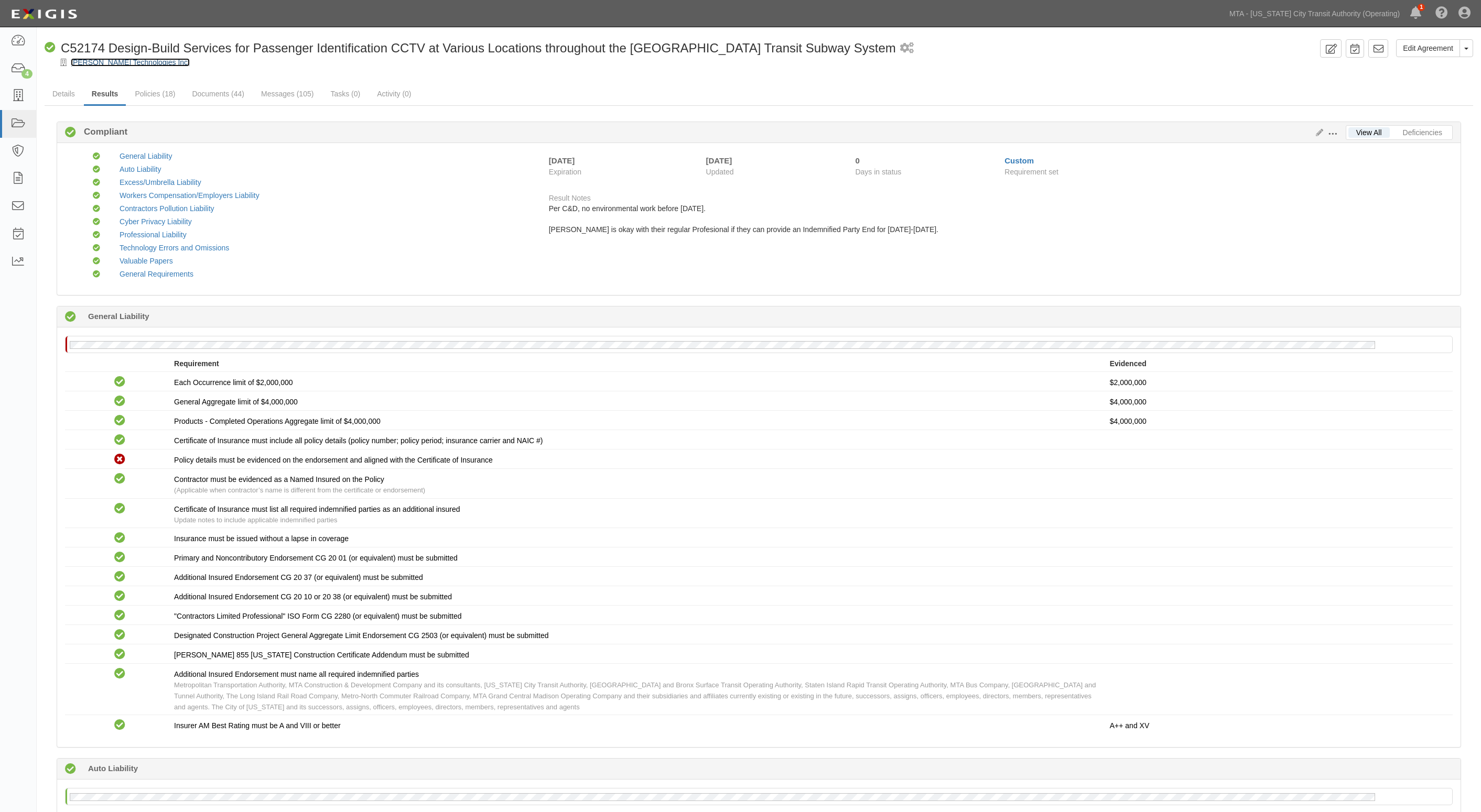
click at [127, 60] on link "[PERSON_NAME] Technologies Inc." at bounding box center [129, 62] width 119 height 8
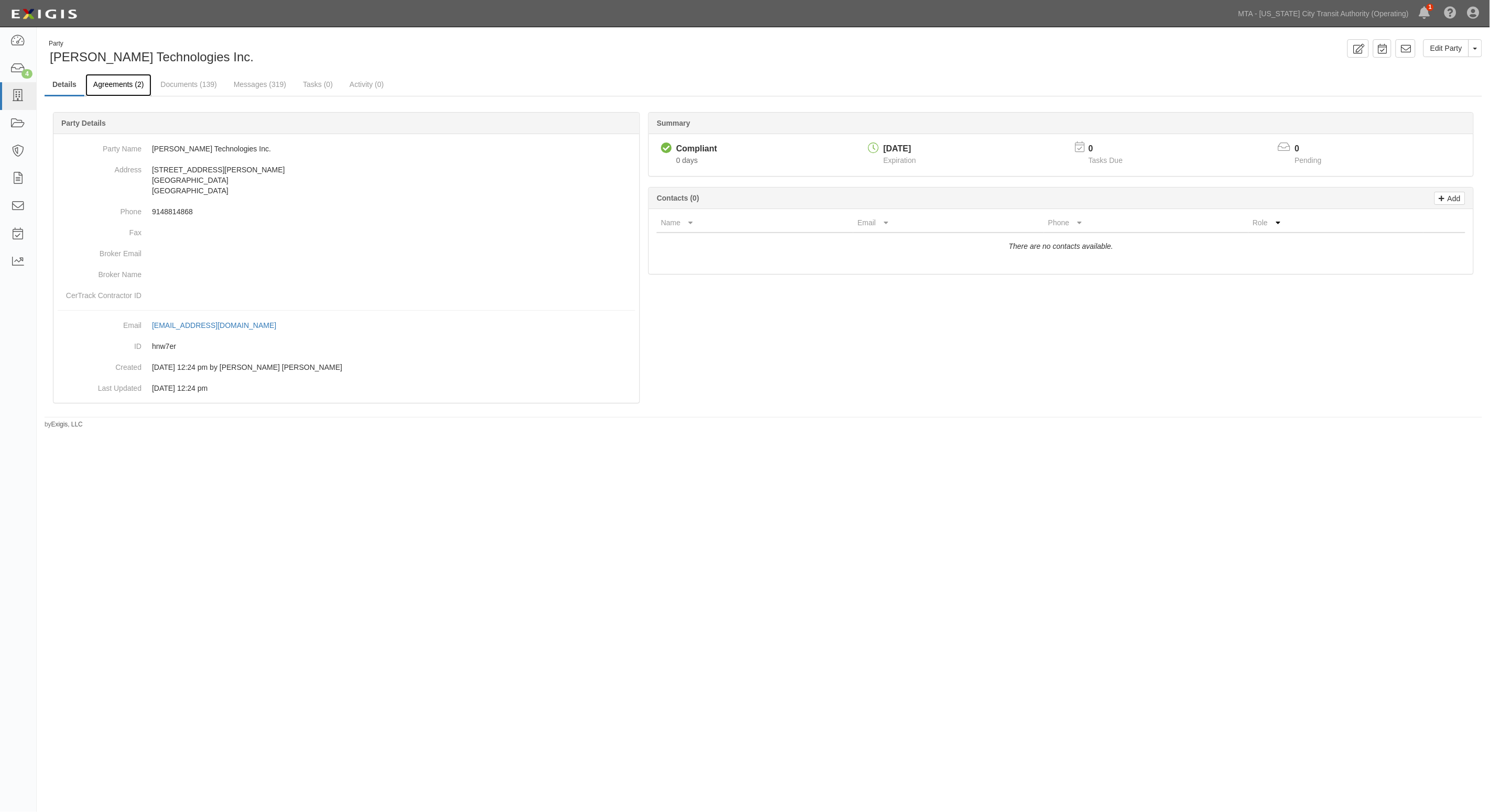
click at [127, 85] on link "Agreements (2)" at bounding box center [118, 85] width 66 height 23
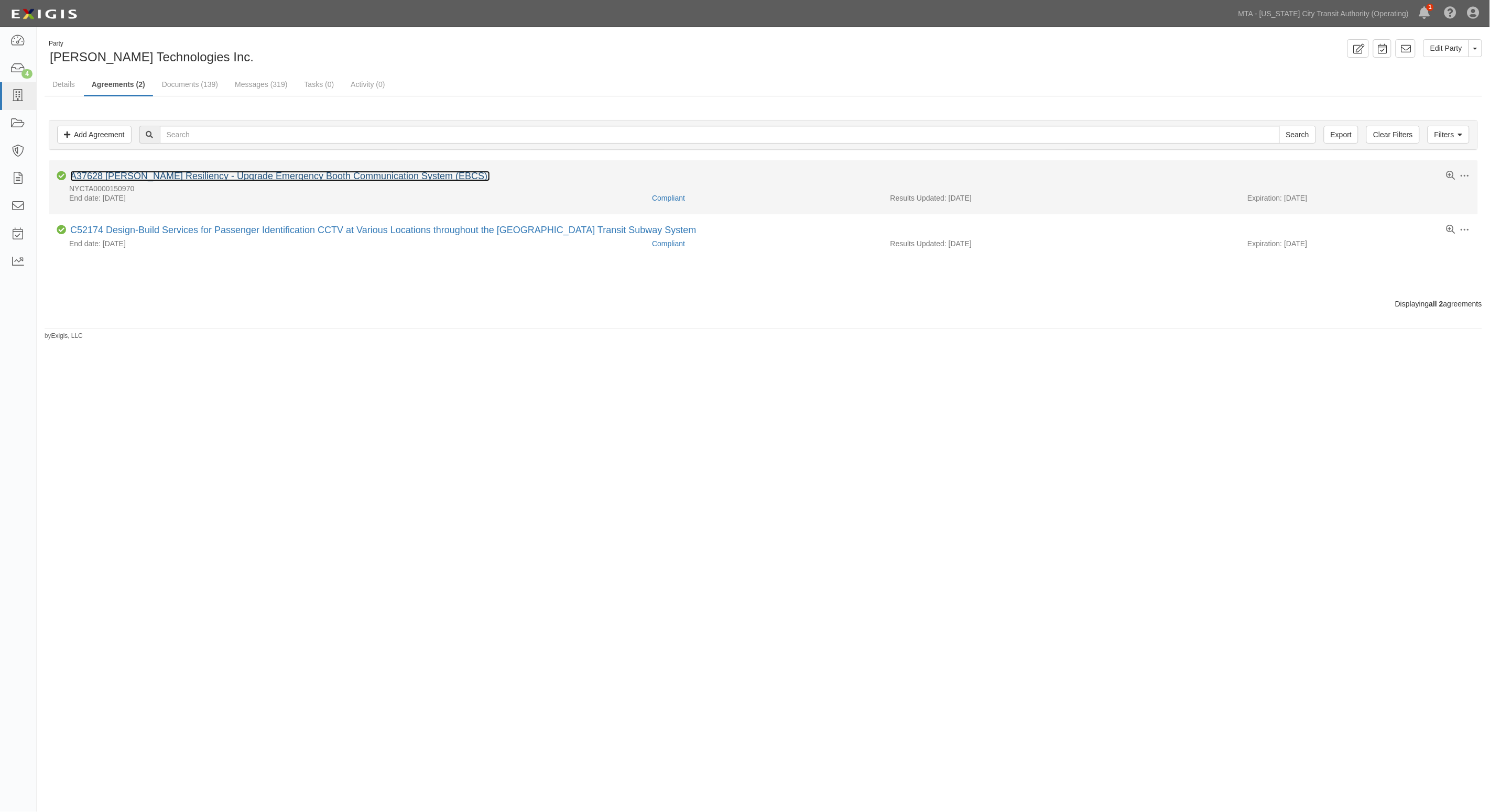
click at [146, 179] on link "A37628 [PERSON_NAME] Resiliency - Upgrade Emergency Booth Communication System …" at bounding box center [280, 175] width 420 height 10
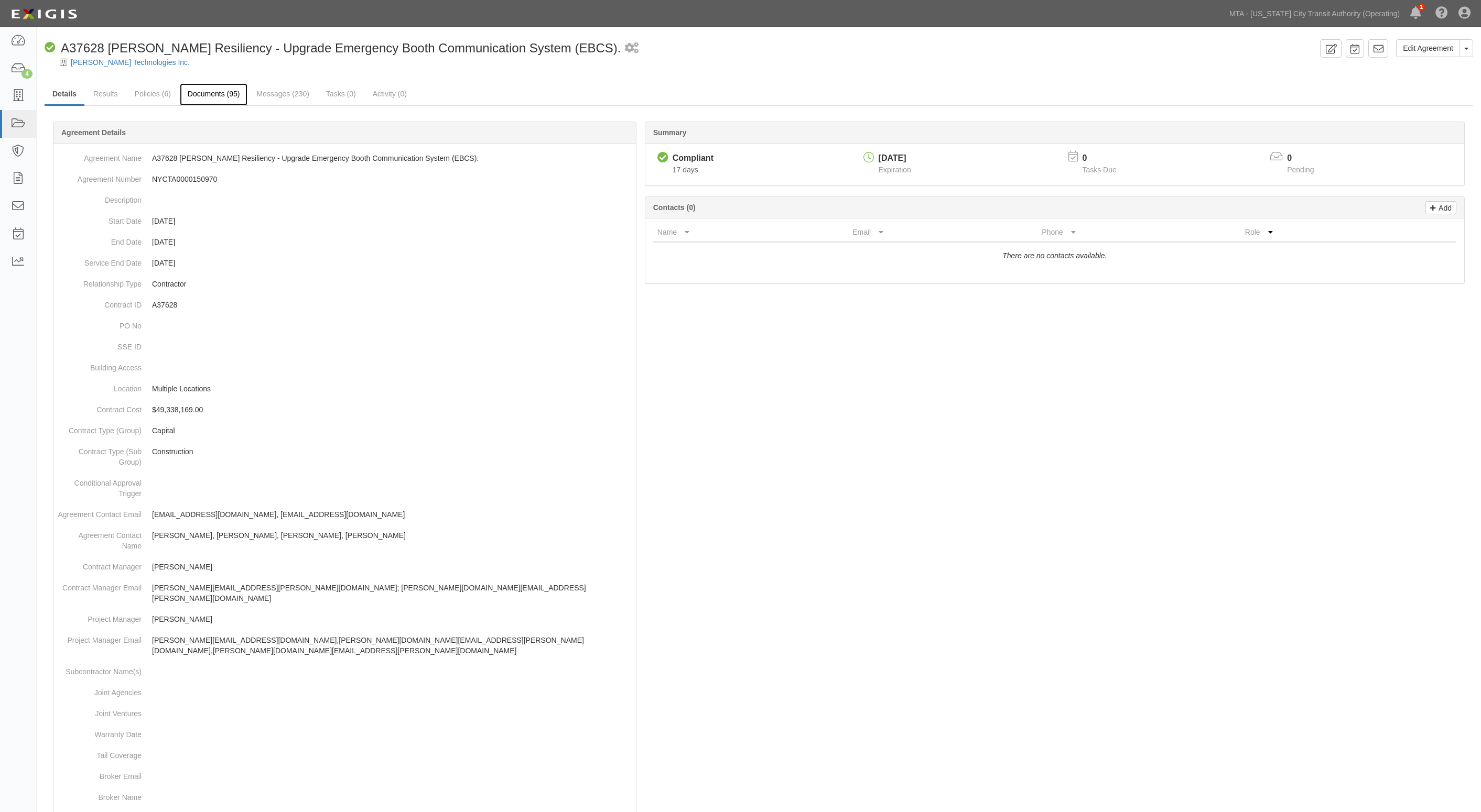
click at [207, 93] on link "Documents (95)" at bounding box center [214, 95] width 68 height 23
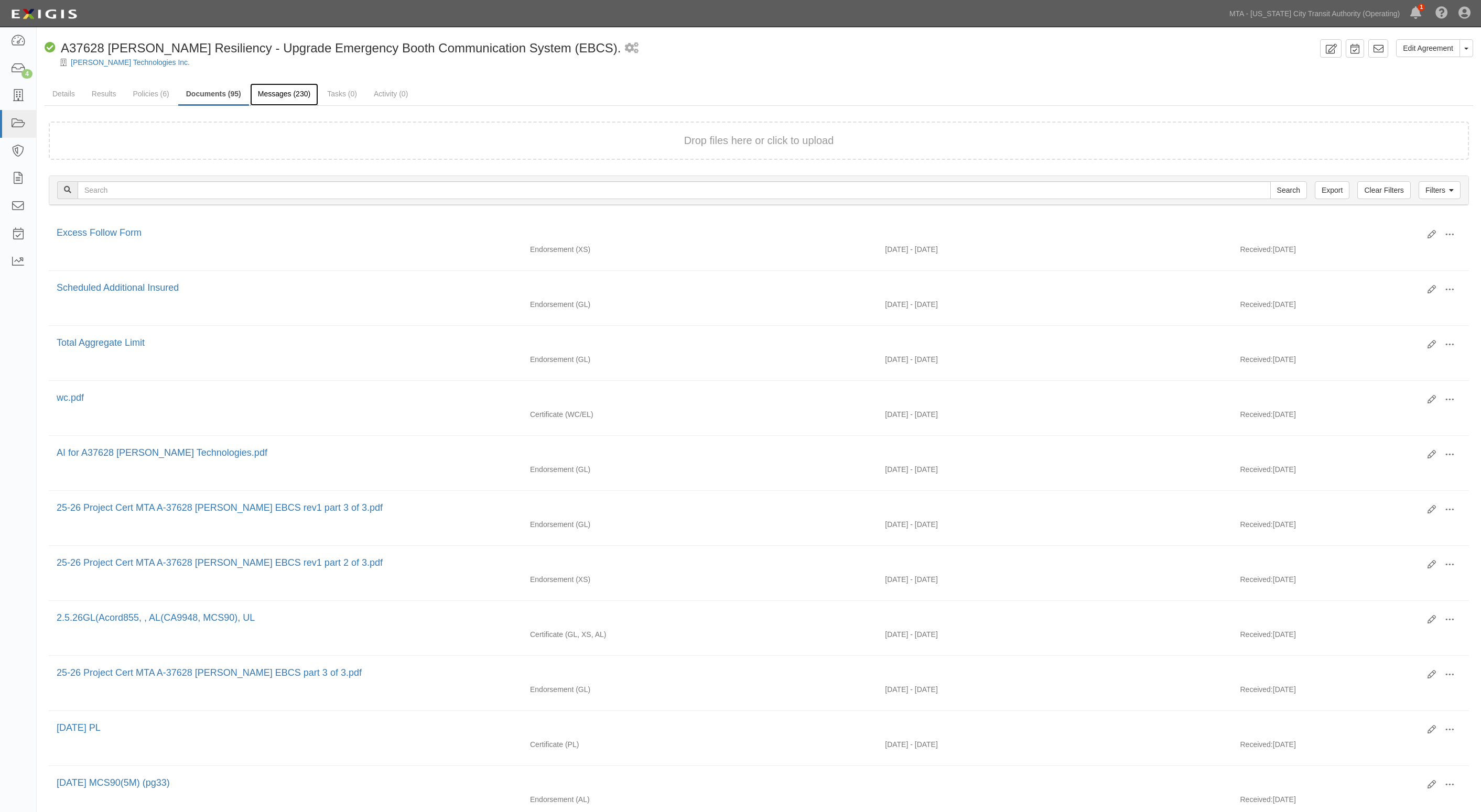
click at [268, 92] on link "Messages (230)" at bounding box center [284, 95] width 68 height 23
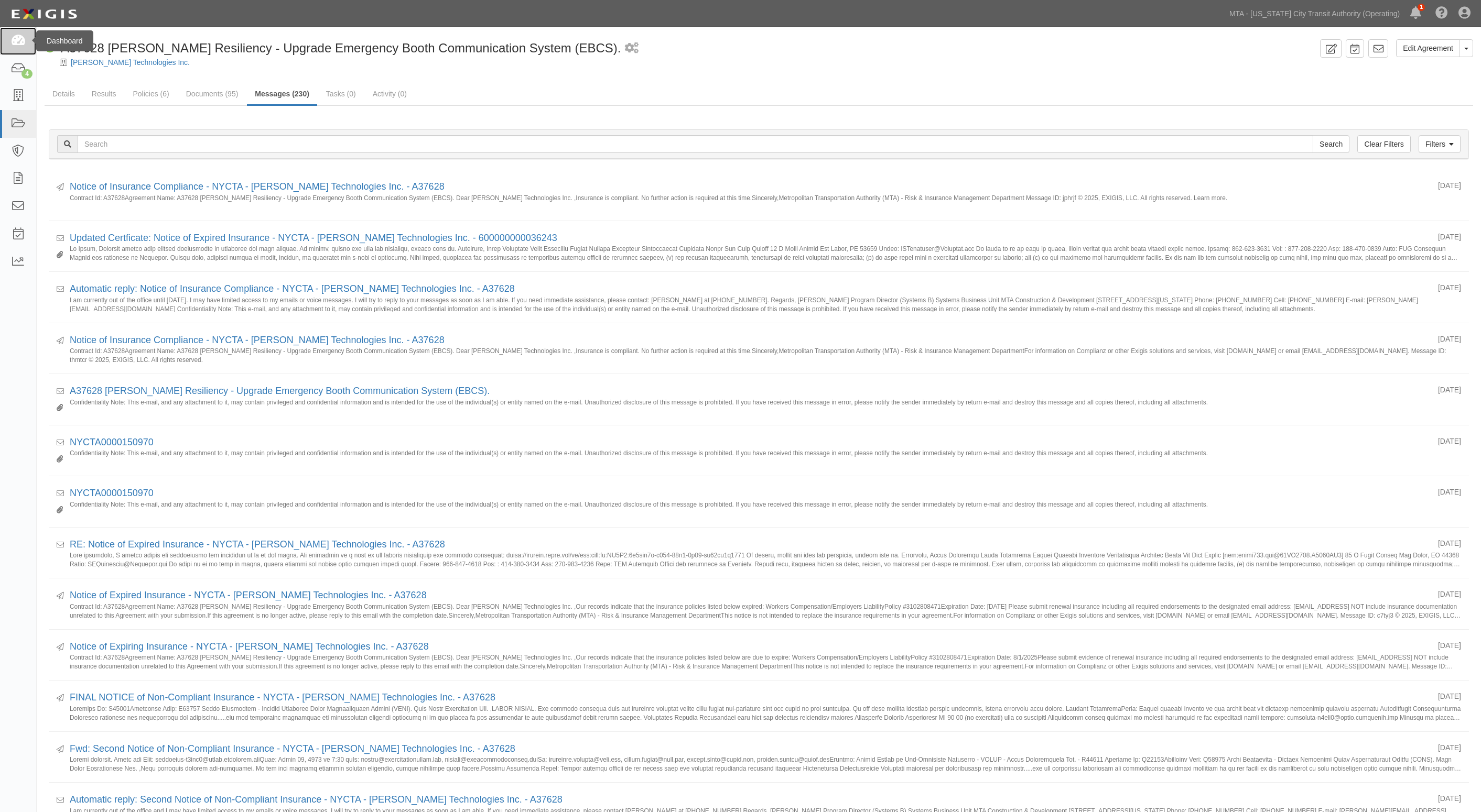
drag, startPoint x: 12, startPoint y: 42, endPoint x: 23, endPoint y: 30, distance: 16.3
click at [11, 43] on icon at bounding box center [18, 40] width 15 height 12
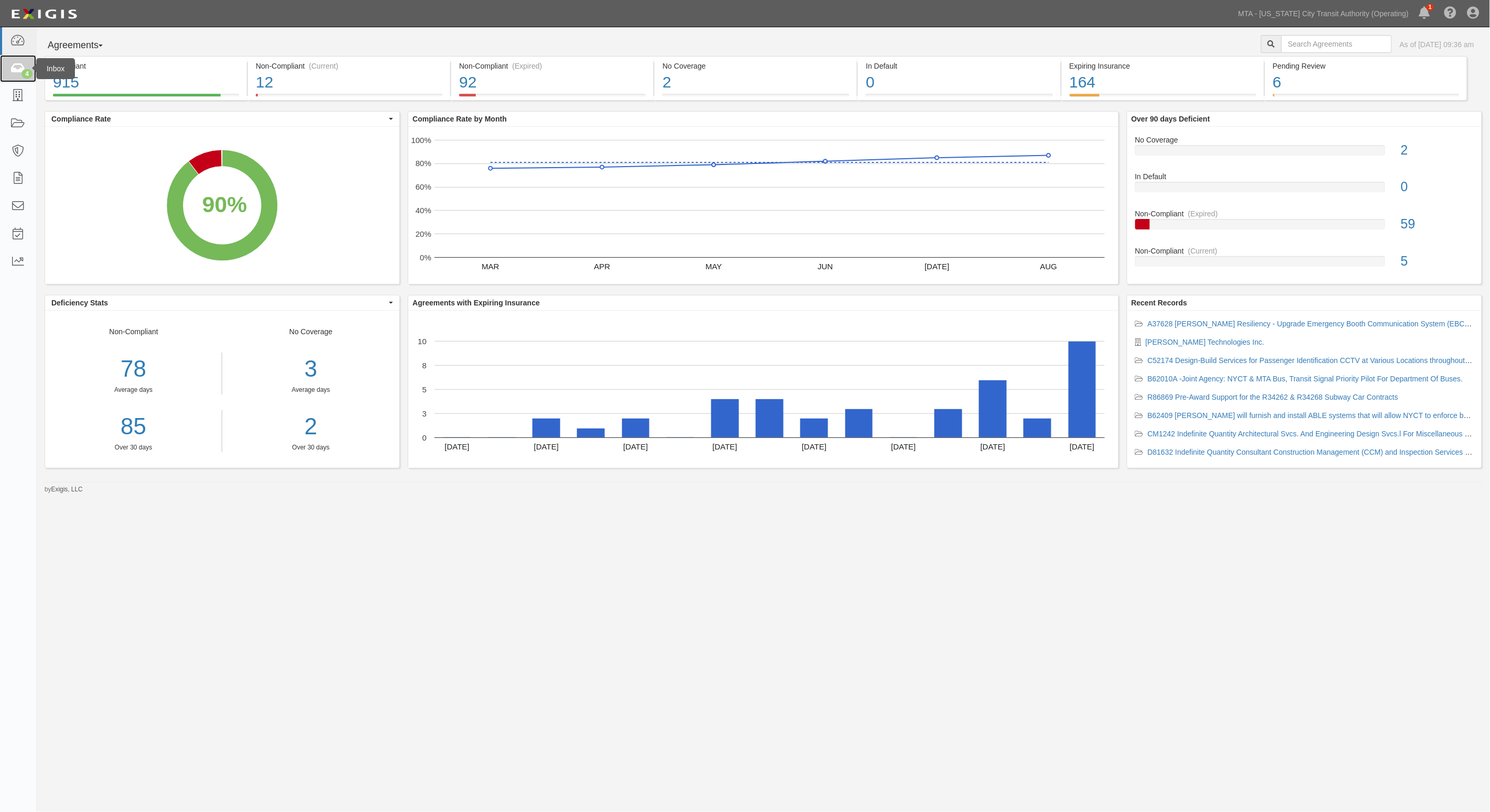
drag, startPoint x: 16, startPoint y: 64, endPoint x: 20, endPoint y: 60, distance: 5.7
click at [16, 64] on icon at bounding box center [18, 68] width 15 height 12
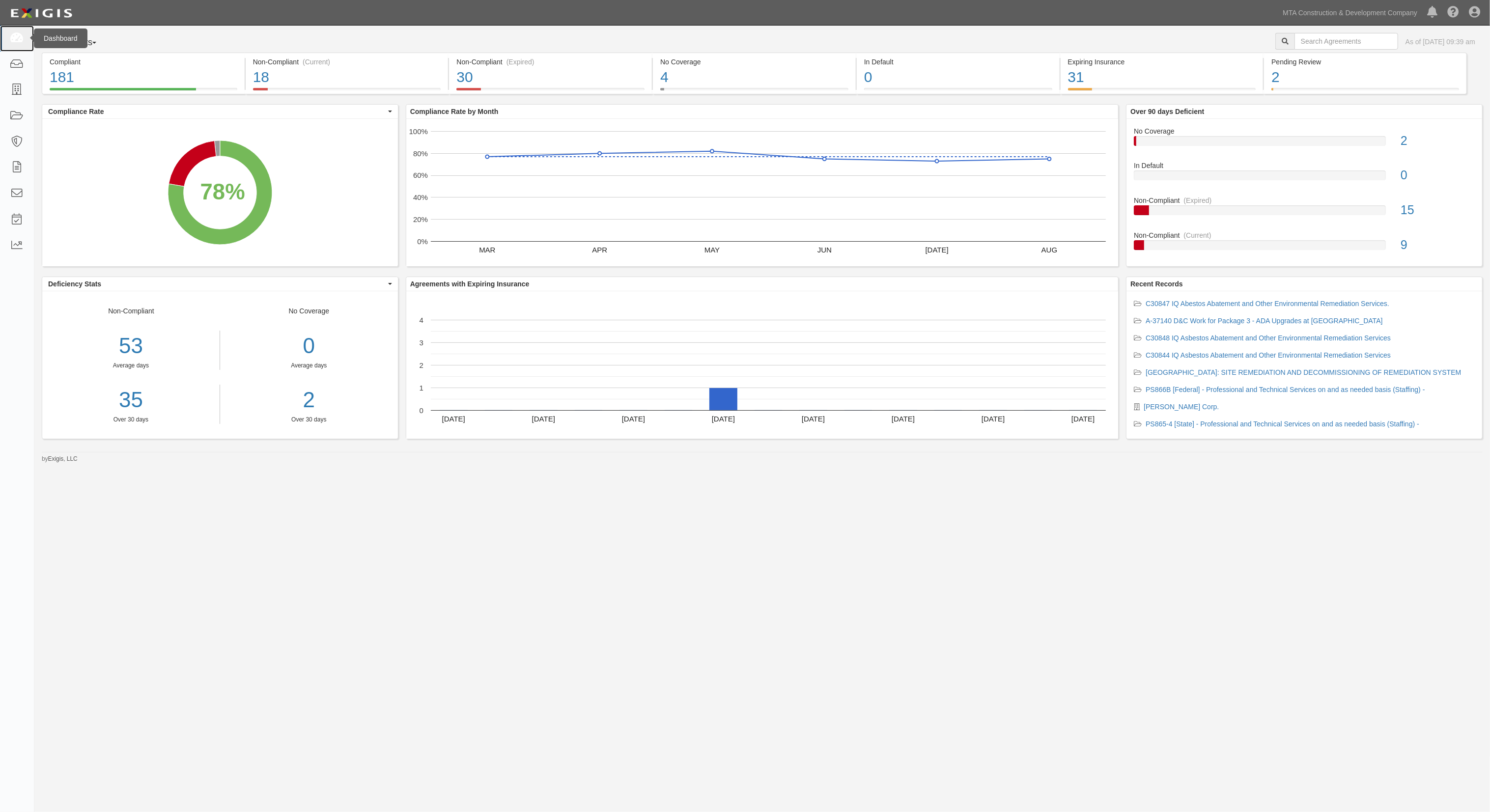
click at [22, 35] on icon at bounding box center [17, 38] width 14 height 11
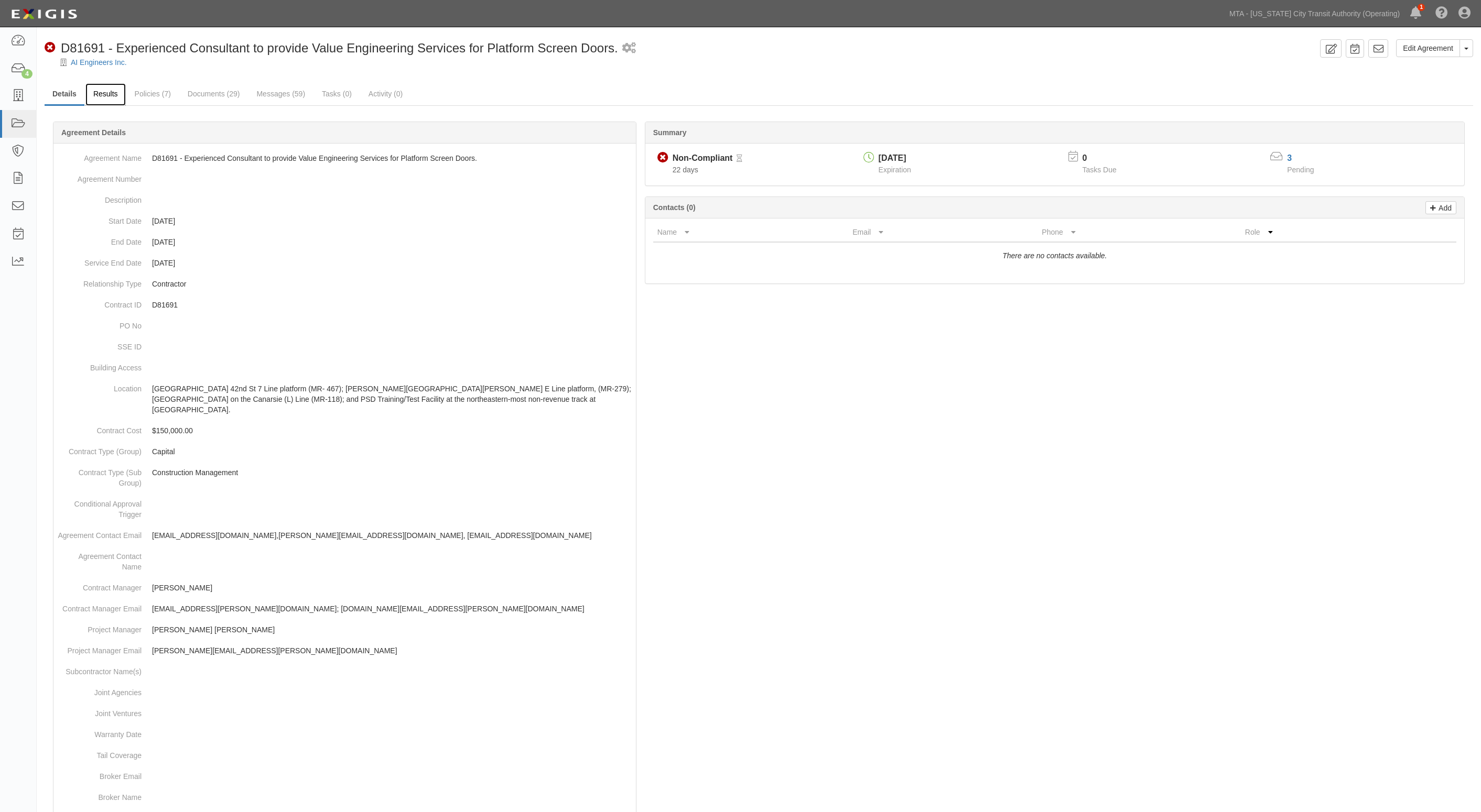
click at [98, 93] on link "Results" at bounding box center [105, 95] width 40 height 23
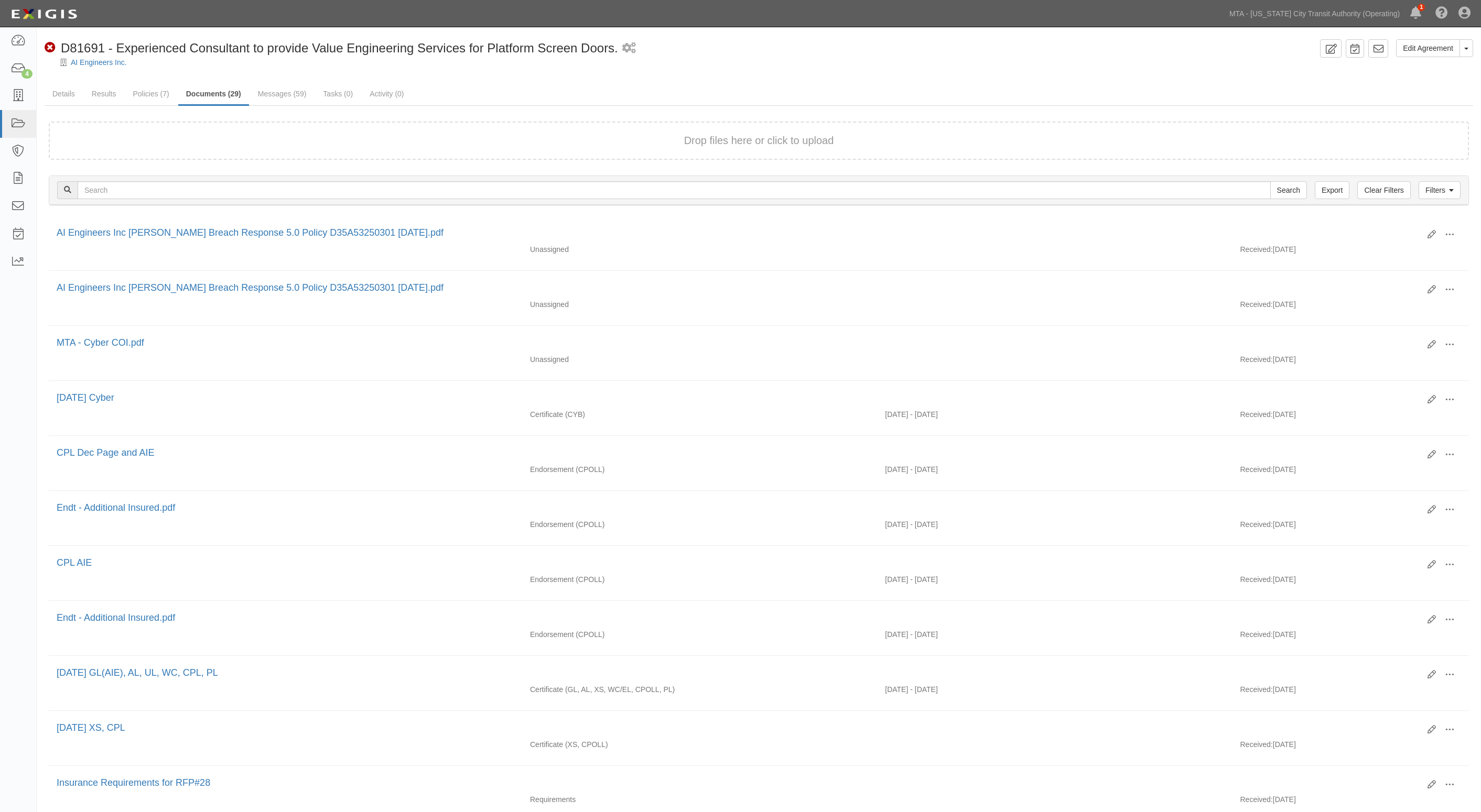
drag, startPoint x: 1353, startPoint y: 85, endPoint x: 1167, endPoint y: 79, distance: 186.1
click at [1353, 85] on ul "Details Results Policies (7) Documents (29) Messages (59) Tasks (0) Activity (0)" at bounding box center [758, 95] width 1428 height 23
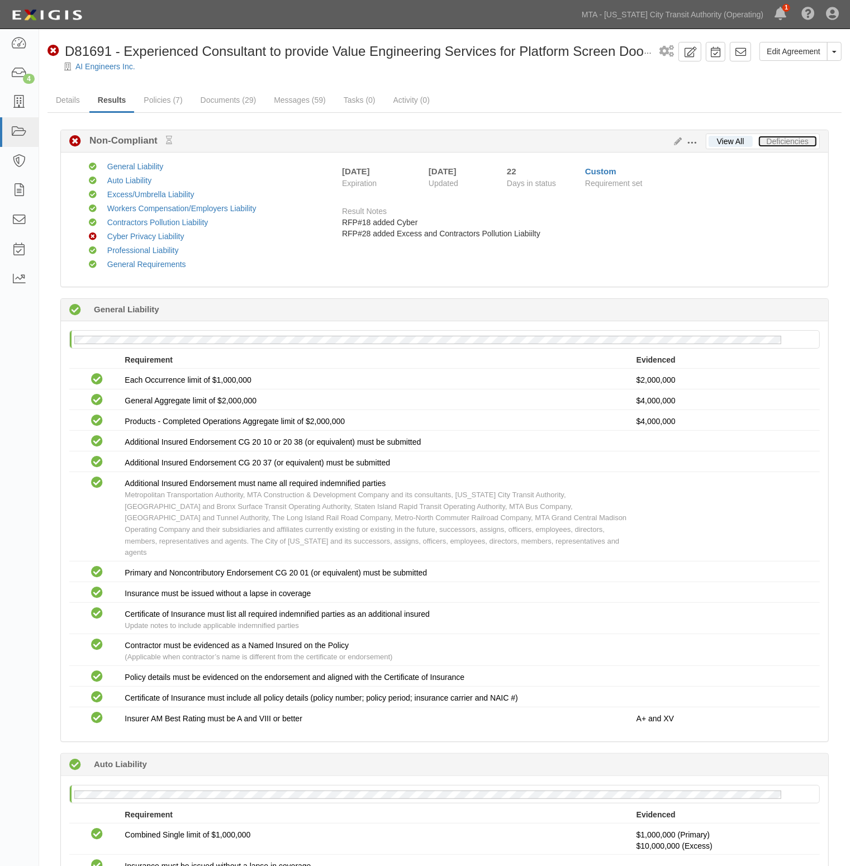
click at [795, 146] on link "Deficiencies" at bounding box center [787, 141] width 59 height 11
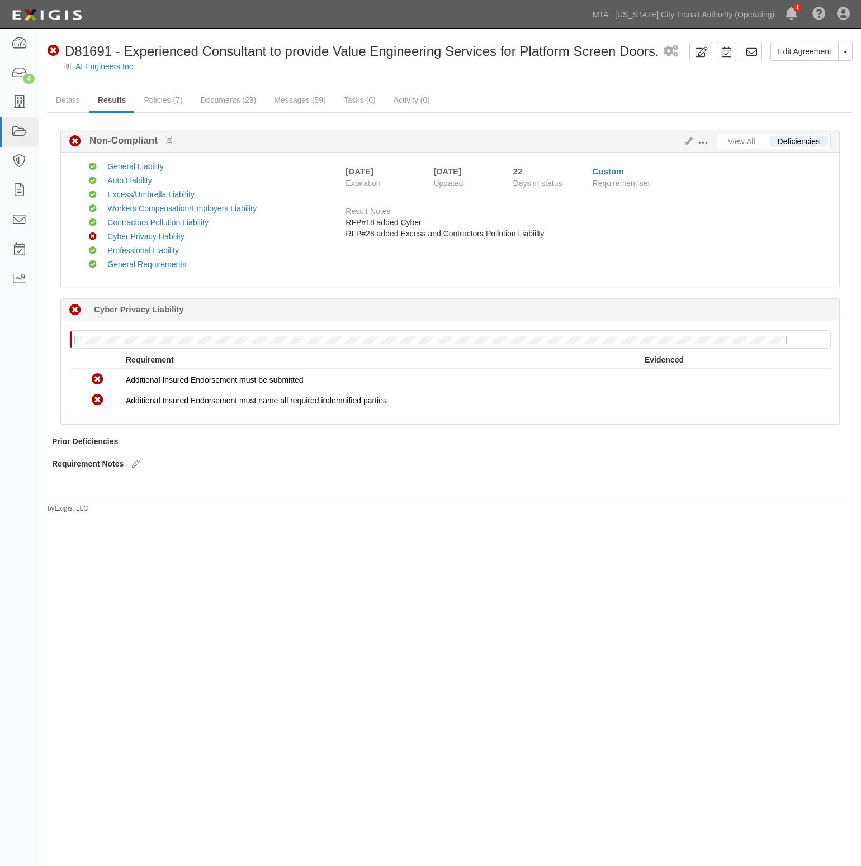
click at [283, 564] on div "Edit Agreement Toggle Agreement Dropdown View Audit Trail Archive Agreement Sen…" at bounding box center [430, 424] width 861 height 780
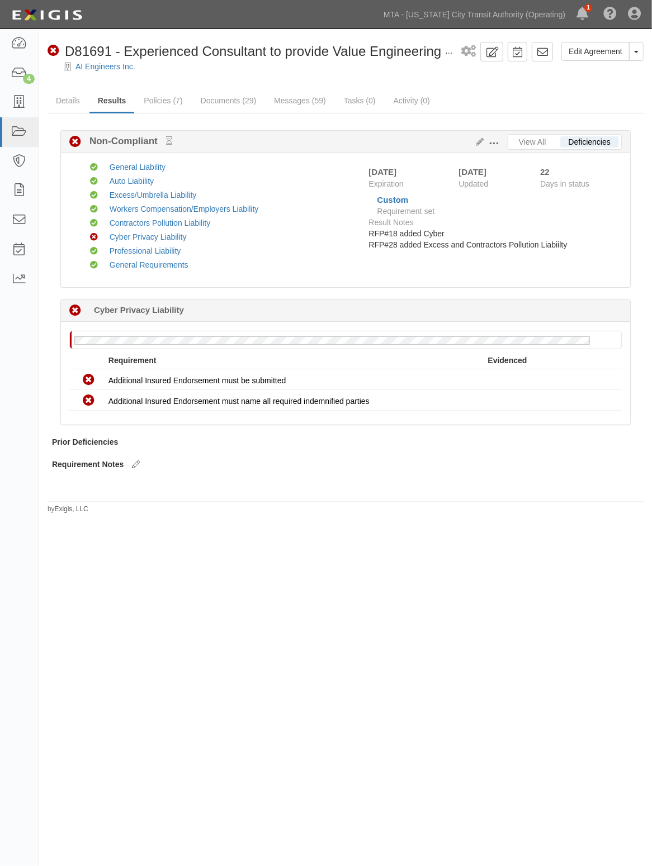
click at [249, 61] on div "AI Engineers Inc." at bounding box center [354, 66] width 596 height 11
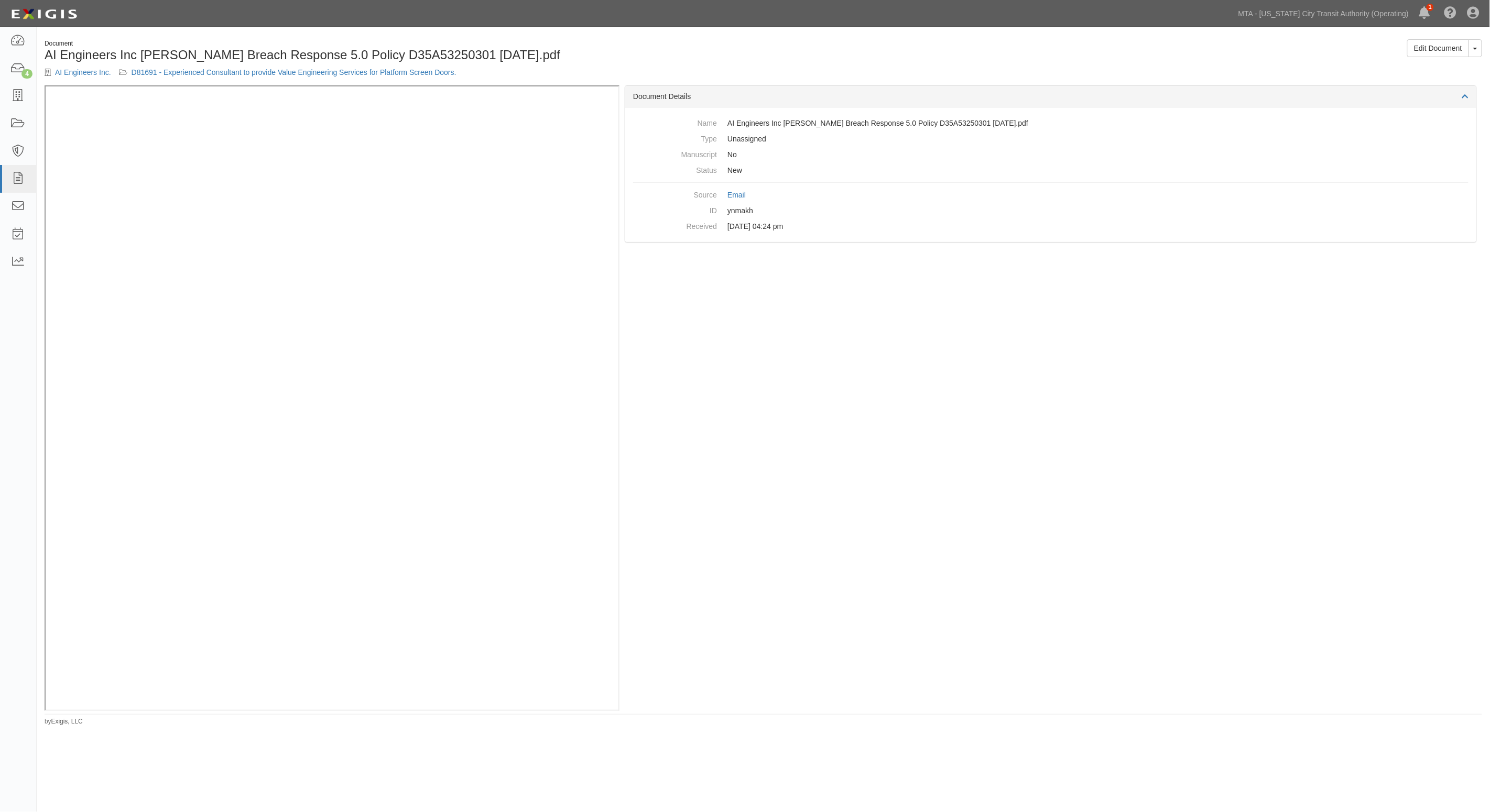
click at [1438, 57] on div "Edit Document Toggle Document Dropdown View Document View Audit Trail Archive D…" at bounding box center [1126, 52] width 727 height 25
click at [1442, 51] on link "Edit Document" at bounding box center [1437, 48] width 62 height 18
drag, startPoint x: 1442, startPoint y: 51, endPoint x: 1437, endPoint y: 50, distance: 5.1
click at [1437, 50] on link "Edit Document" at bounding box center [1437, 48] width 62 height 18
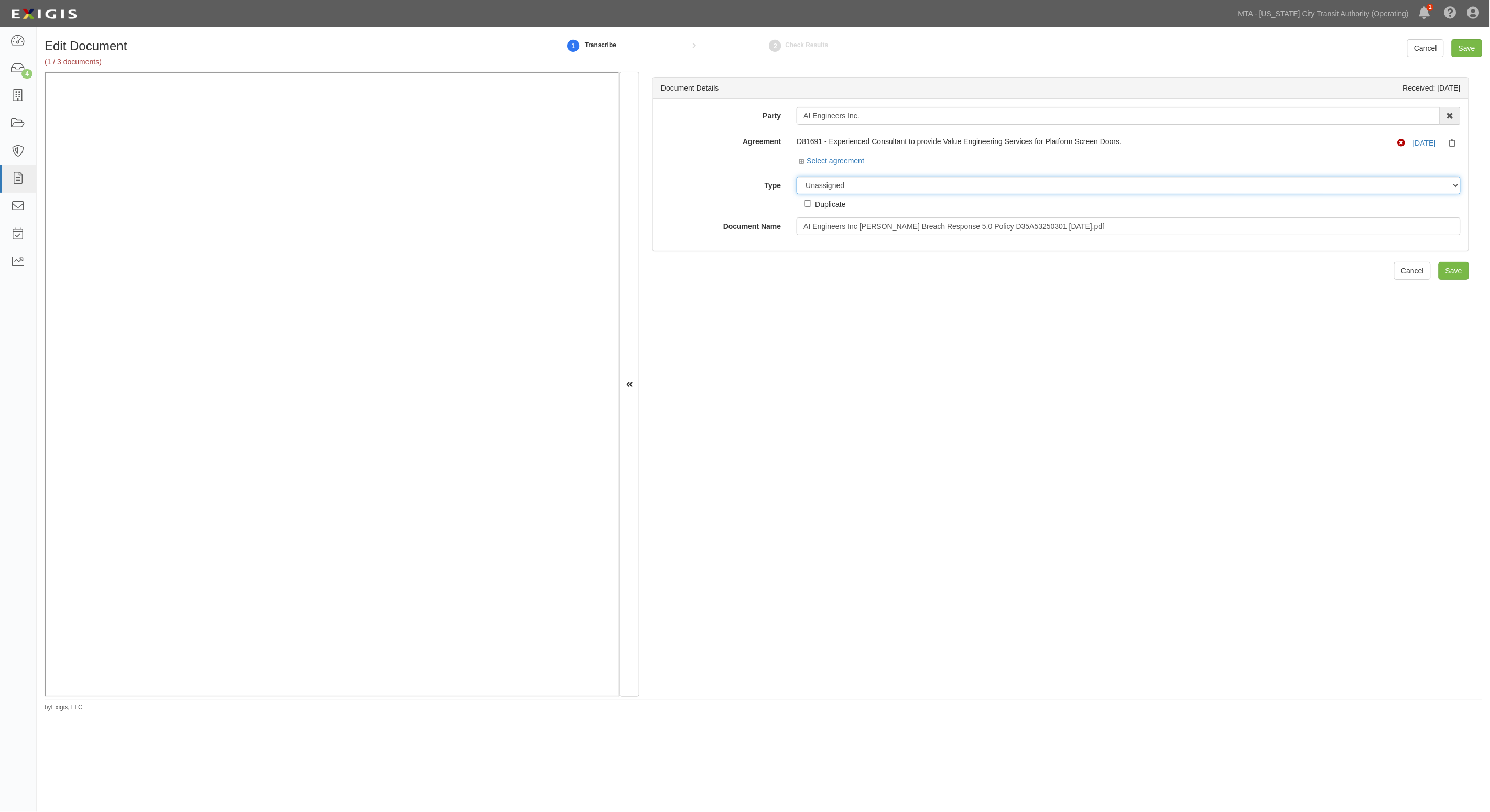
click at [843, 184] on select "Unassigned Binder Cancellation Notice Certificate Contract Endorsement Insuranc…" at bounding box center [1128, 185] width 664 height 18
select select "EndorsementDetail"
click at [796, 176] on select "Unassigned Binder Cancellation Notice Certificate Contract Endorsement Insuranc…" at bounding box center [1128, 185] width 664 height 18
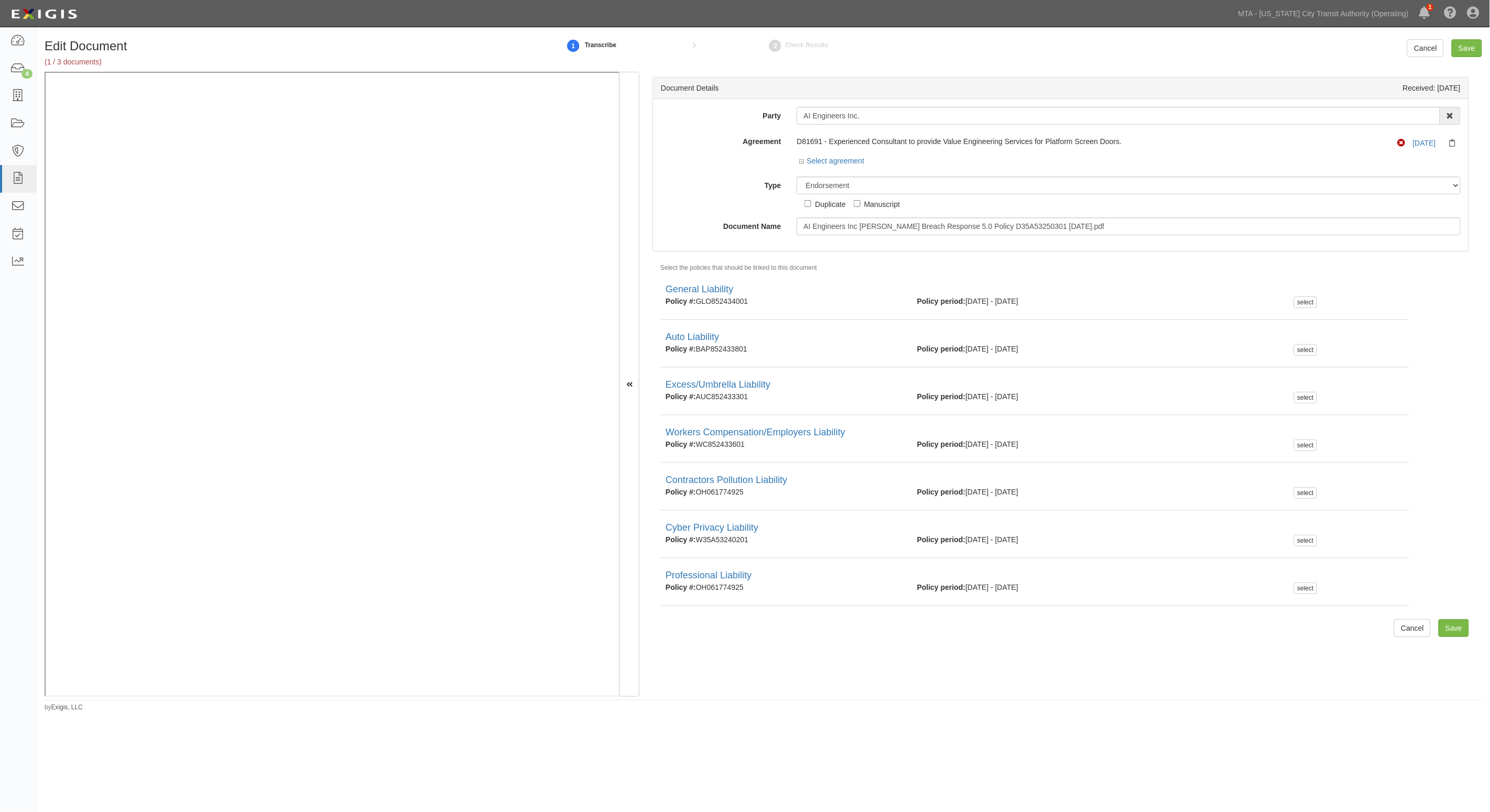
click at [767, 55] on div "2 Check Results" at bounding box center [797, 45] width 155 height 23
click at [826, 74] on div "Document Details Received: [DATE] Party AI Engineers Inc. 10-21 TO 10-23TH 38TH…" at bounding box center [1061, 384] width 843 height 625
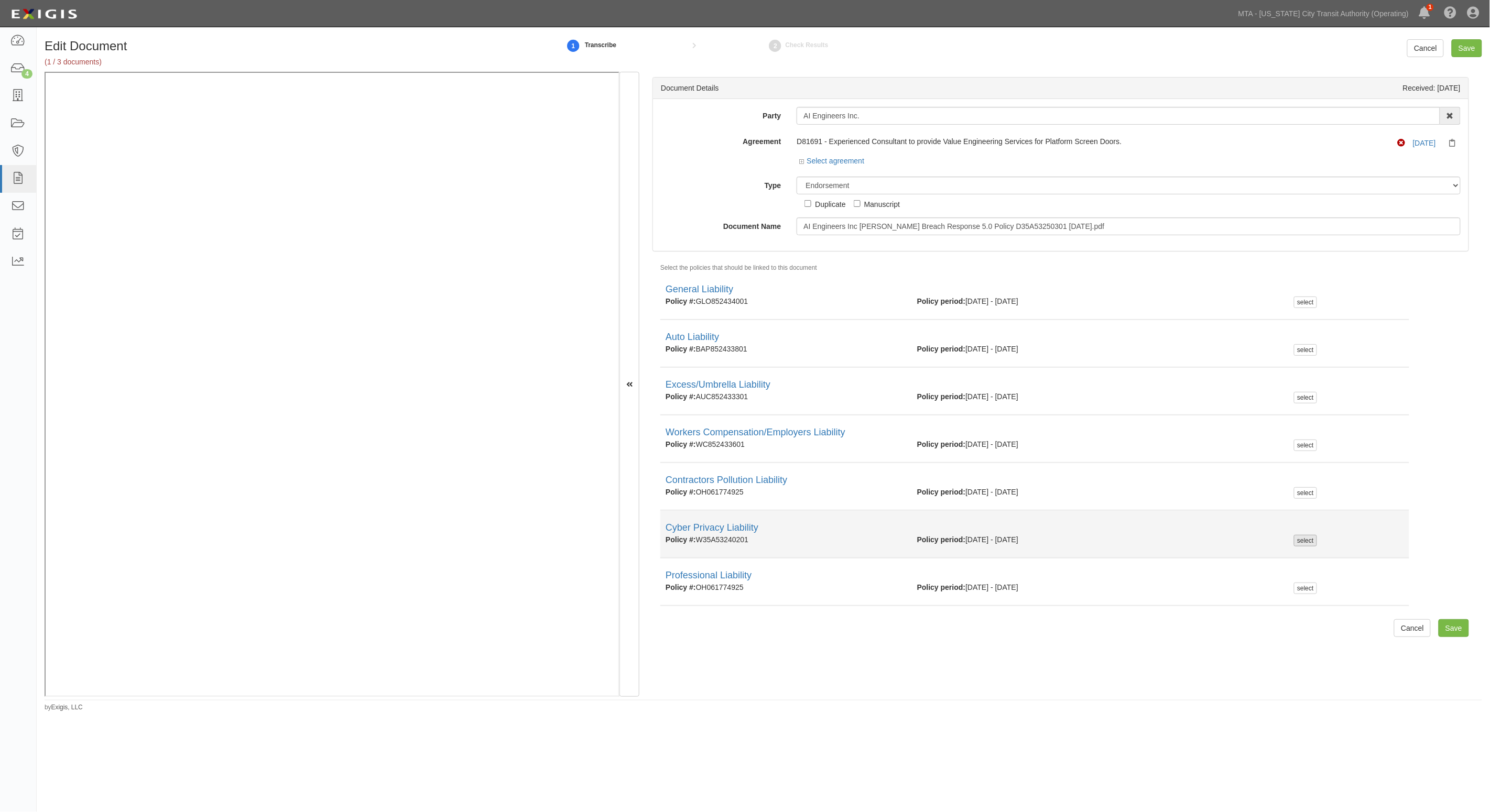
click at [1299, 543] on div "select" at bounding box center [1305, 541] width 23 height 11
checkbox input "true"
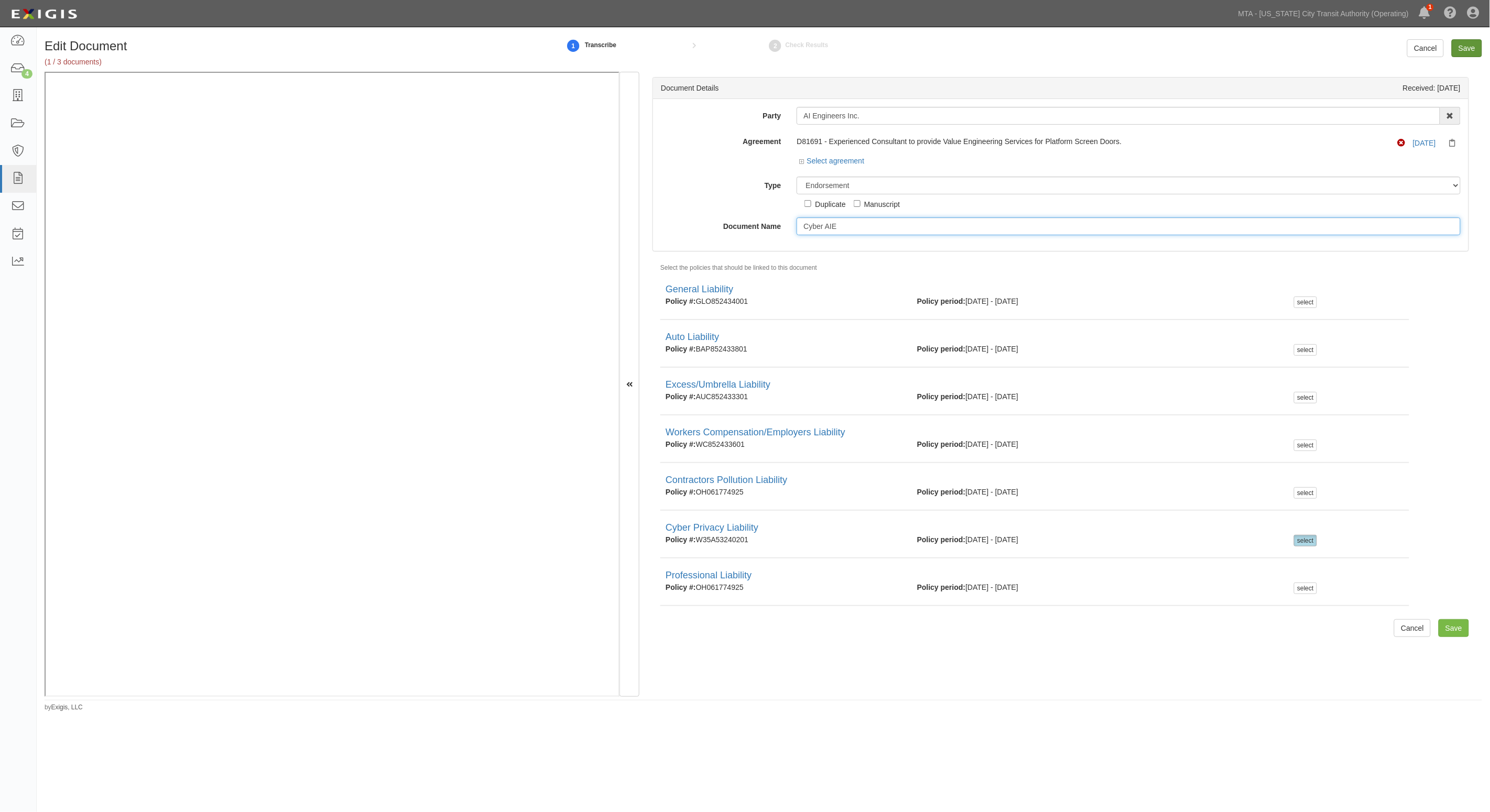
type input "Cyber AIE"
click at [1476, 46] on input "Save" at bounding box center [1467, 48] width 30 height 18
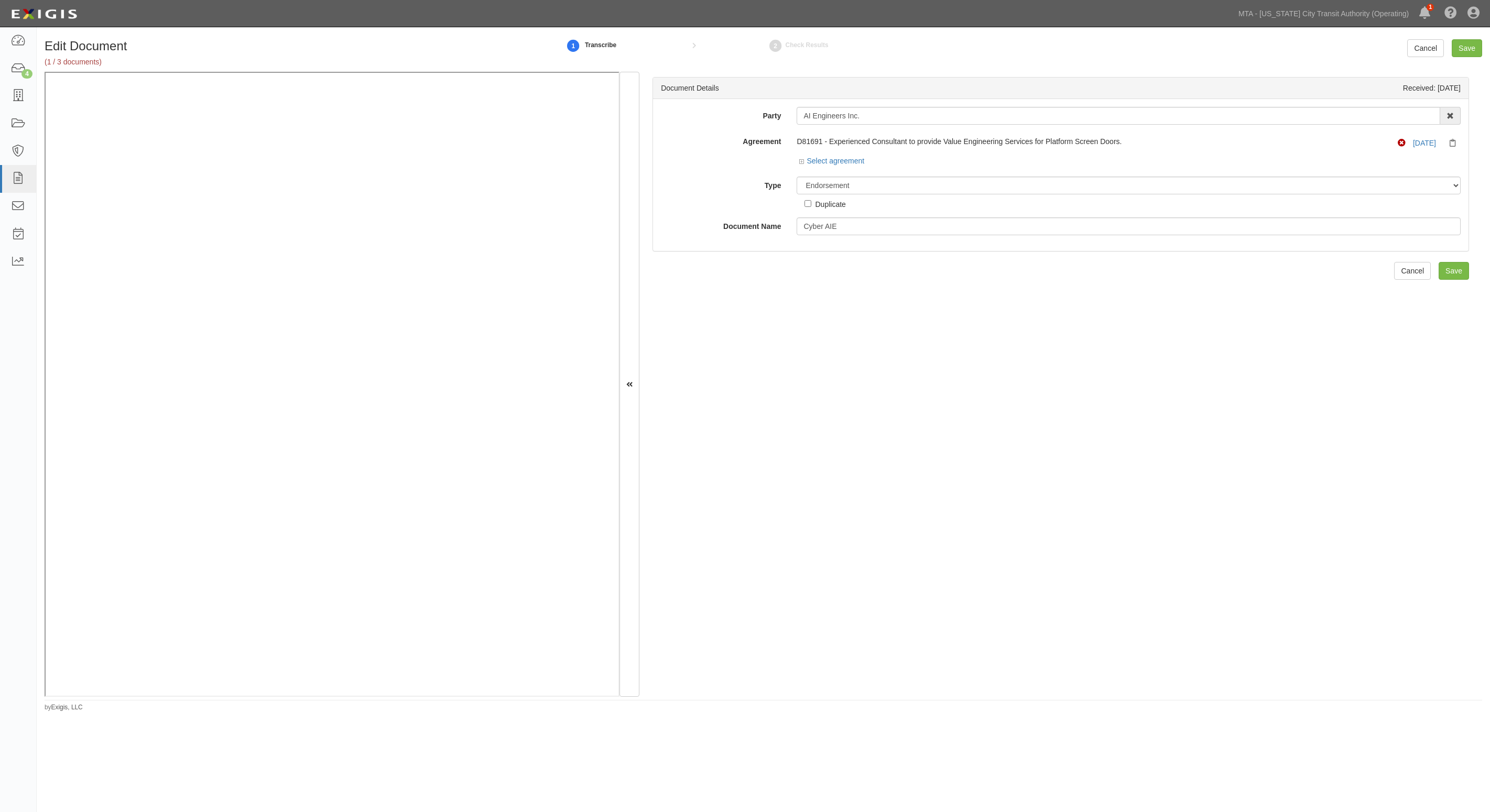
select select "EndorsementDetail"
click at [1467, 39] on div "Edit Document (1 / 3 documents) 1 Transcribe 2 Check Results Cancel Save Docume…" at bounding box center [763, 372] width 1453 height 681
click at [1467, 45] on input "Save" at bounding box center [1467, 48] width 30 height 18
